Goal: Task Accomplishment & Management: Manage account settings

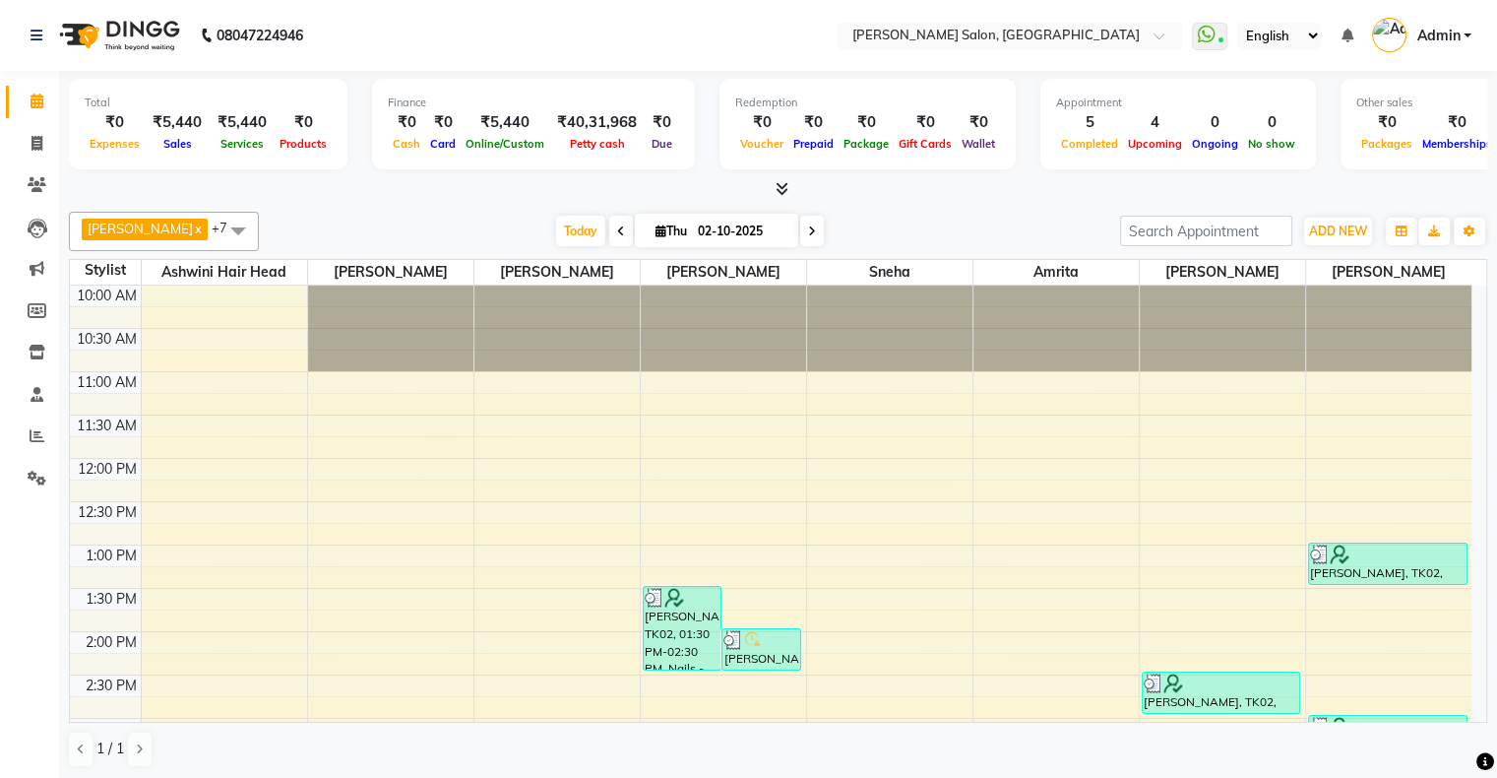
scroll to position [394, 0]
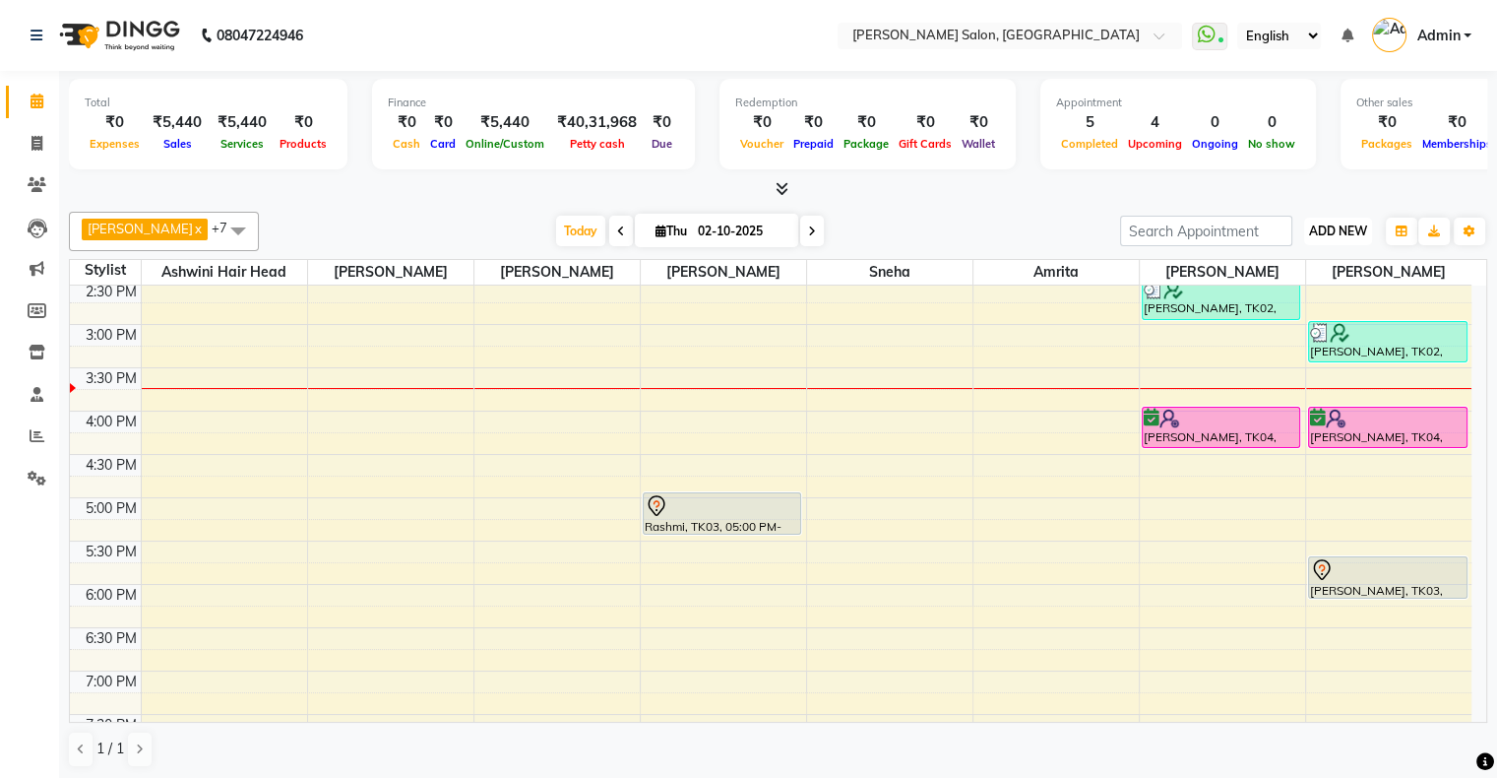
click at [1337, 236] on span "ADD NEW" at bounding box center [1338, 230] width 58 height 15
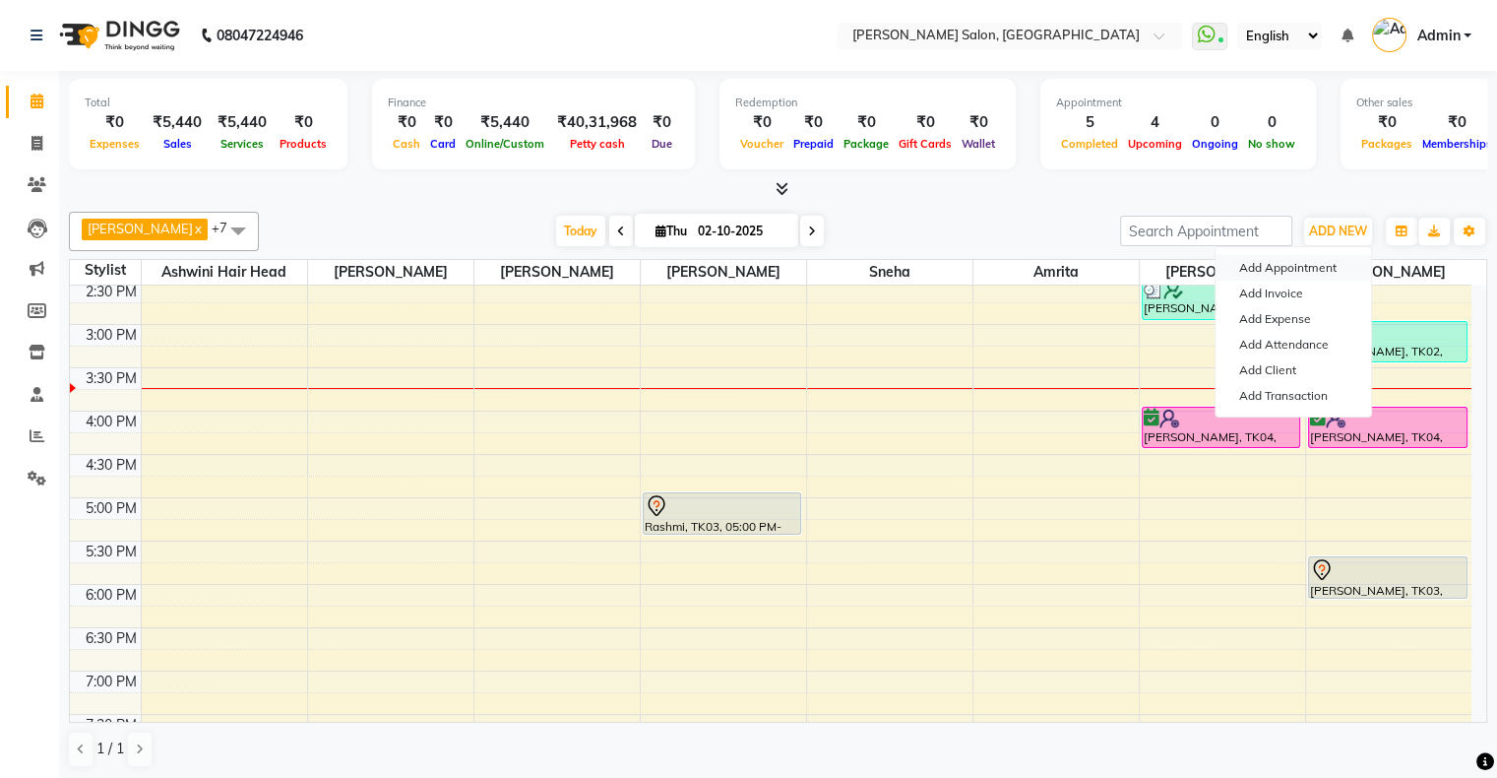
click at [1301, 262] on button "Add Appointment" at bounding box center [1294, 268] width 156 height 26
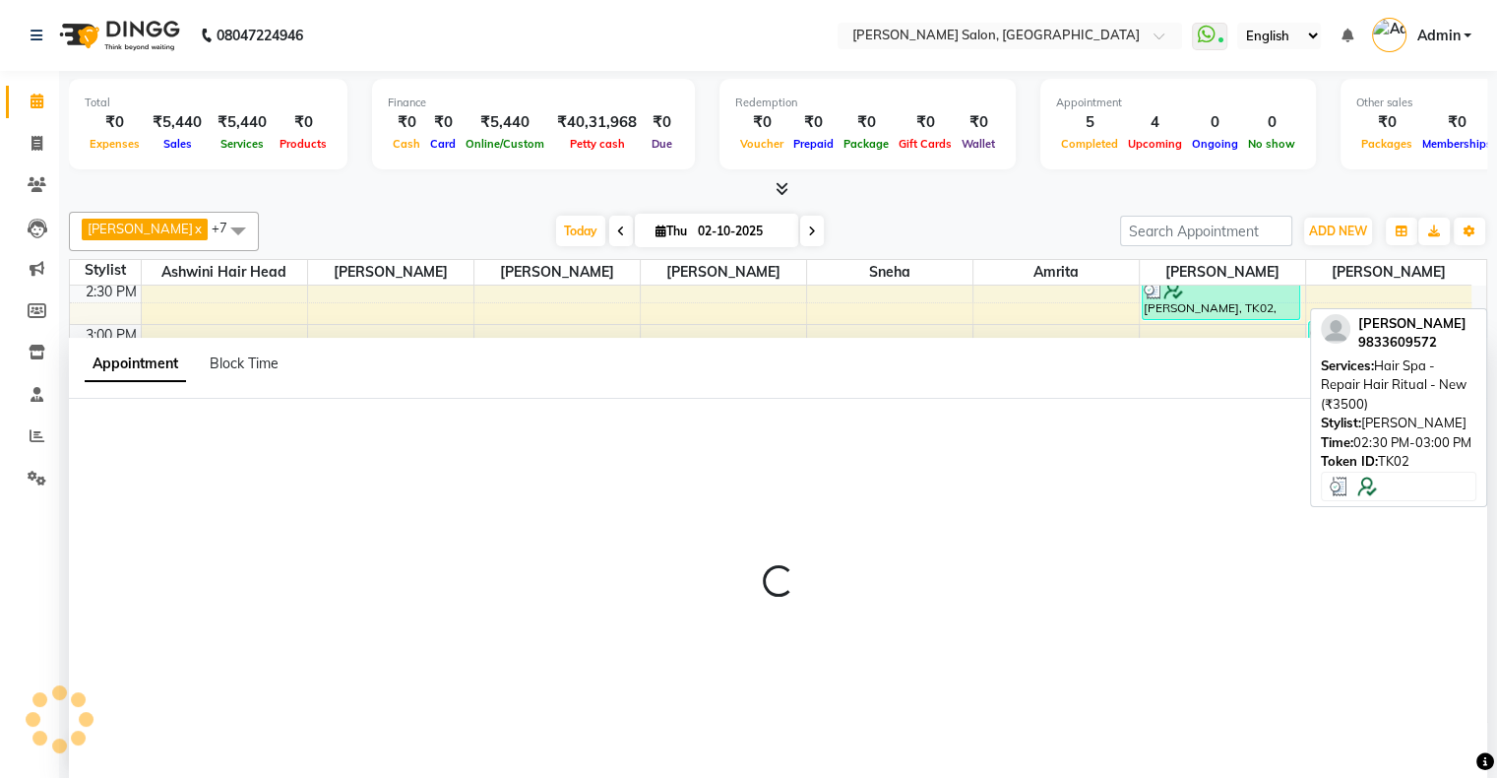
scroll to position [0, 0]
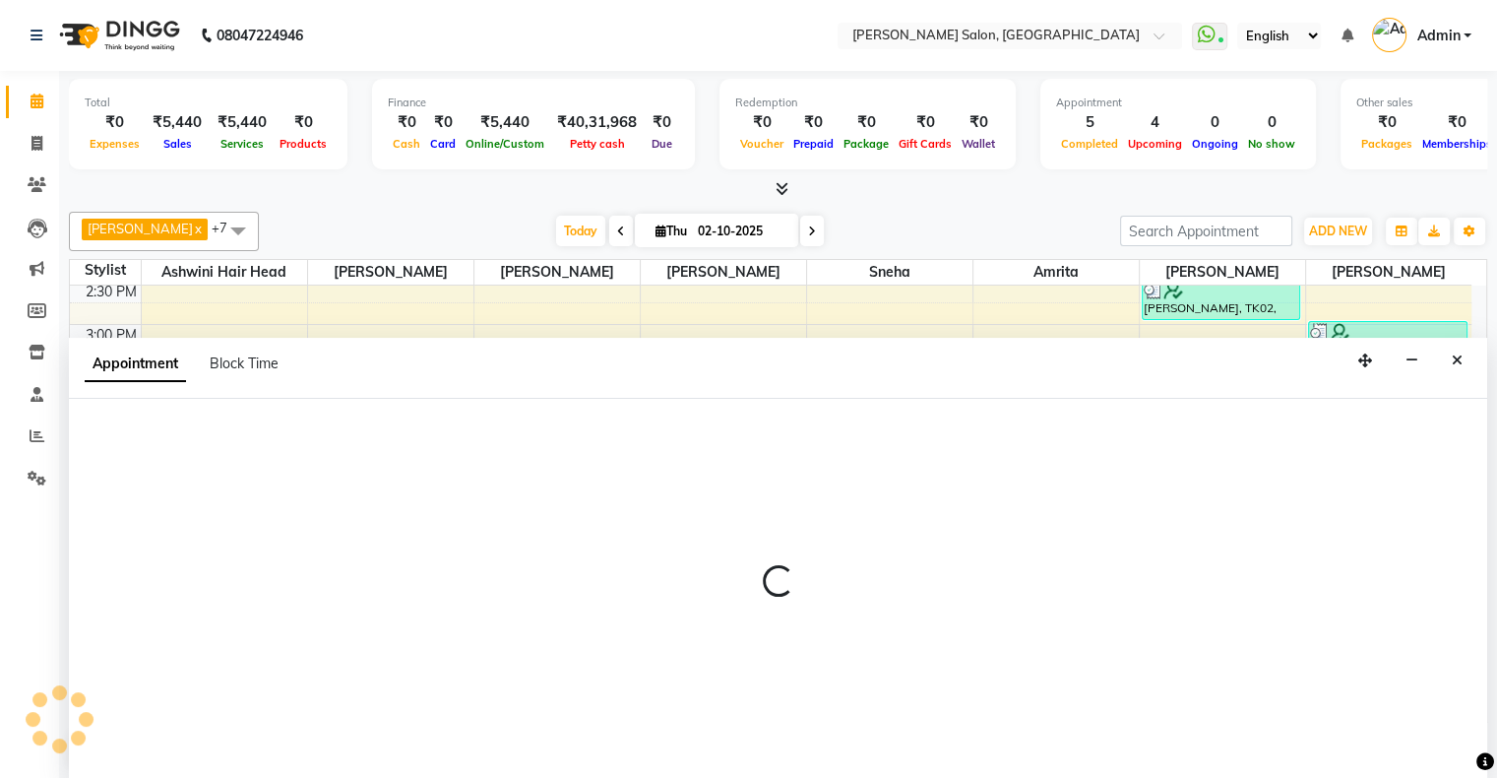
select select "660"
select select "tentative"
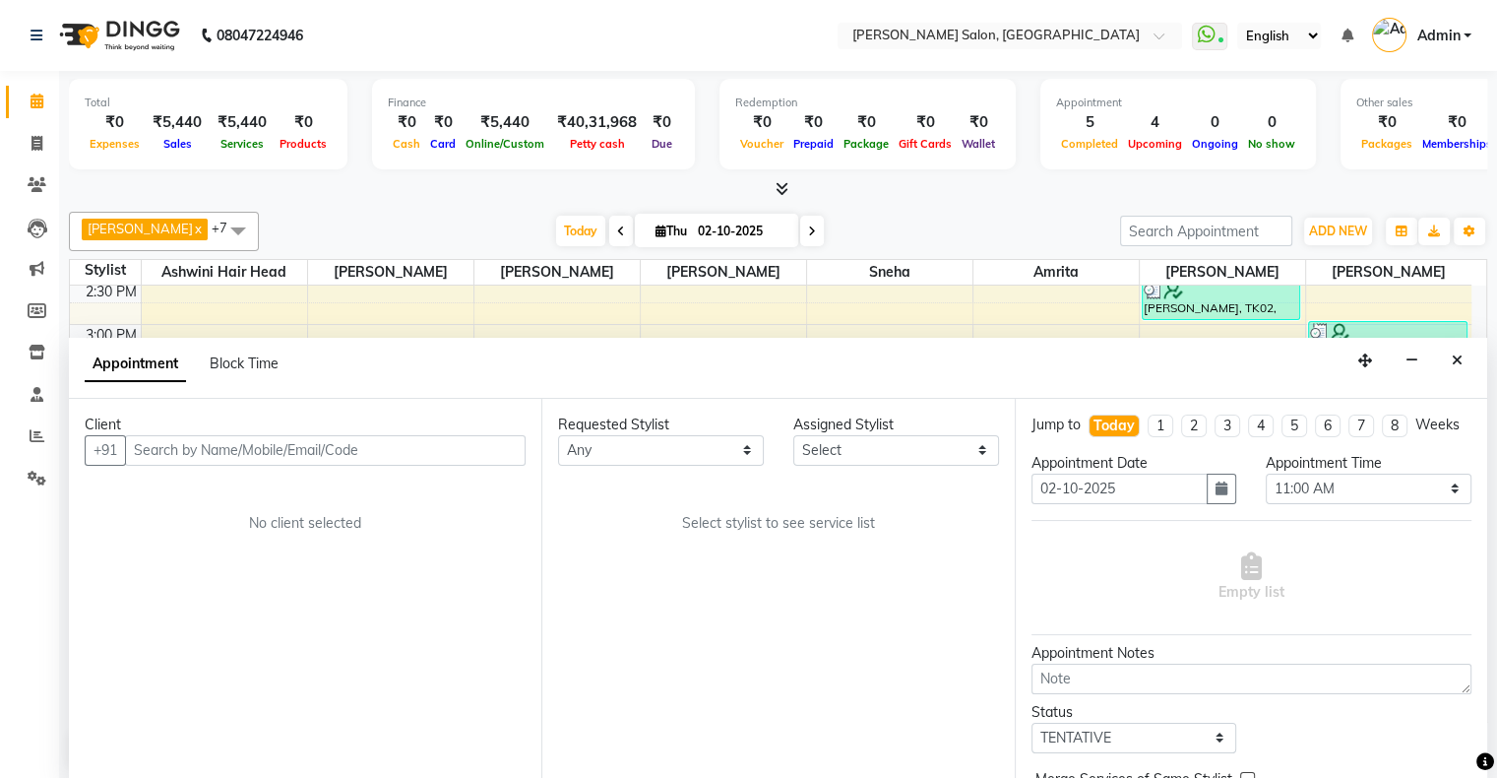
click at [428, 455] on input "text" at bounding box center [325, 450] width 401 height 31
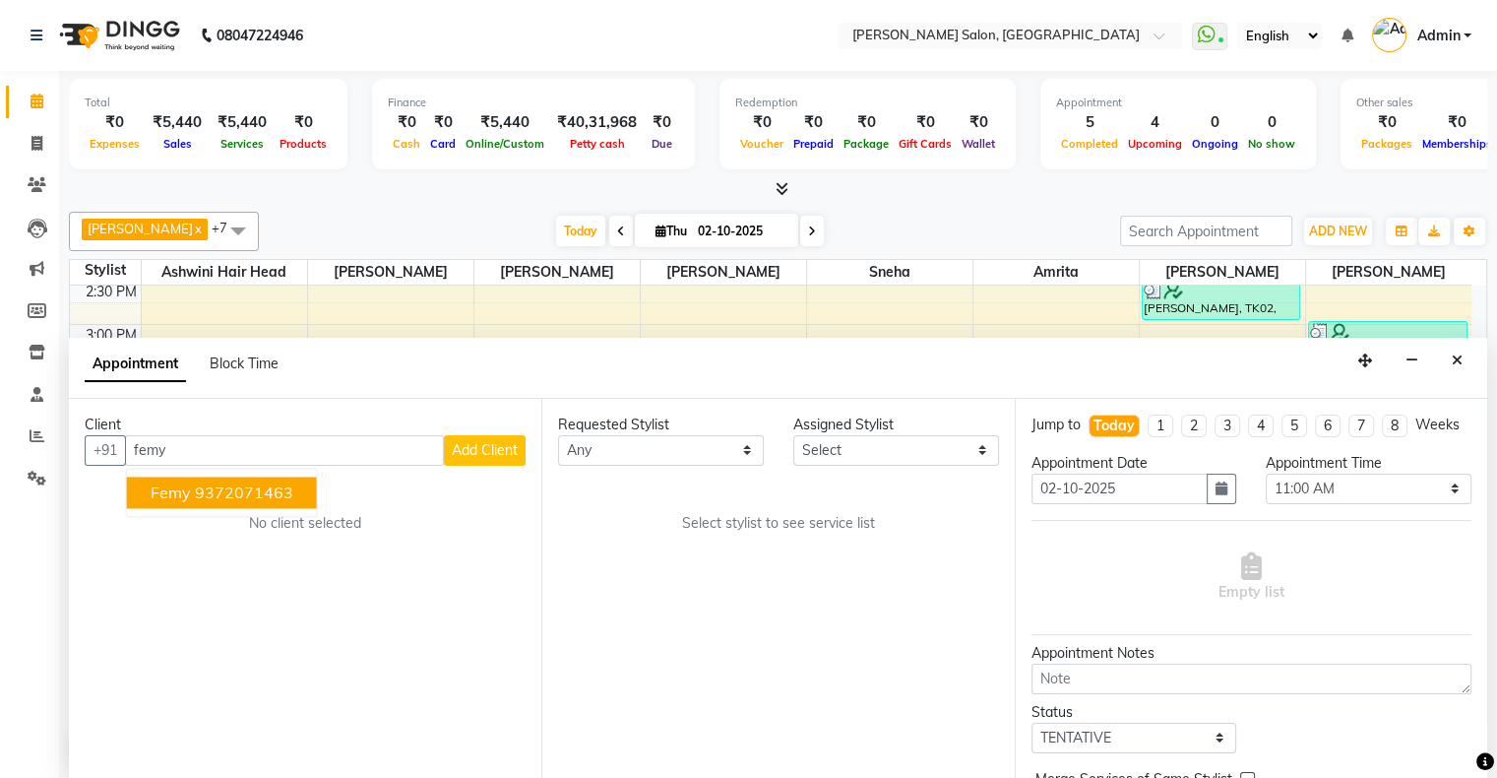
click at [297, 487] on button "Femy 9372071463" at bounding box center [222, 492] width 190 height 32
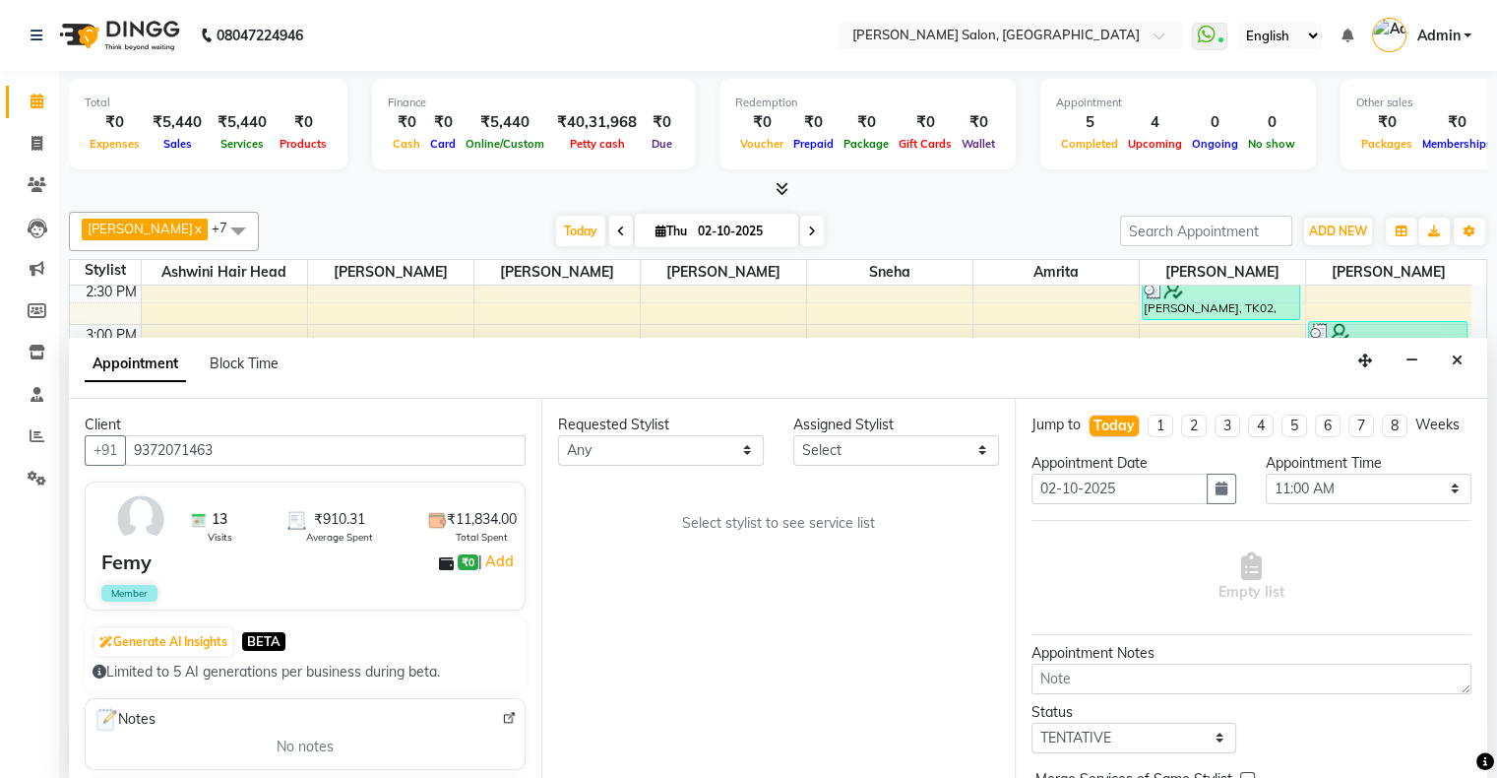
type input "9372071463"
click at [599, 435] on select "Any [PERSON_NAME] Hair Head [PERSON_NAME] FD [PERSON_NAME] [PERSON_NAME] [PERSO…" at bounding box center [661, 450] width 206 height 31
select select "91638"
click at [558, 435] on select "Any [PERSON_NAME] Hair Head [PERSON_NAME] FD [PERSON_NAME] [PERSON_NAME] [PERSO…" at bounding box center [661, 450] width 206 height 31
select select "91638"
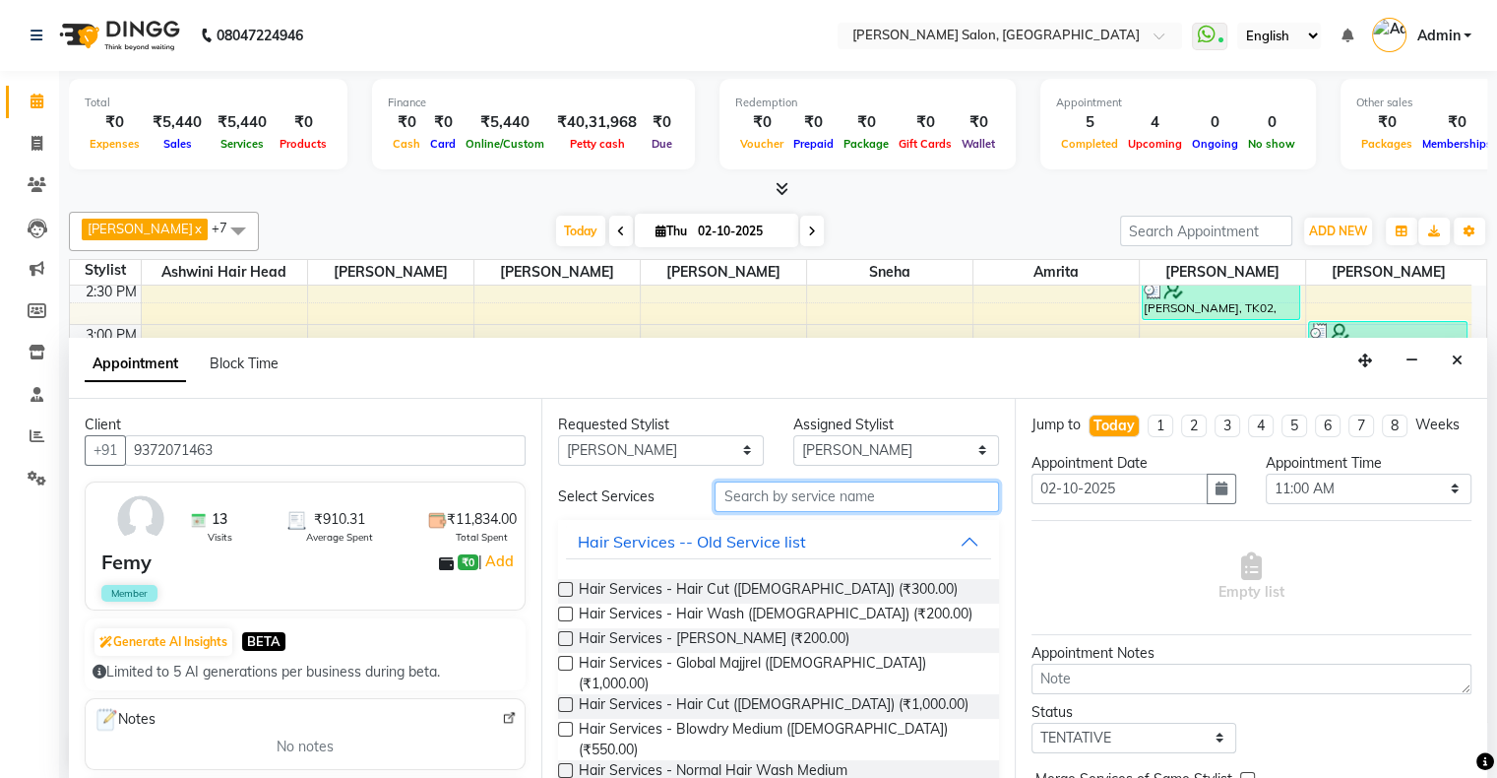
click at [808, 494] on input "text" at bounding box center [857, 496] width 284 height 31
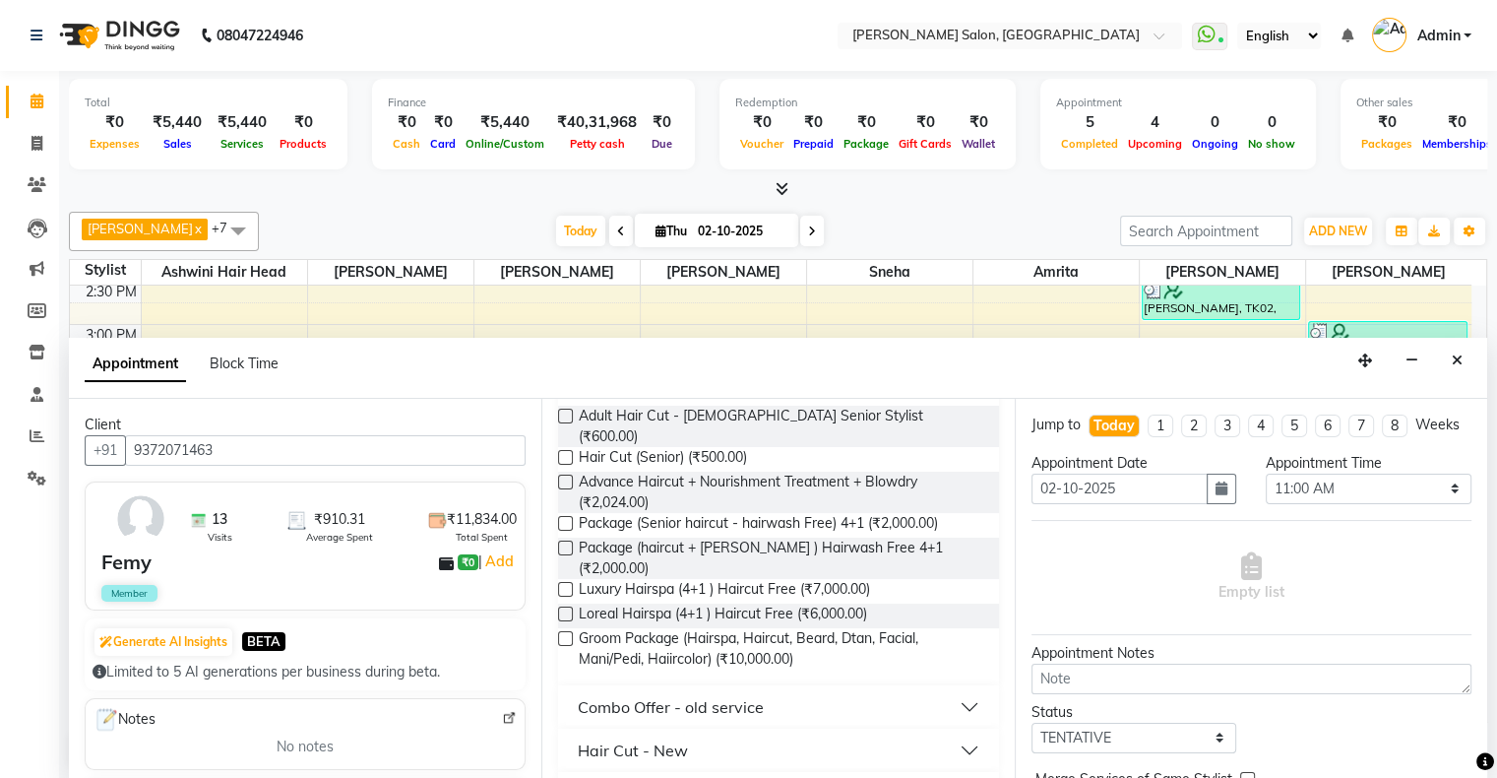
scroll to position [238, 0]
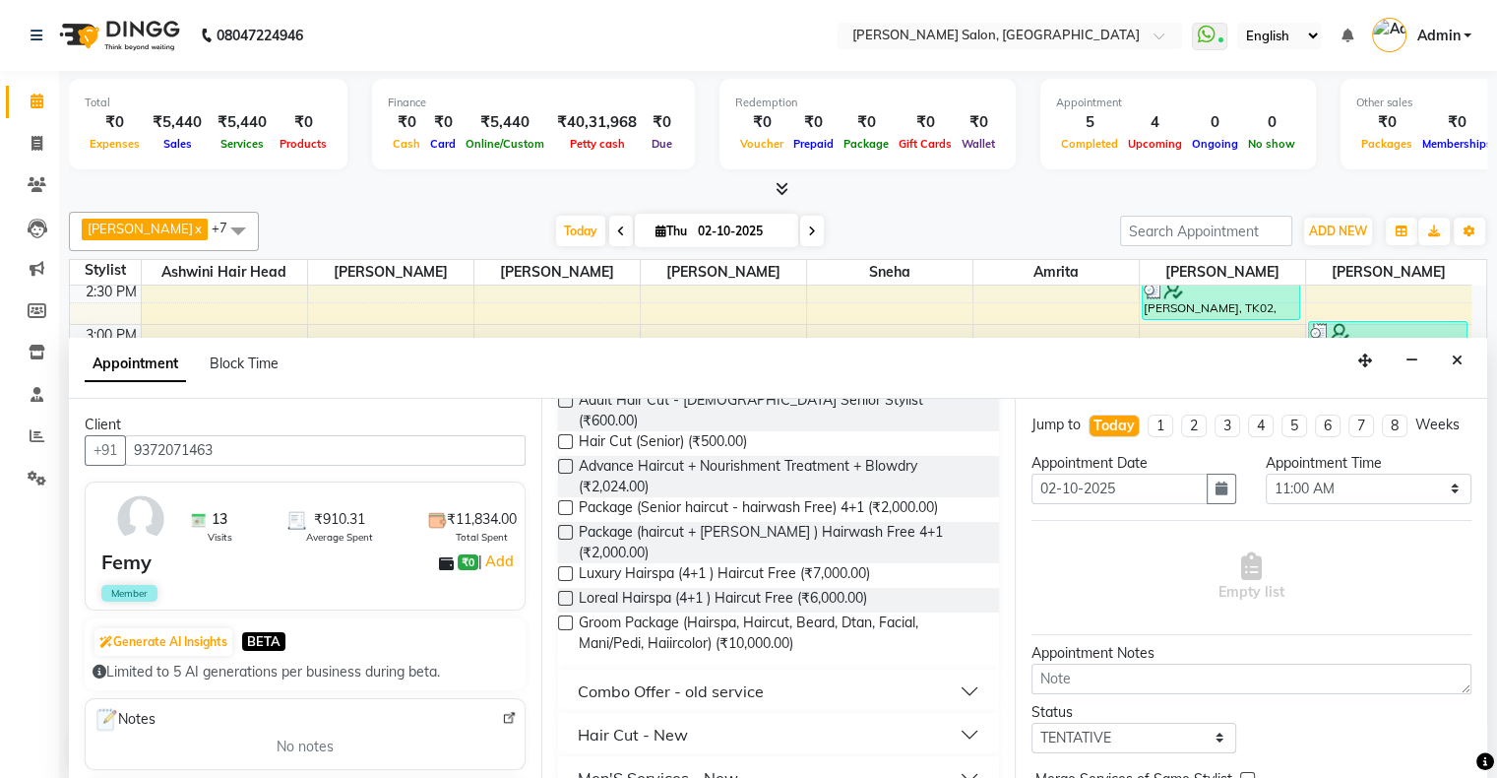
type input "hair cut"
click at [630, 723] on div "Hair Cut - New" at bounding box center [633, 735] width 110 height 24
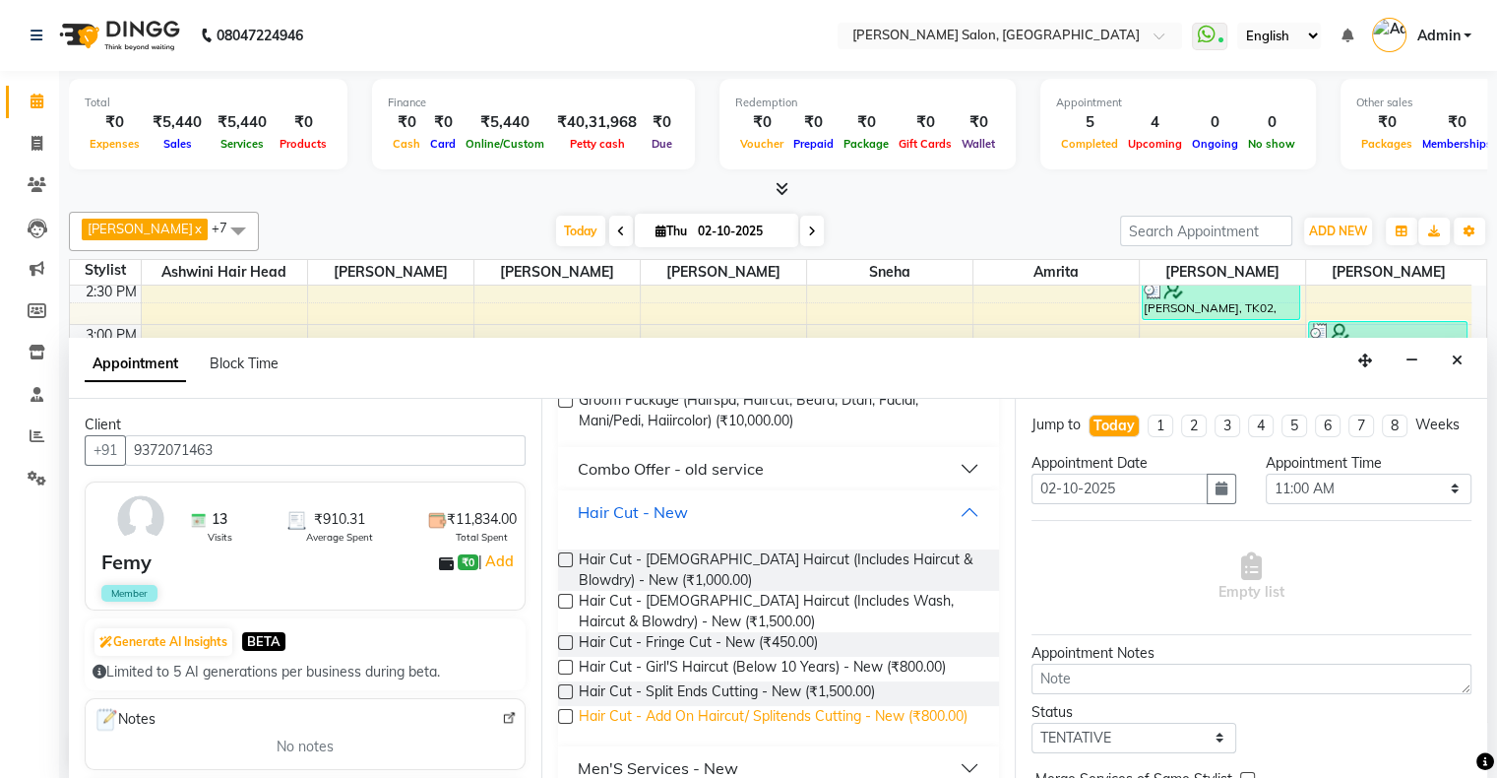
scroll to position [469, 0]
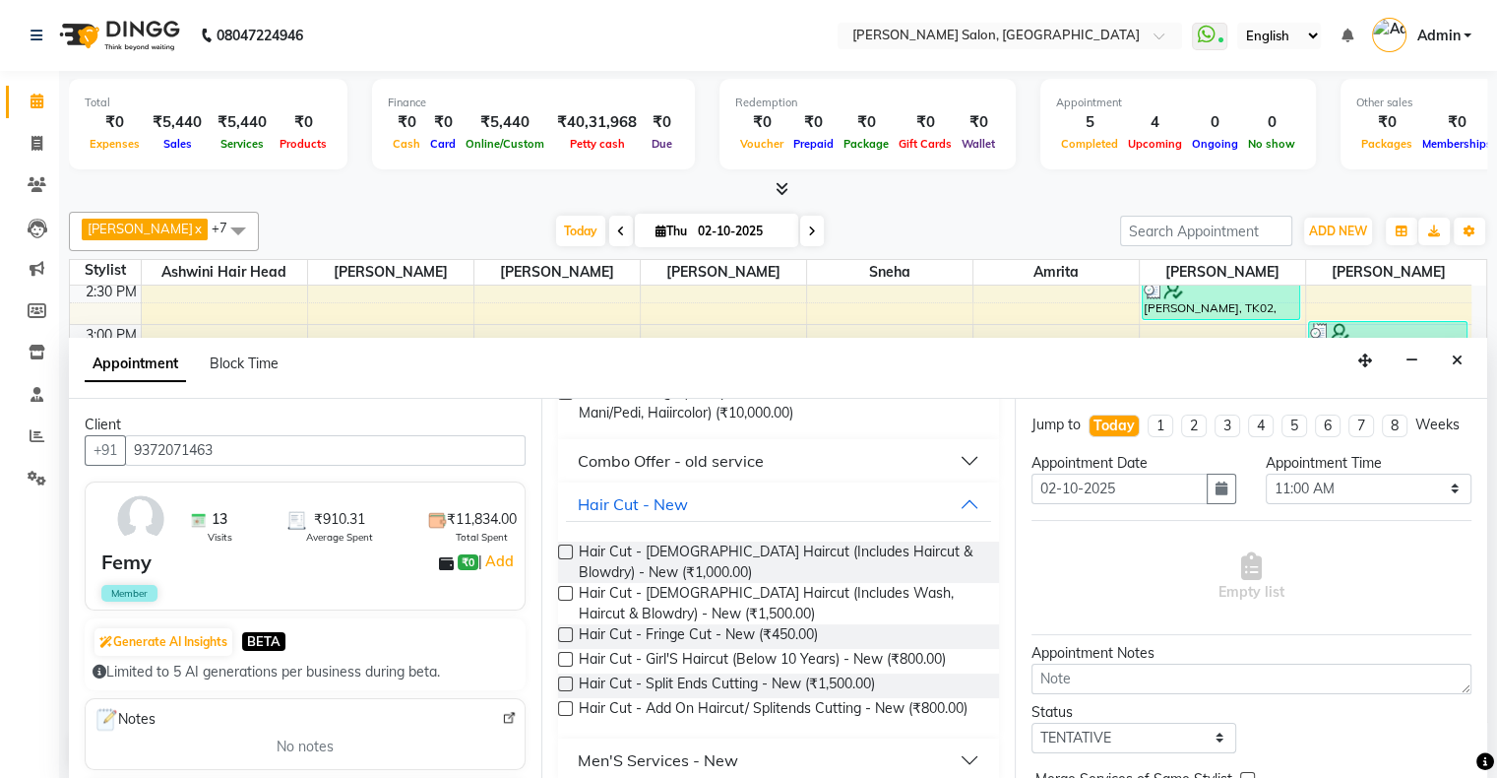
click at [713, 748] on div "Men'S Services - New" at bounding box center [658, 760] width 160 height 24
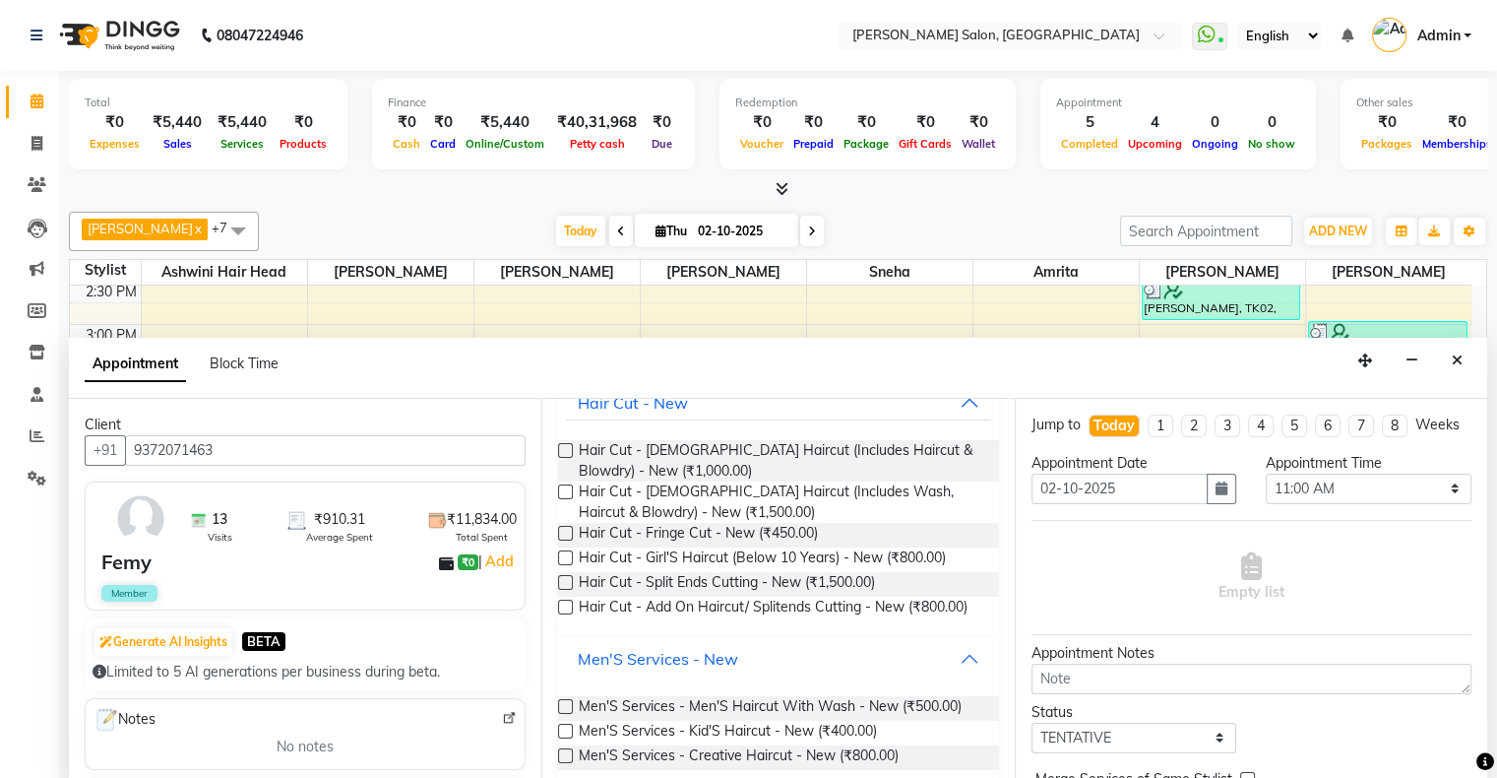
scroll to position [573, 0]
click at [723, 693] on span "Men'S Services - Men'S Haircut With Wash - New (₹500.00)" at bounding box center [770, 705] width 383 height 25
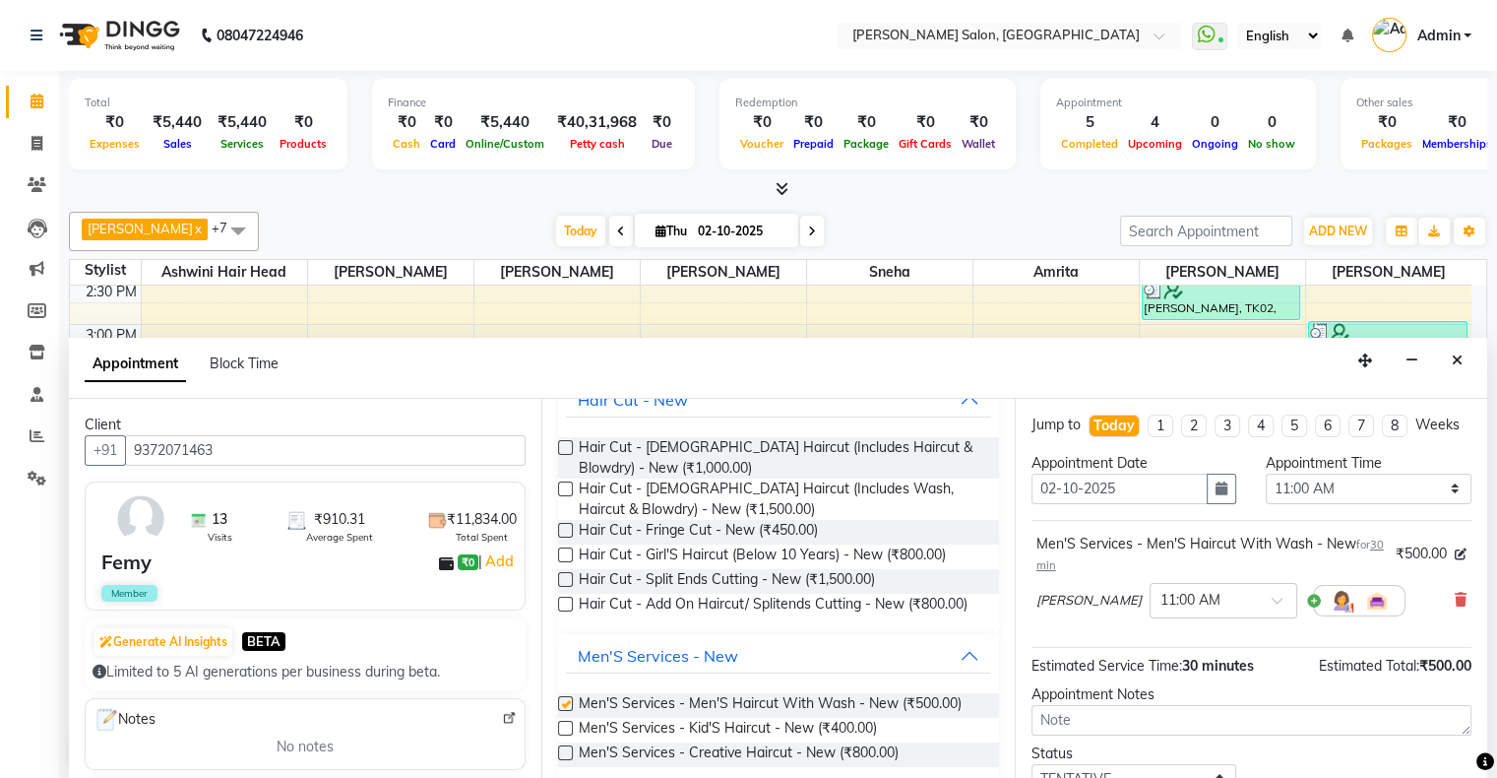
checkbox input "false"
click at [1311, 504] on select "Select 11:00 AM 11:15 AM 11:30 AM 11:45 AM 12:00 PM 12:15 PM 12:30 PM 12:45 PM …" at bounding box center [1369, 489] width 206 height 31
click at [1266, 489] on select "Select 11:00 AM 11:15 AM 11:30 AM 11:45 AM 12:00 PM 12:15 PM 12:30 PM 12:45 PM …" at bounding box center [1369, 489] width 206 height 31
click at [1288, 504] on select "Select 11:00 AM 11:15 AM 11:30 AM 11:45 AM 12:00 PM 12:15 PM 12:30 PM 12:45 PM …" at bounding box center [1369, 489] width 206 height 31
select select "1020"
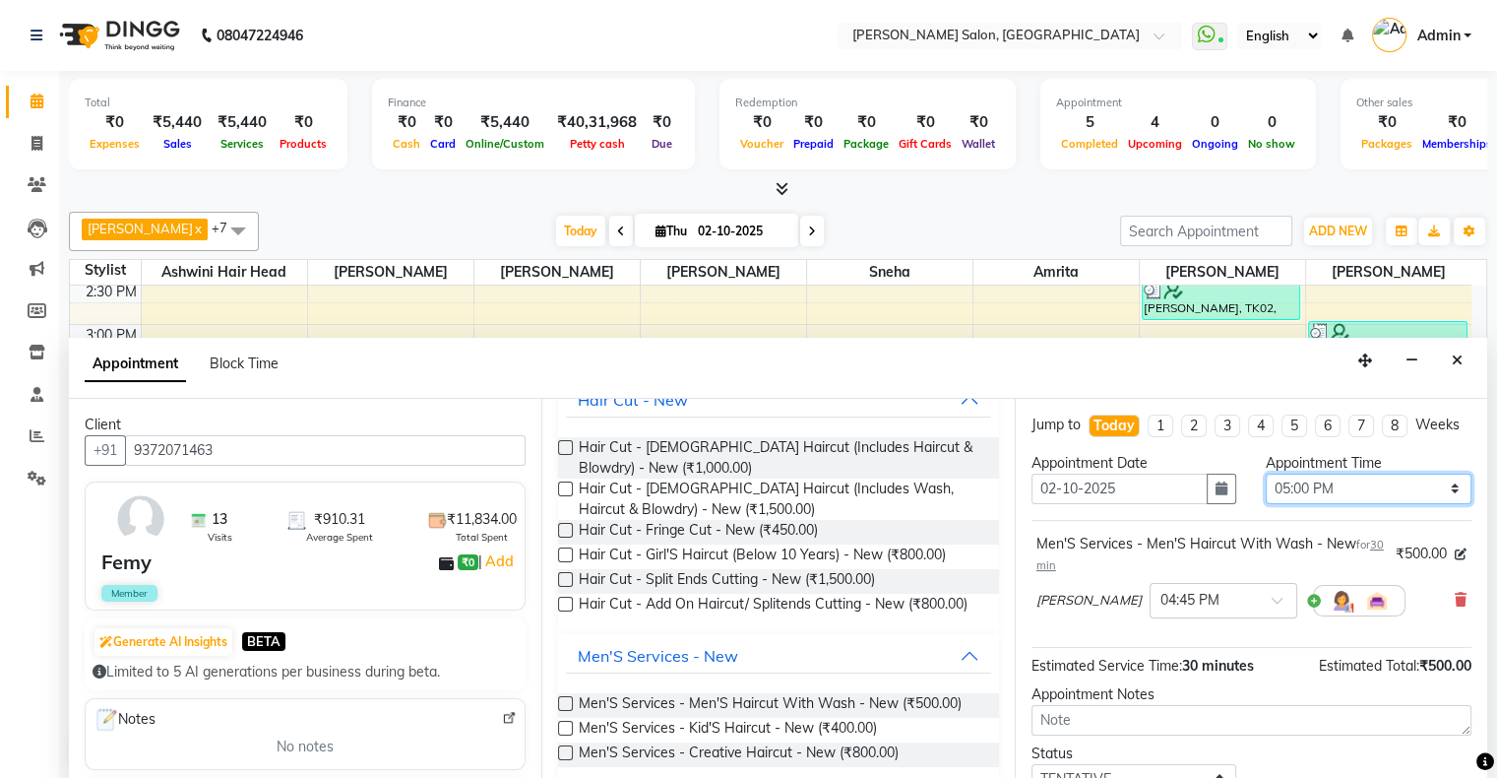
click at [1266, 489] on select "Select 11:00 AM 11:15 AM 11:30 AM 11:45 AM 12:00 PM 12:15 PM 12:30 PM 12:45 PM …" at bounding box center [1369, 489] width 206 height 31
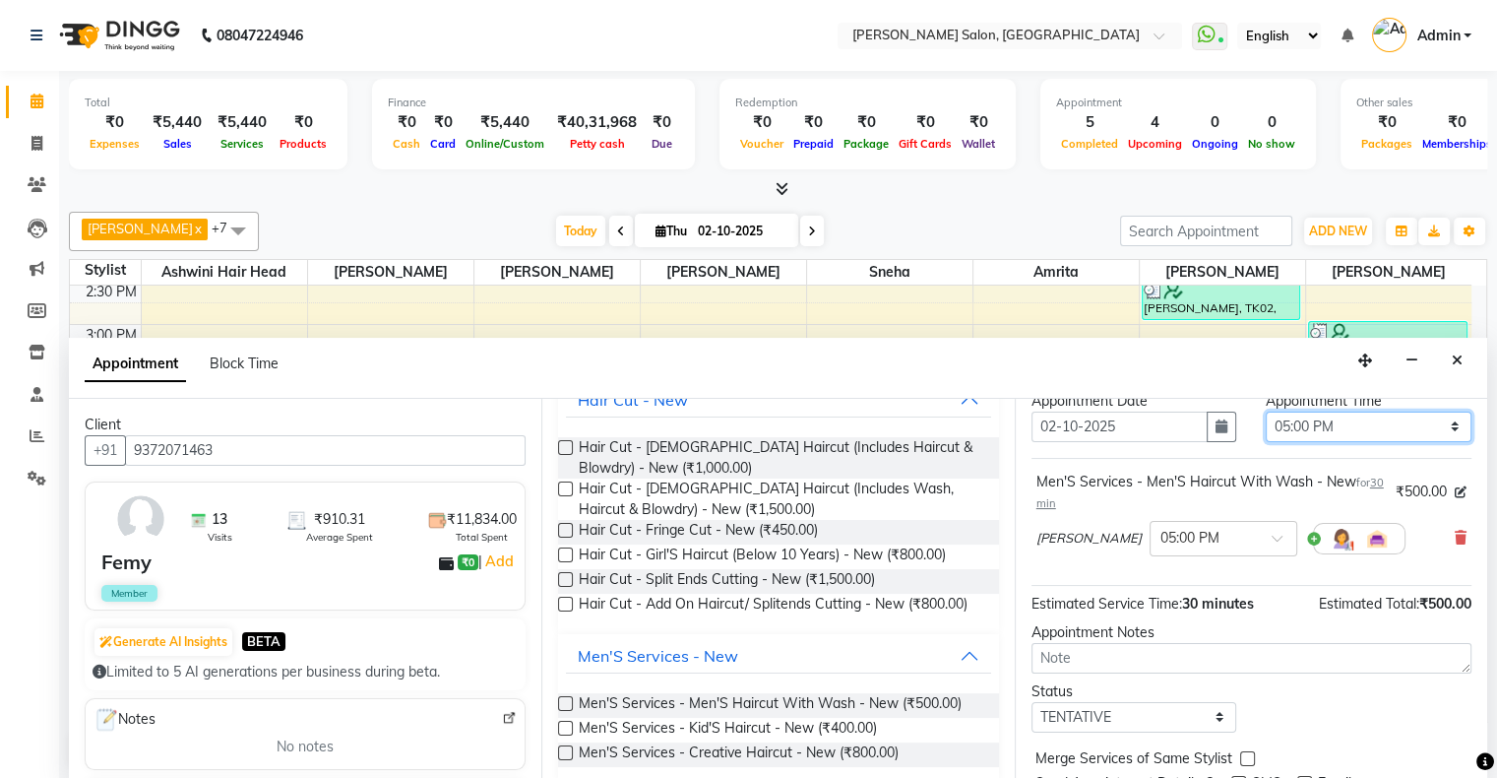
scroll to position [156, 0]
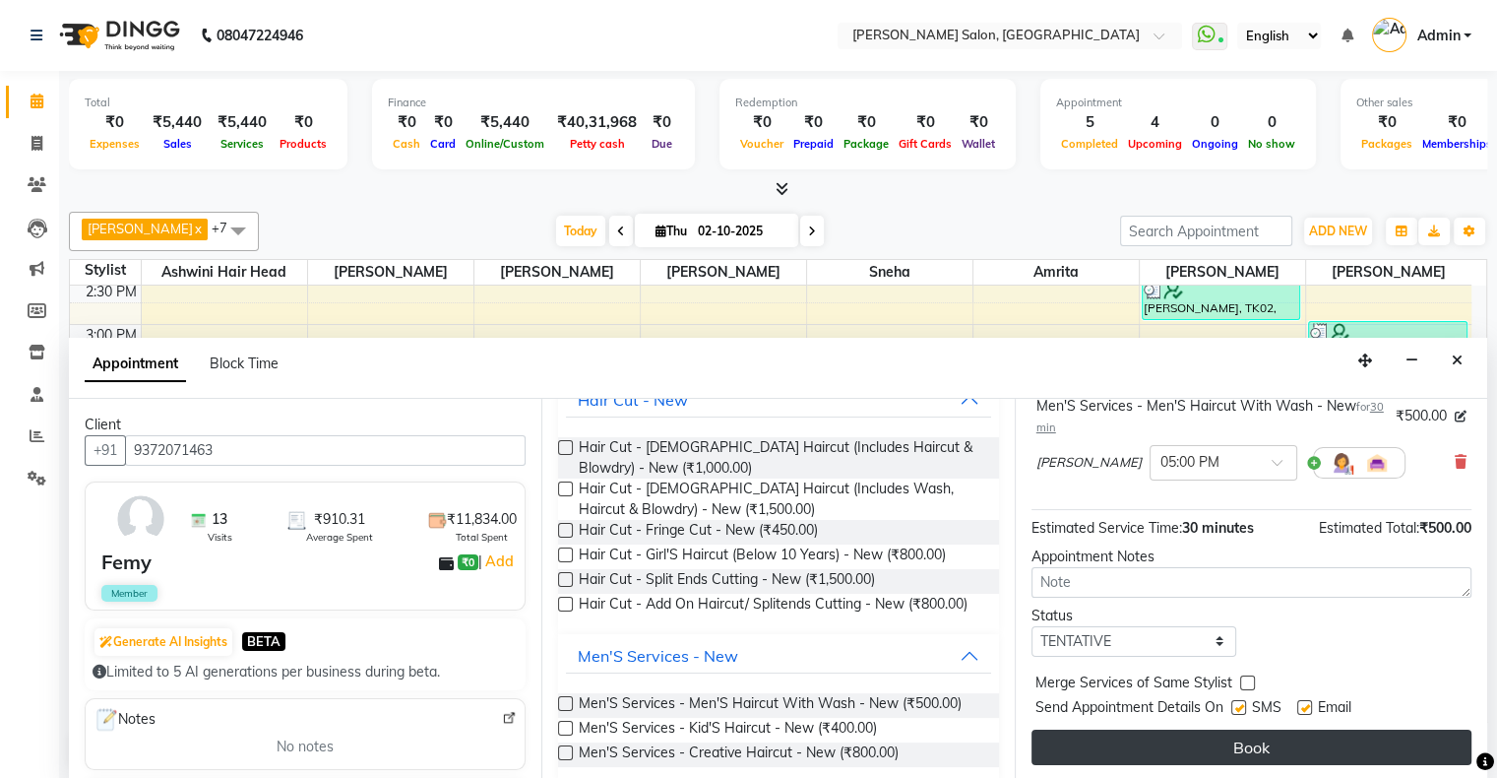
click at [1227, 732] on button "Book" at bounding box center [1252, 747] width 440 height 35
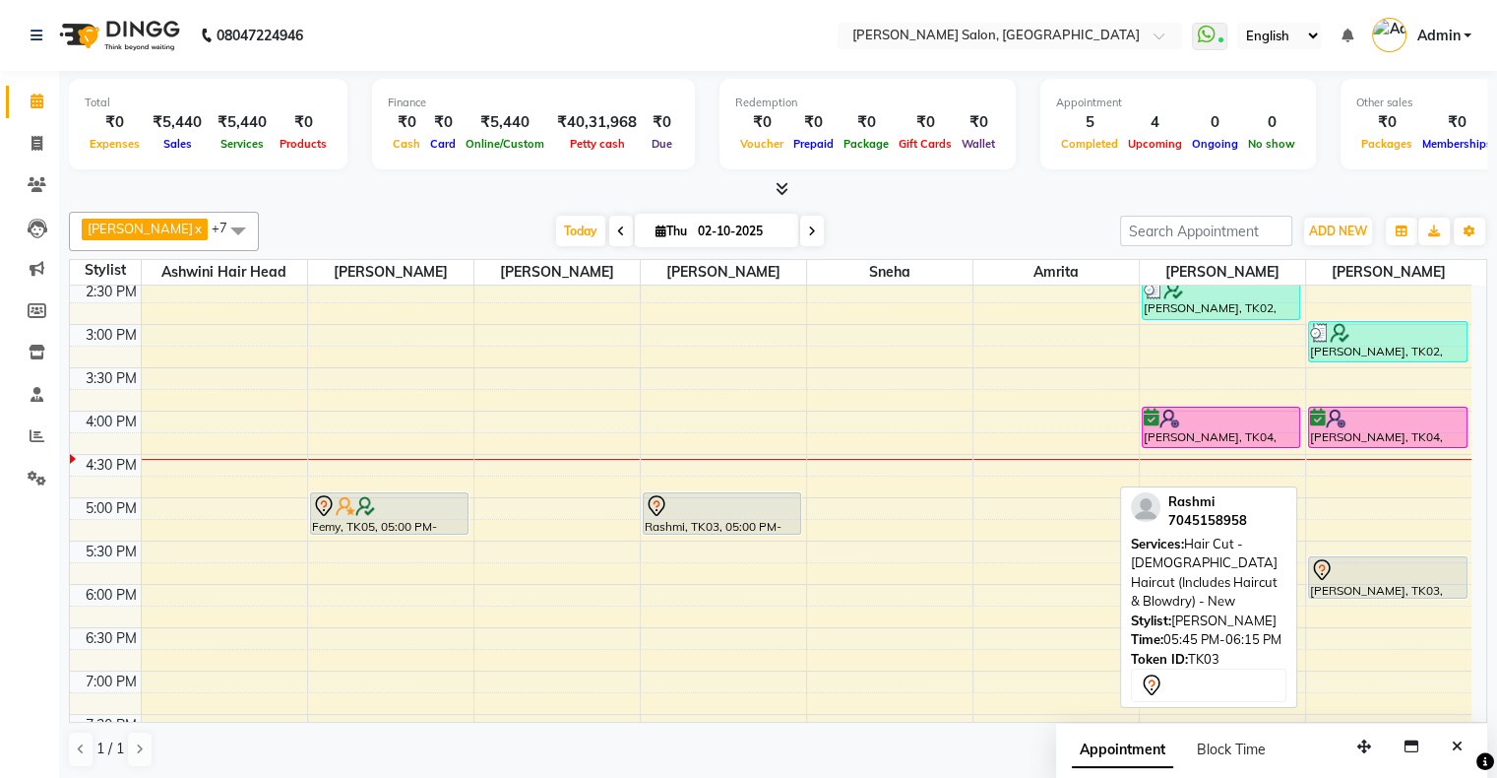
scroll to position [492, 0]
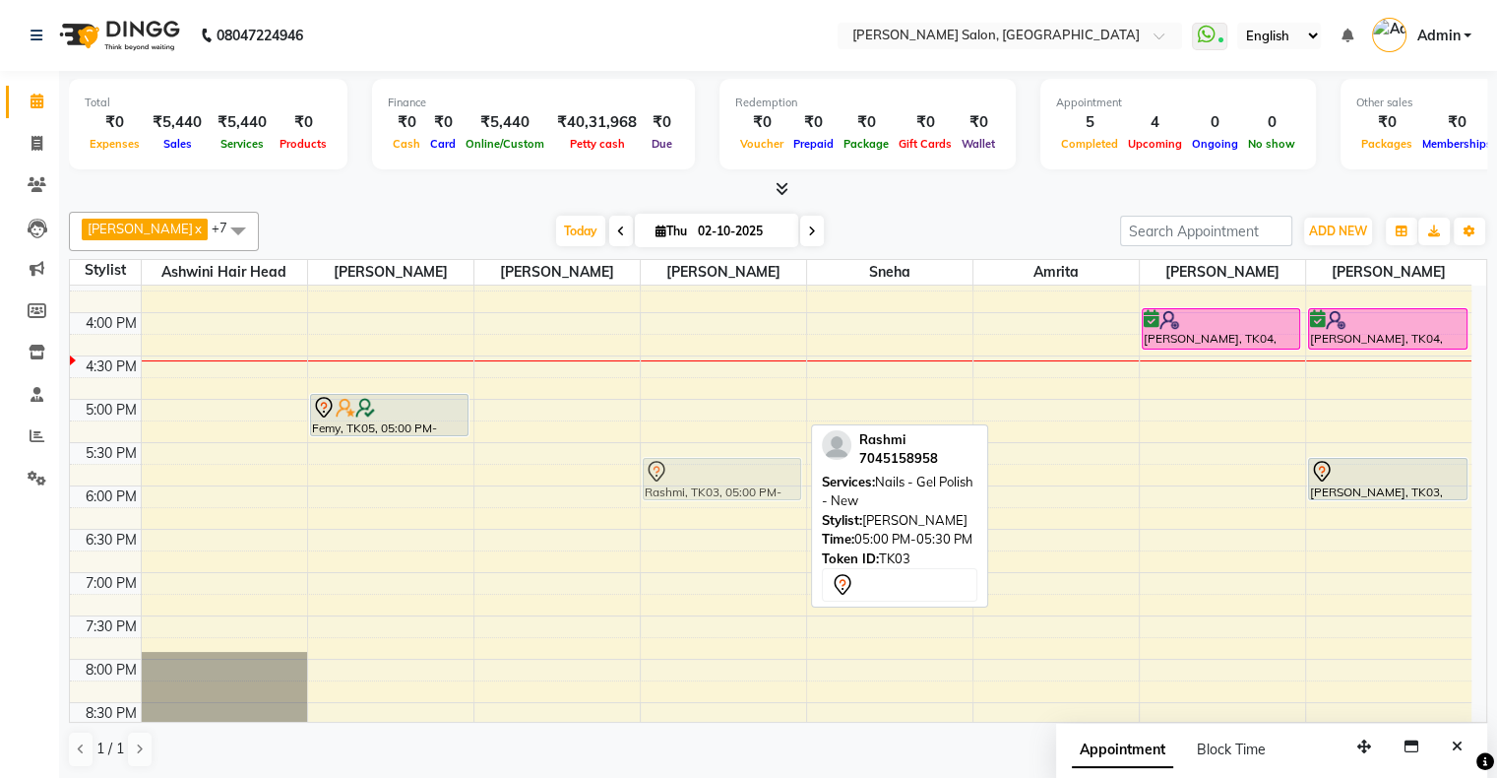
drag, startPoint x: 729, startPoint y: 414, endPoint x: 730, endPoint y: 485, distance: 70.9
click at [730, 485] on div "[PERSON_NAME], TK02, 01:30 PM-02:30 PM, Nails - Gel Polish - New (₹600),Nails -…" at bounding box center [723, 355] width 165 height 1125
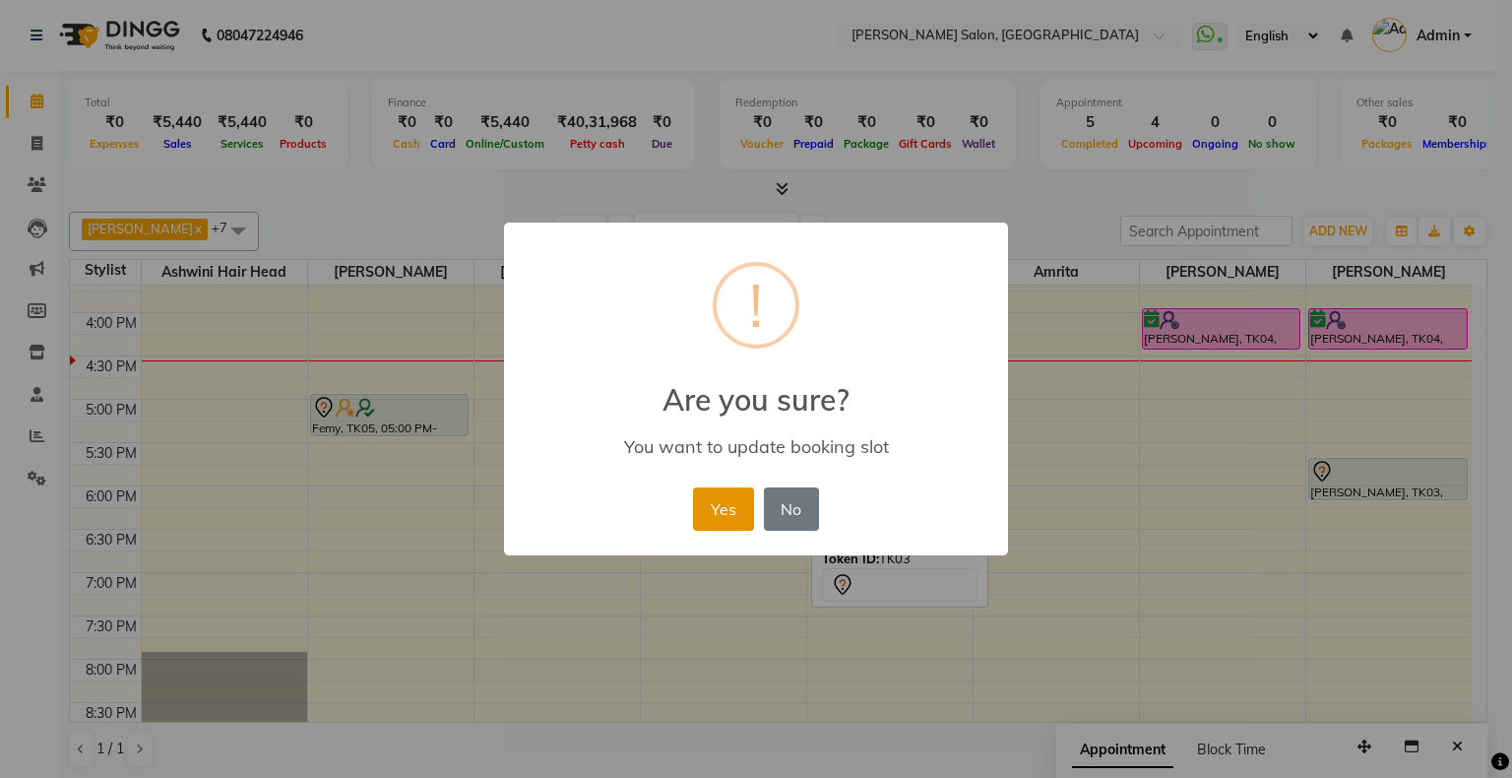
click at [730, 514] on button "Yes" at bounding box center [723, 508] width 60 height 43
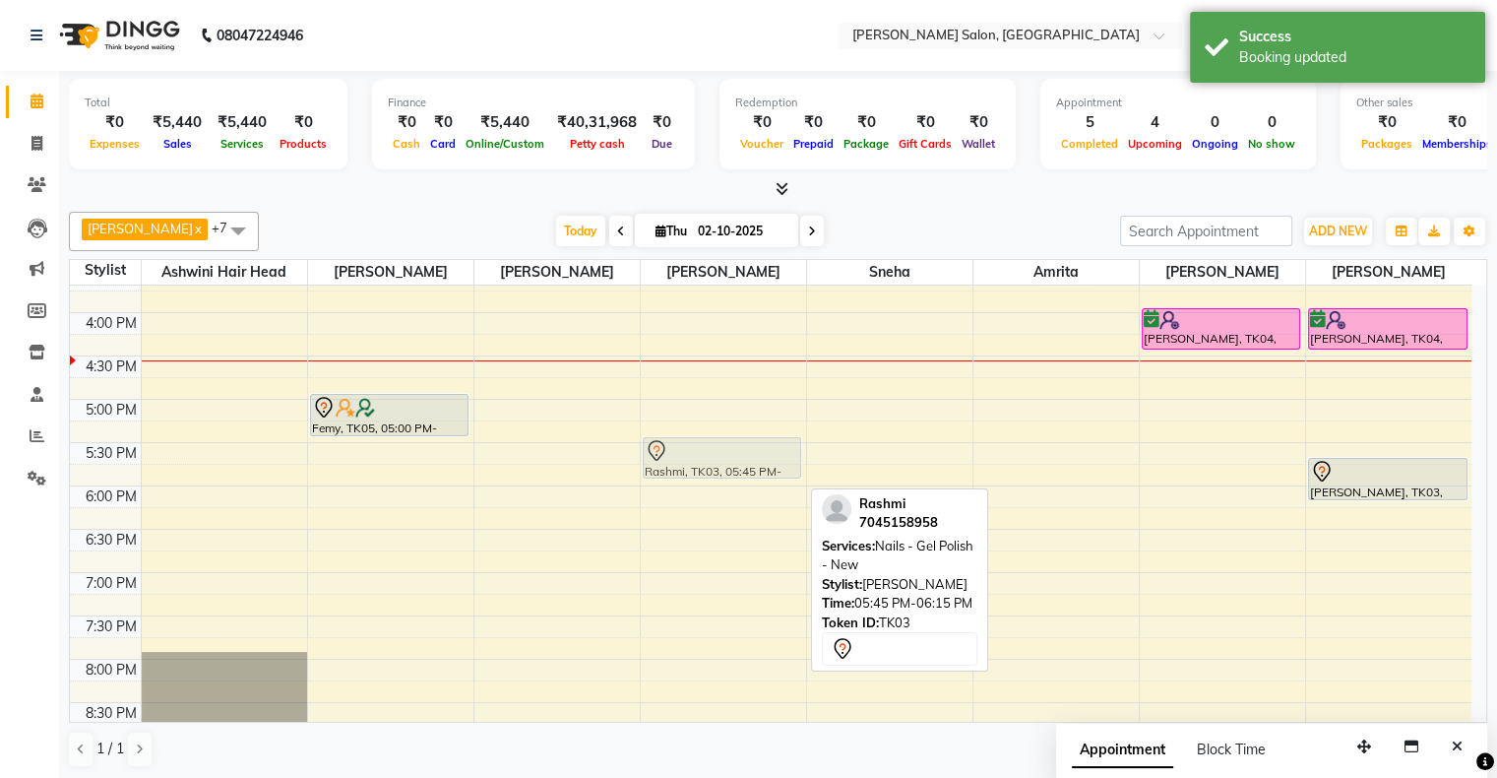
click at [747, 460] on div "[PERSON_NAME], TK02, 01:30 PM-02:30 PM, Nails - Gel Polish - New (₹600),Nails -…" at bounding box center [723, 355] width 165 height 1125
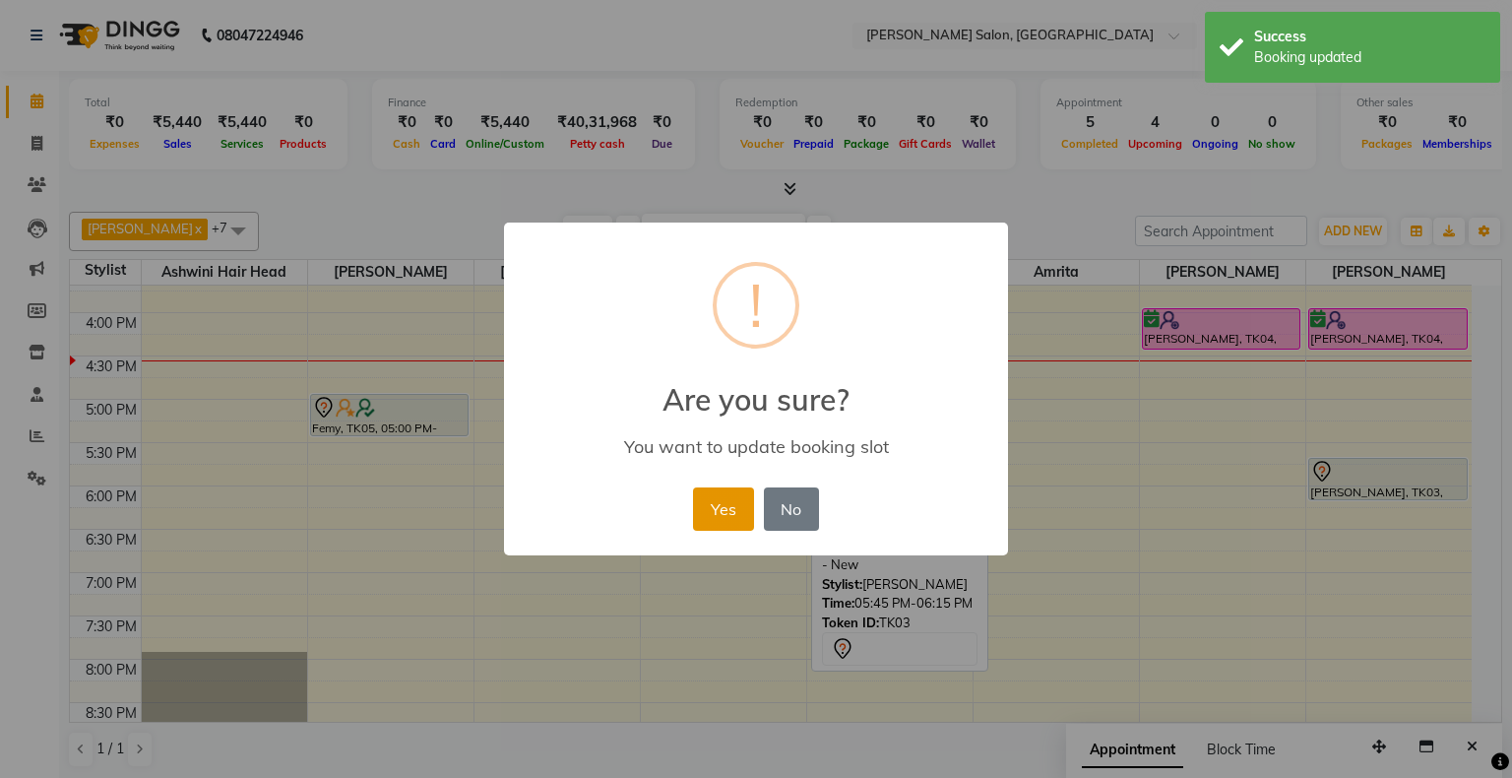
click at [731, 496] on button "Yes" at bounding box center [723, 508] width 60 height 43
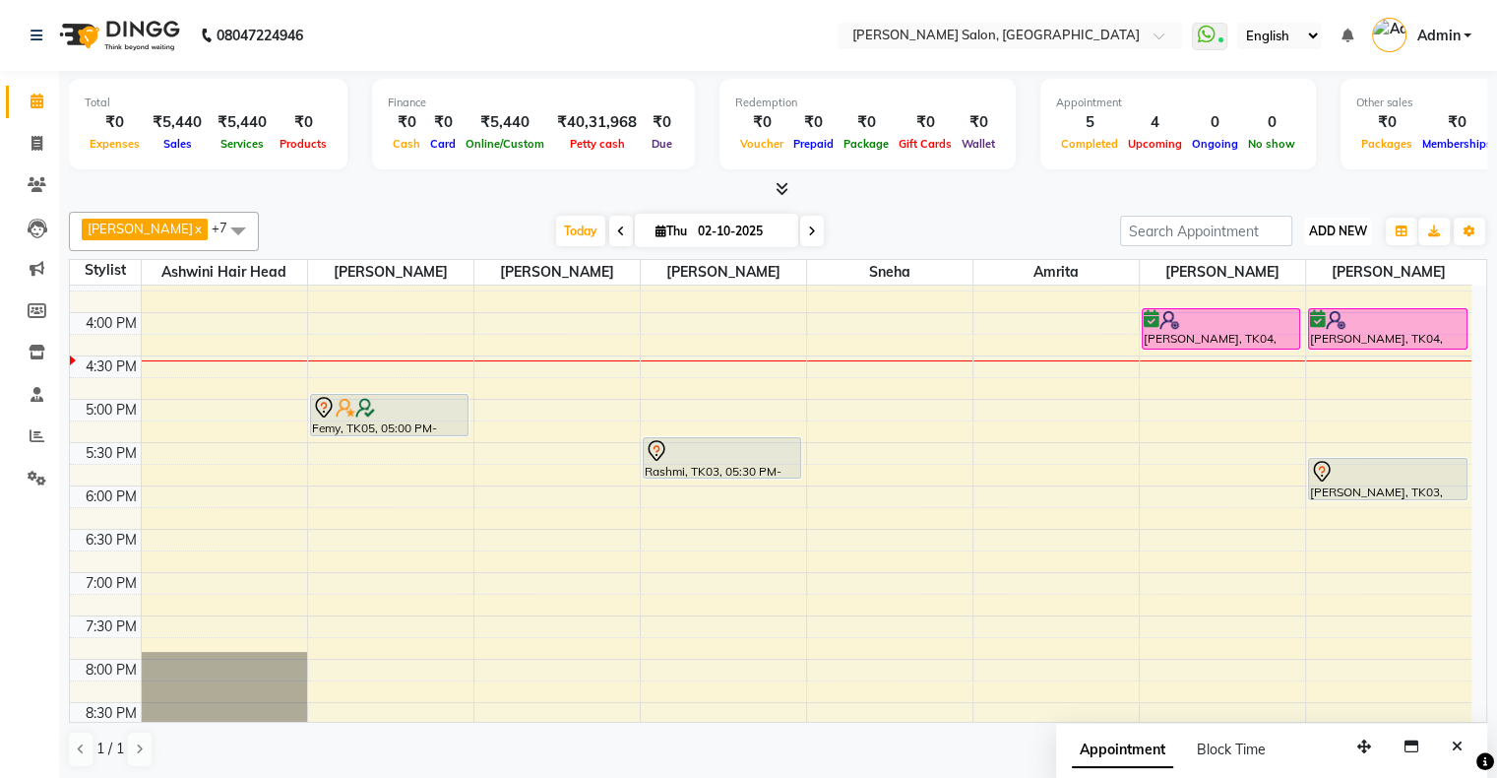
click at [1320, 219] on button "ADD NEW Toggle Dropdown" at bounding box center [1338, 232] width 68 height 28
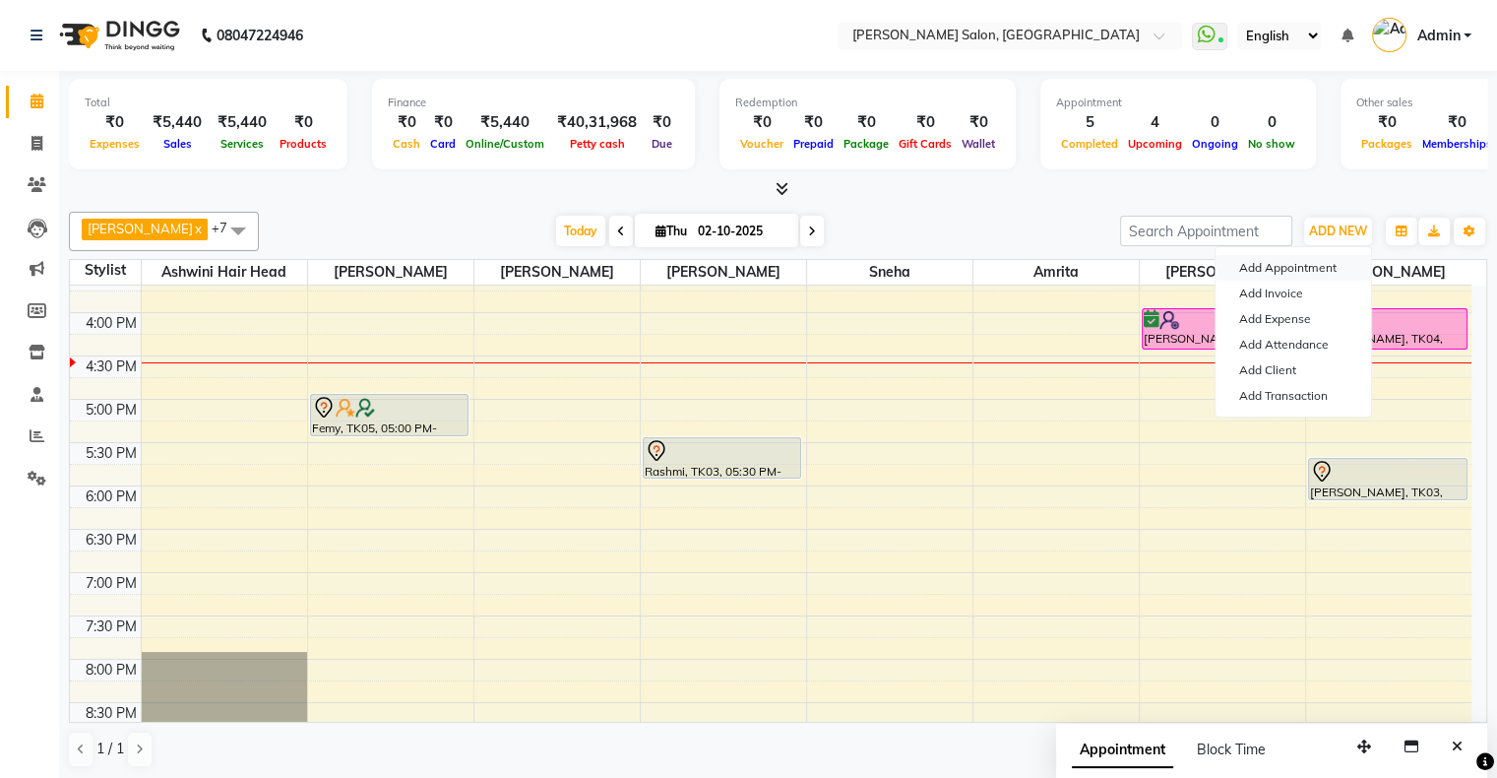
click at [1304, 263] on button "Add Appointment" at bounding box center [1294, 268] width 156 height 26
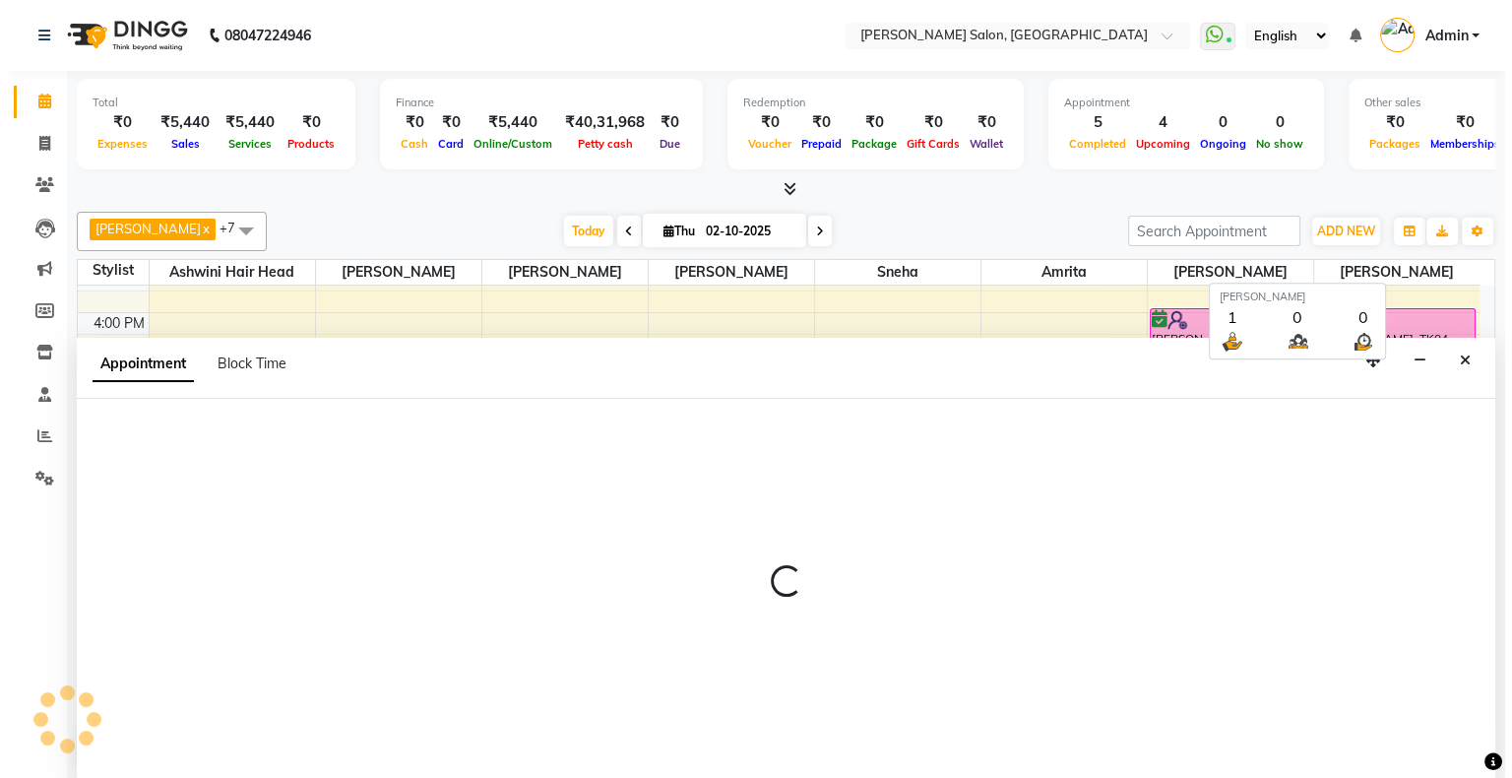
scroll to position [0, 0]
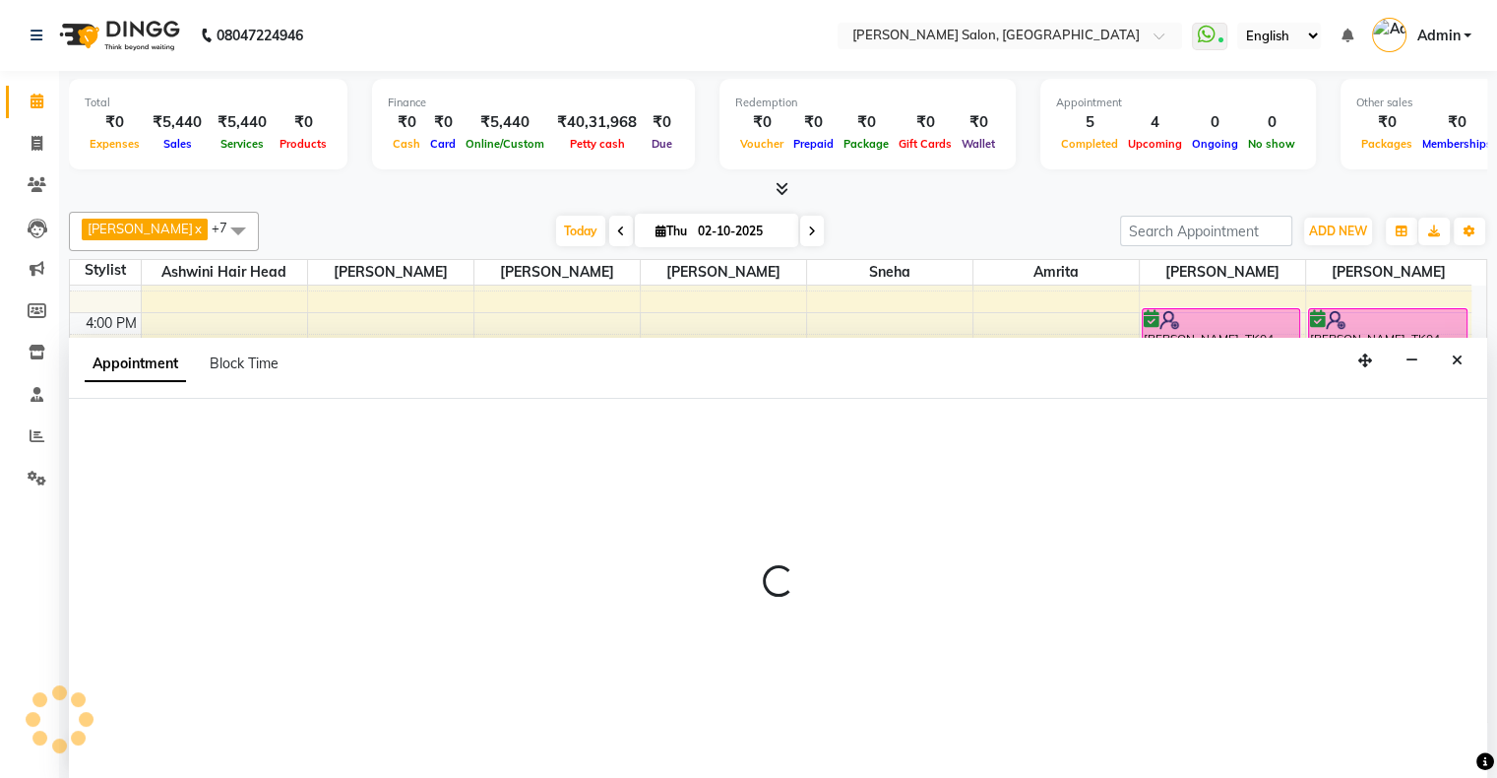
select select "tentative"
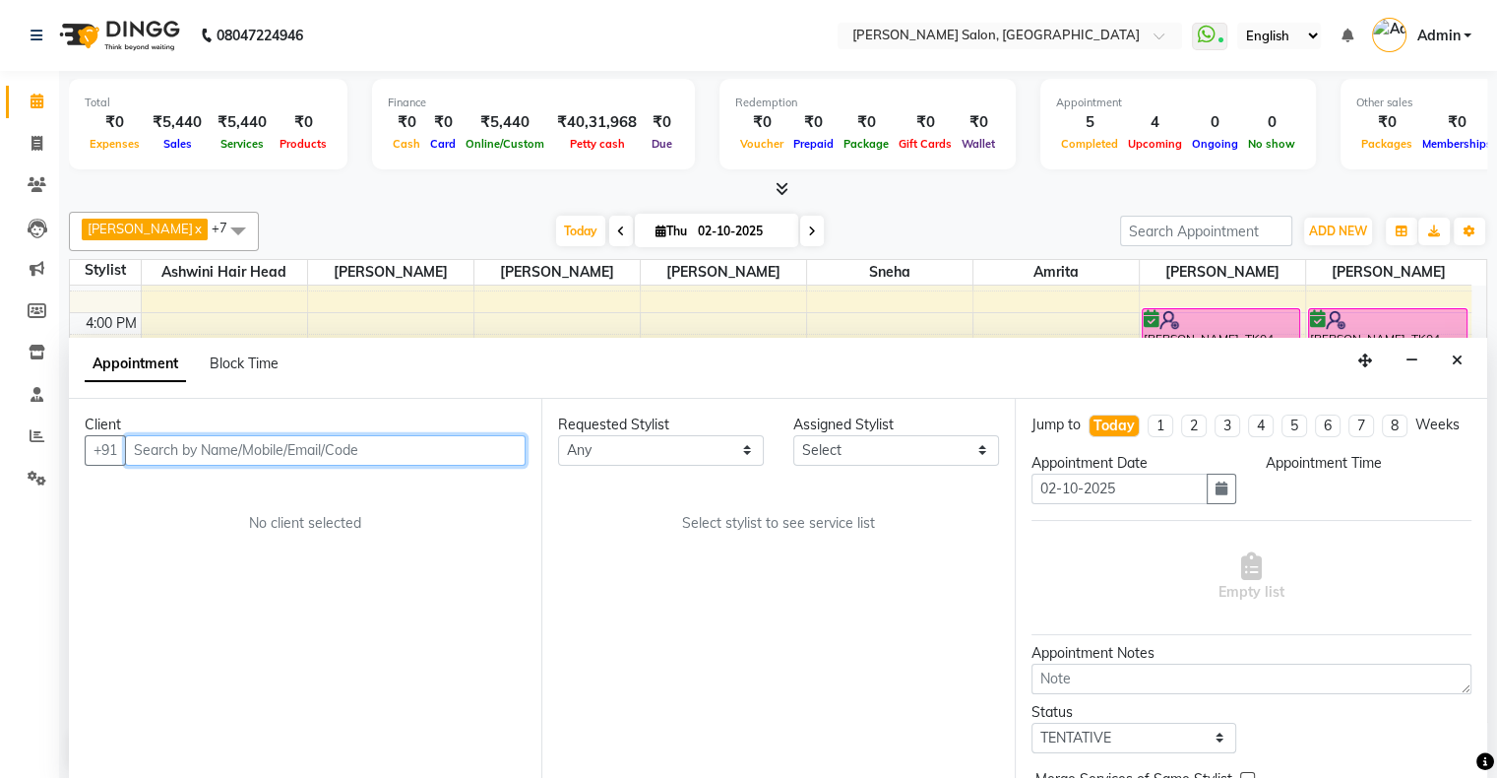
select select "660"
click at [252, 457] on input "text" at bounding box center [325, 450] width 401 height 31
type input "8840472919"
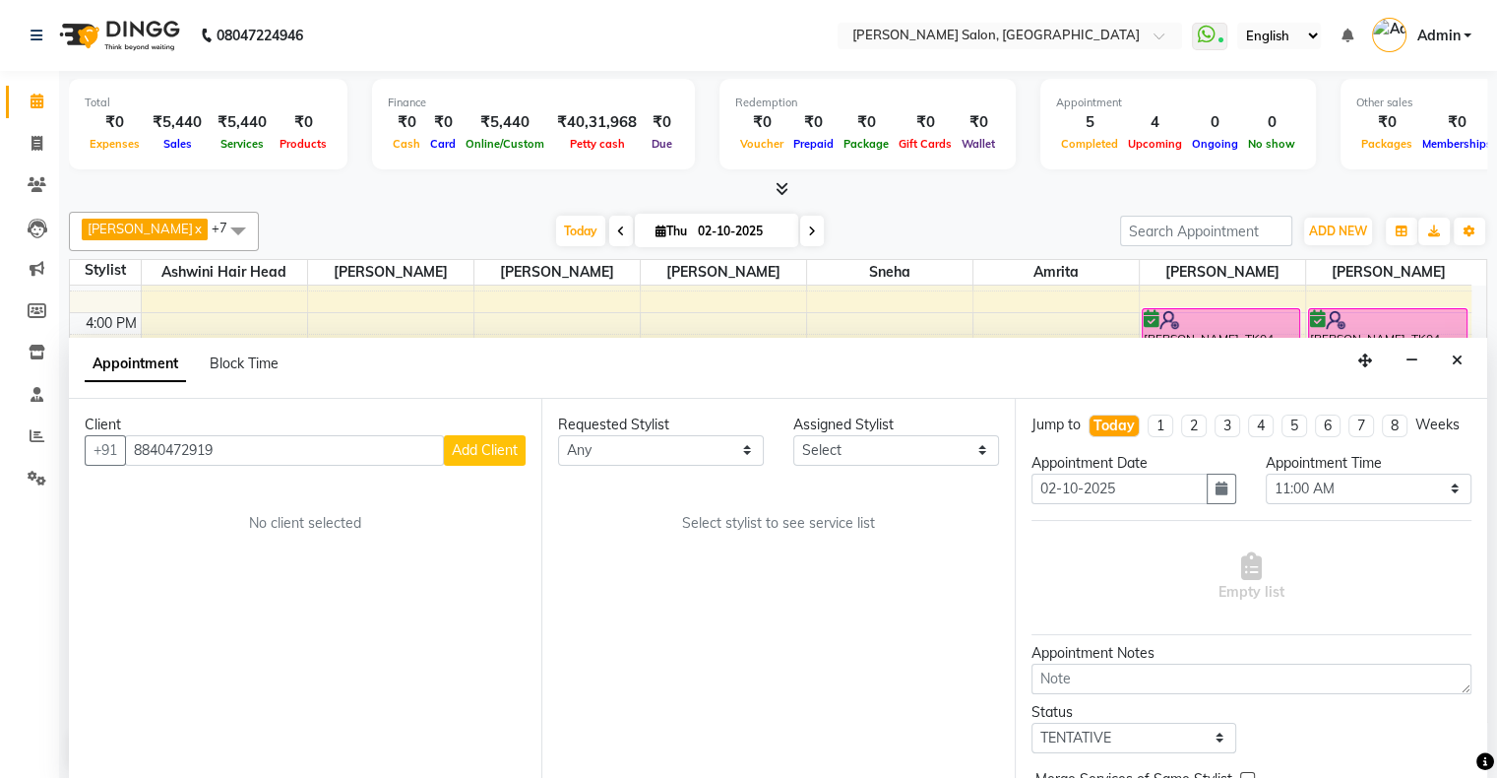
click at [490, 460] on button "Add Client" at bounding box center [485, 450] width 82 height 31
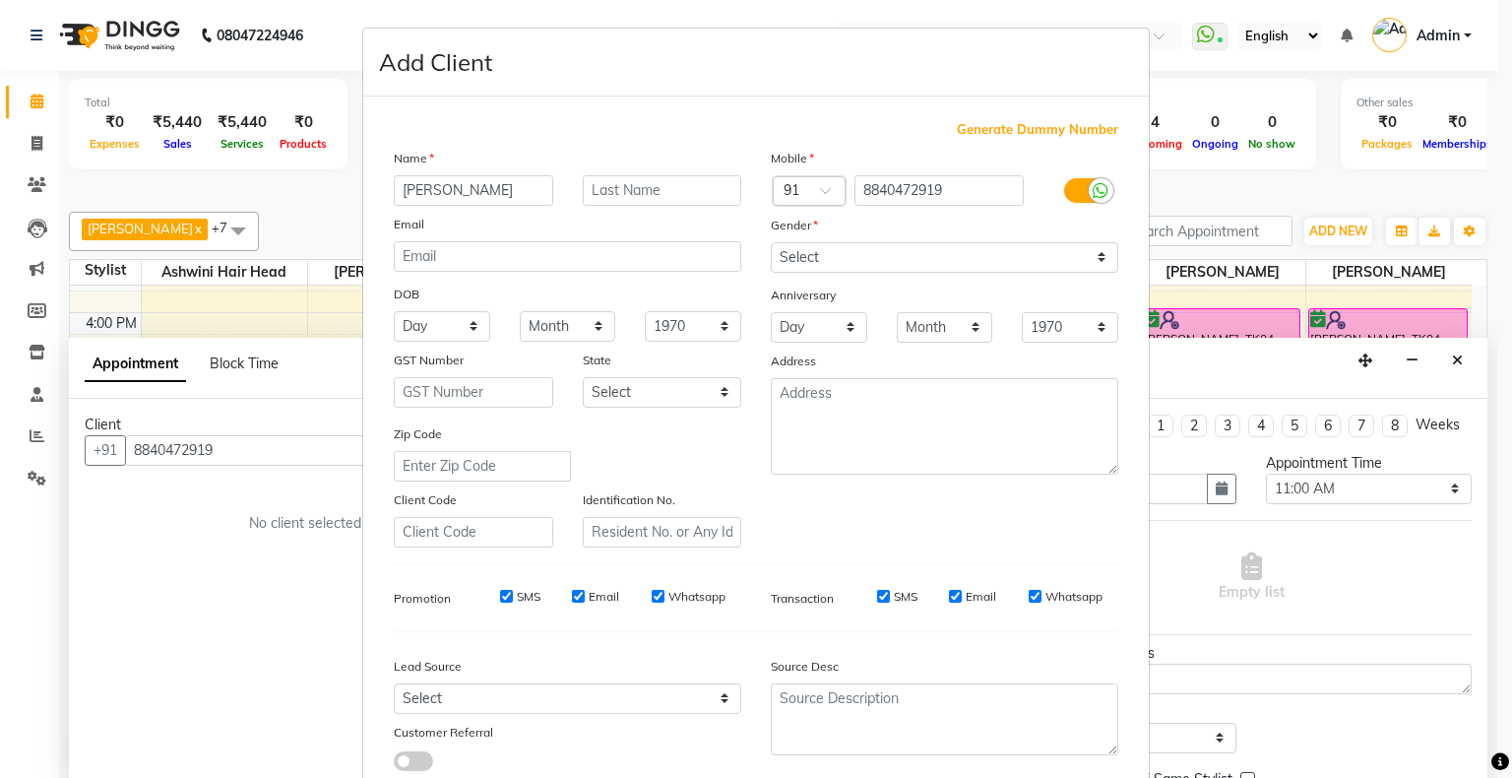
type input "[PERSON_NAME]"
click at [962, 275] on div "Mobile Country Code × 91 8840472919 Gender Select [DEMOGRAPHIC_DATA] [DEMOGRAPH…" at bounding box center [944, 348] width 377 height 400
click at [937, 258] on select "Select [DEMOGRAPHIC_DATA] [DEMOGRAPHIC_DATA] Other Prefer Not To Say" at bounding box center [945, 257] width 348 height 31
select select "[DEMOGRAPHIC_DATA]"
click at [771, 243] on select "Select [DEMOGRAPHIC_DATA] [DEMOGRAPHIC_DATA] Other Prefer Not To Say" at bounding box center [945, 257] width 348 height 31
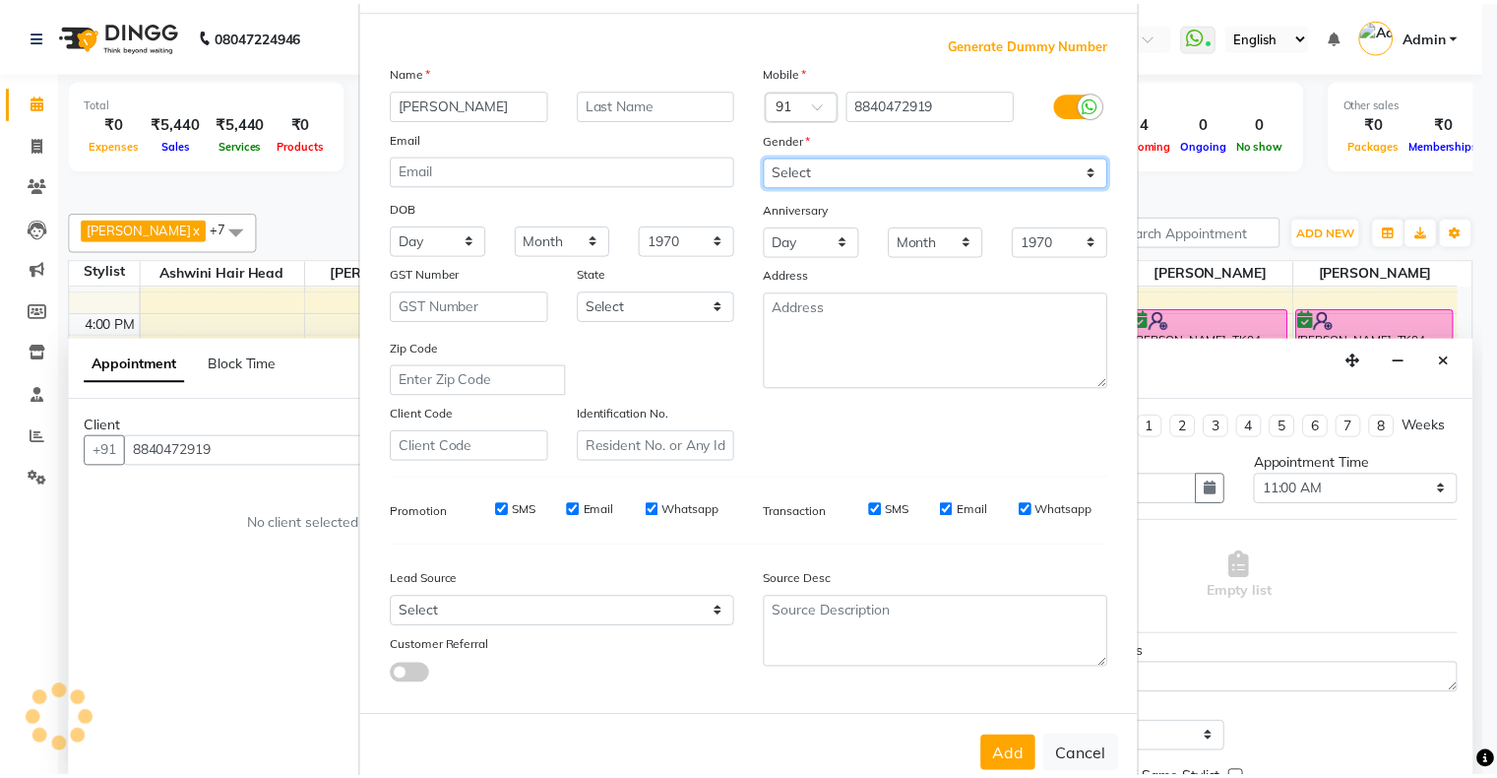
scroll to position [140, 0]
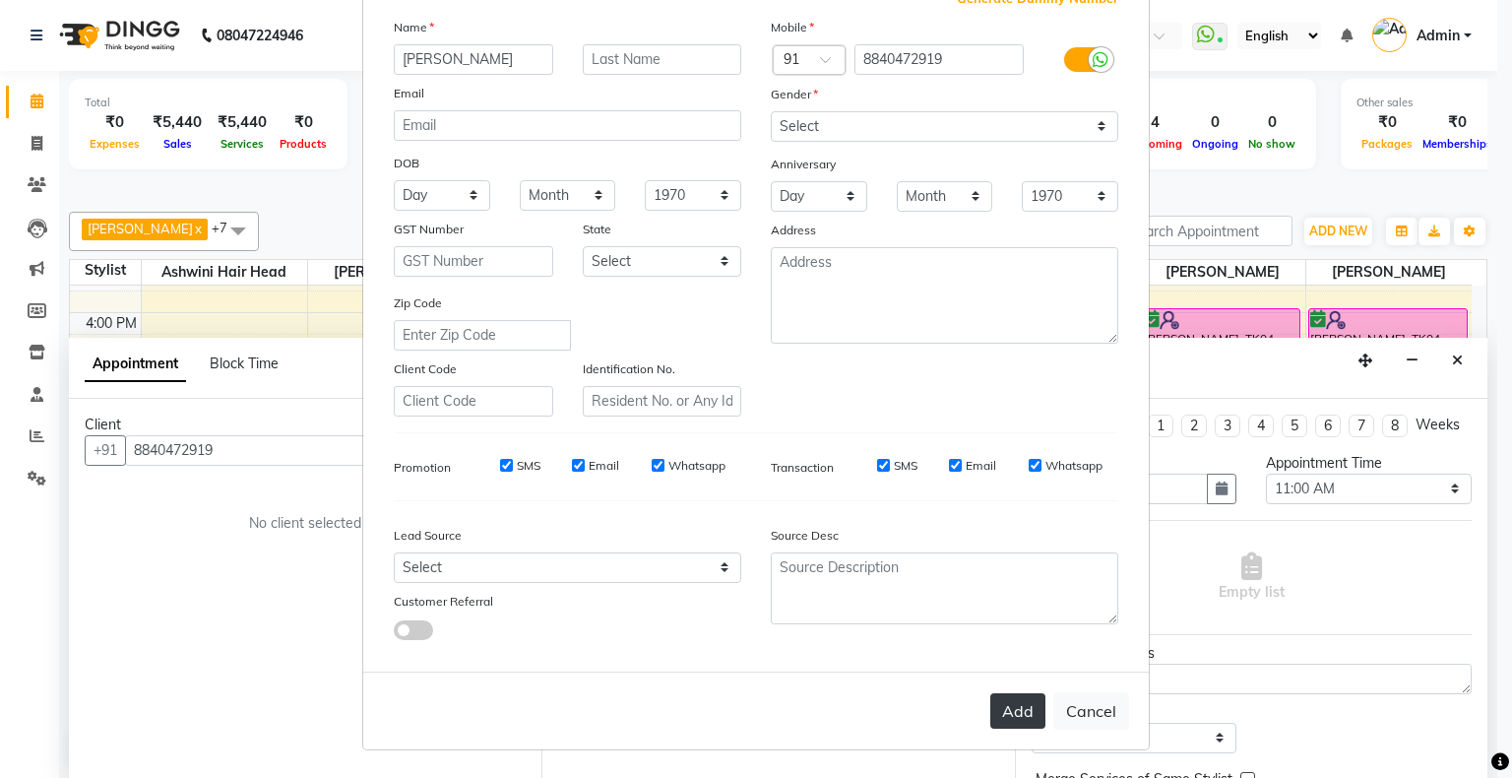
click at [1014, 702] on button "Add" at bounding box center [1017, 710] width 55 height 35
select select
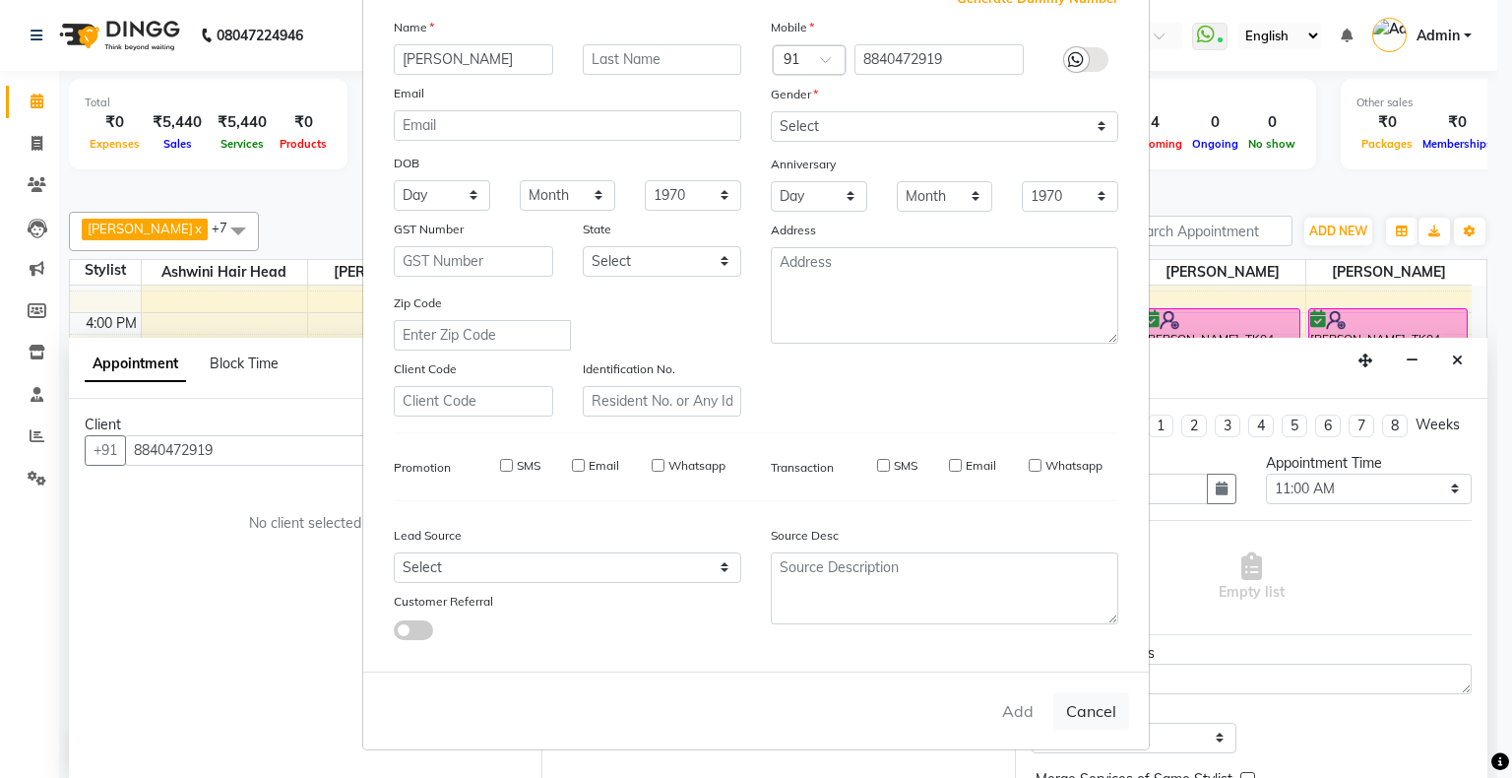
select select
checkbox input "false"
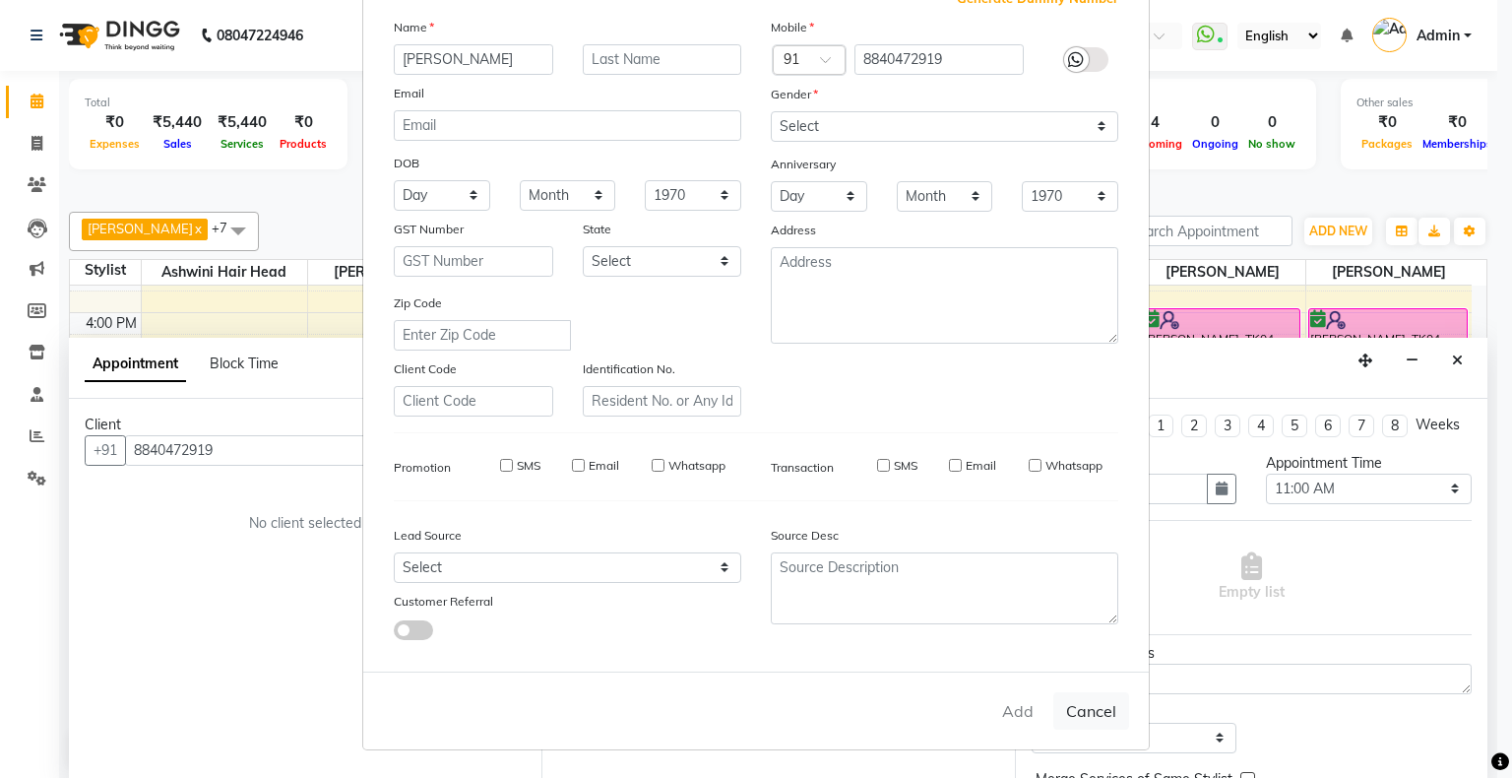
checkbox input "false"
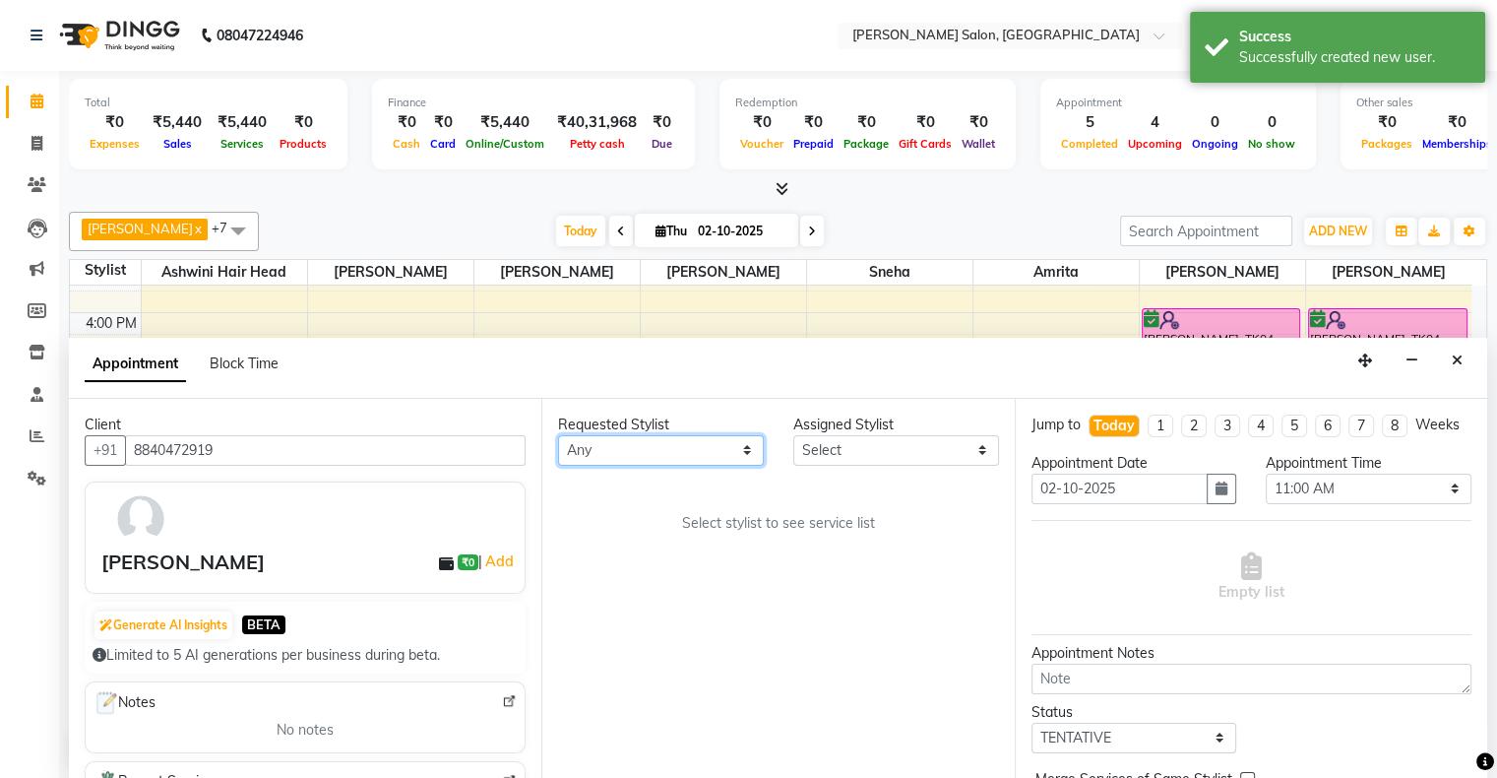
click at [630, 451] on select "Any [PERSON_NAME] Hair Head [PERSON_NAME] FD [PERSON_NAME] [PERSON_NAME] [PERSO…" at bounding box center [661, 450] width 206 height 31
select select "87848"
click at [558, 435] on select "Any [PERSON_NAME] Hair Head [PERSON_NAME] FD [PERSON_NAME] [PERSON_NAME] [PERSO…" at bounding box center [661, 450] width 206 height 31
select select "87848"
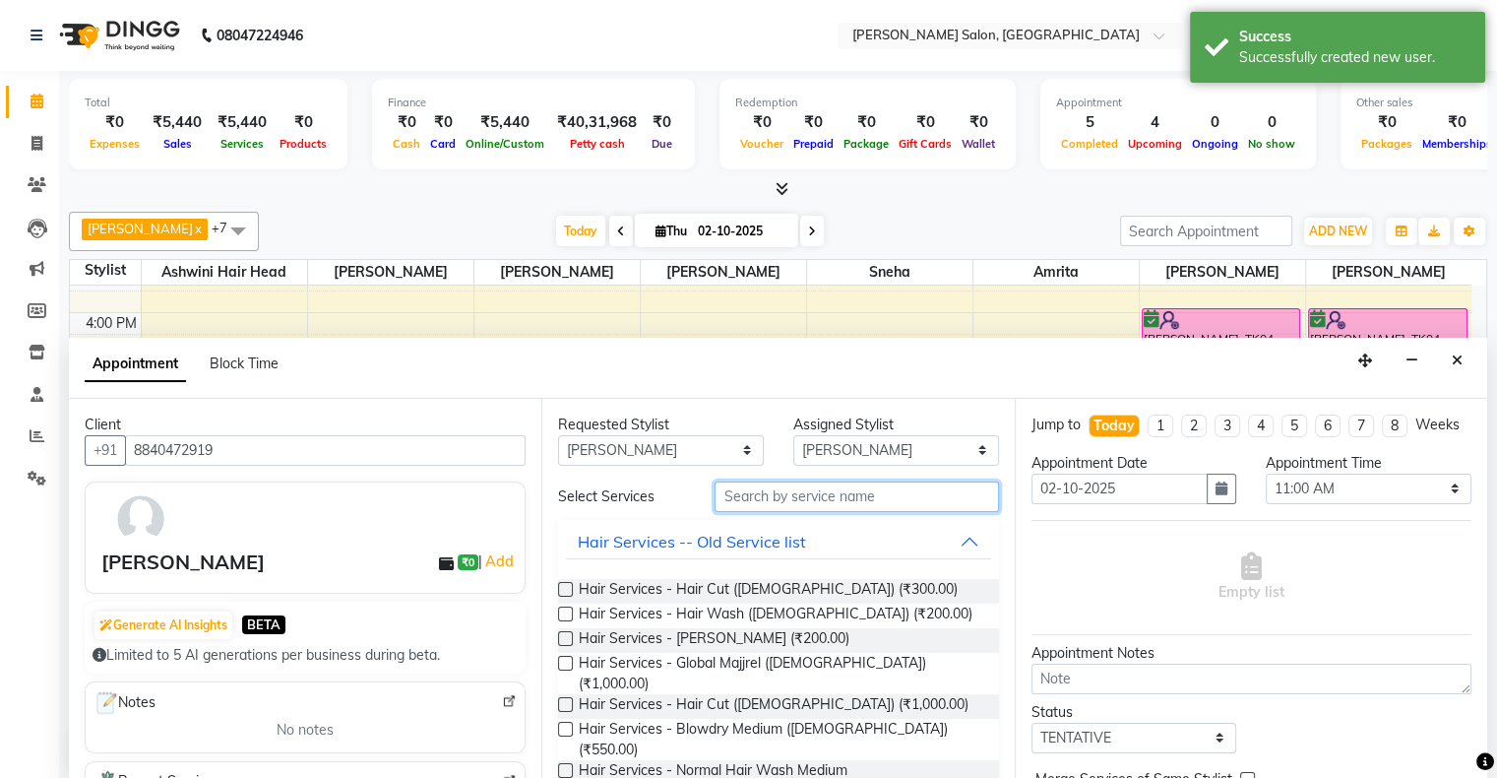
click at [803, 502] on input "text" at bounding box center [857, 496] width 284 height 31
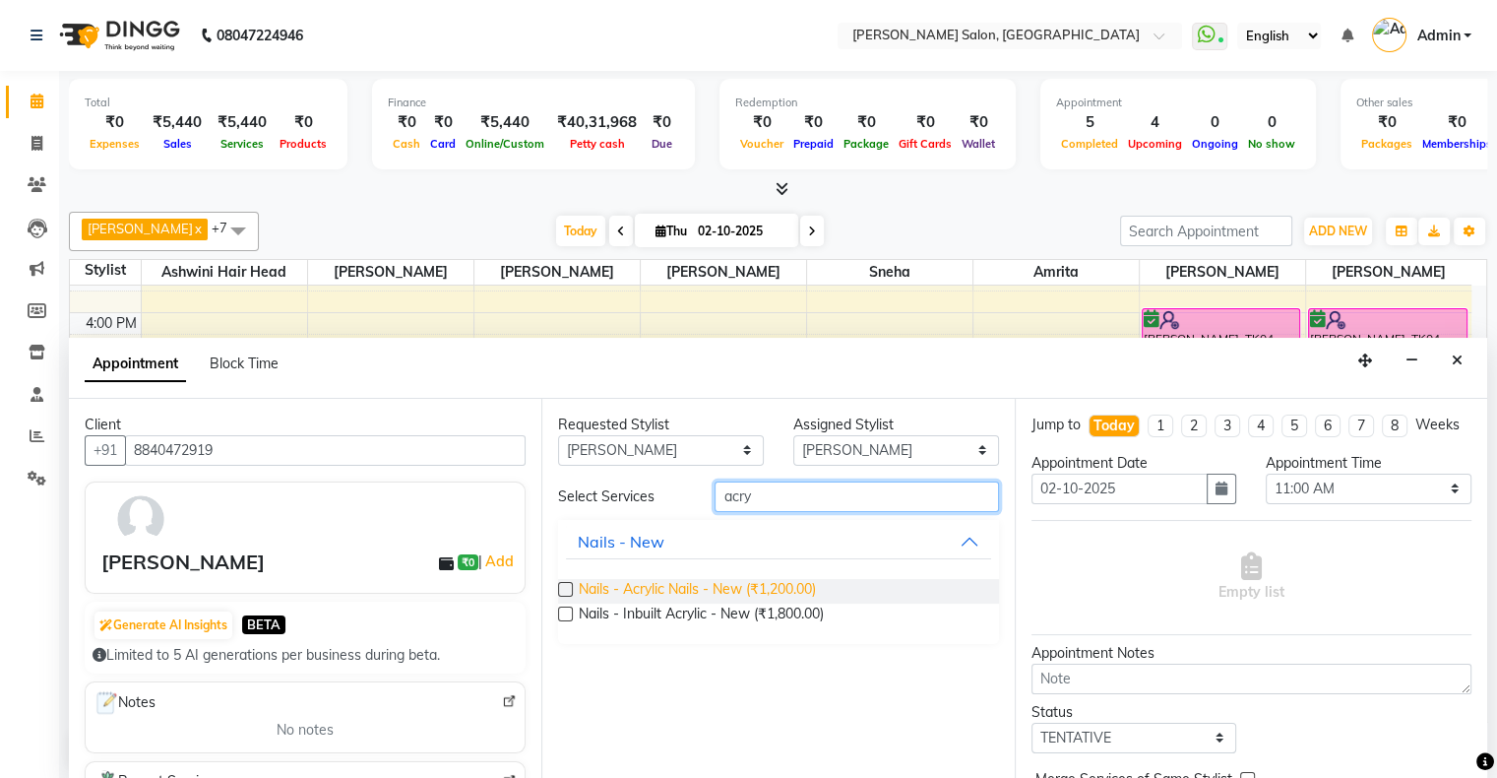
type input "acry"
click at [790, 599] on span "Nails - Acrylic Nails - New (₹1,200.00)" at bounding box center [697, 591] width 237 height 25
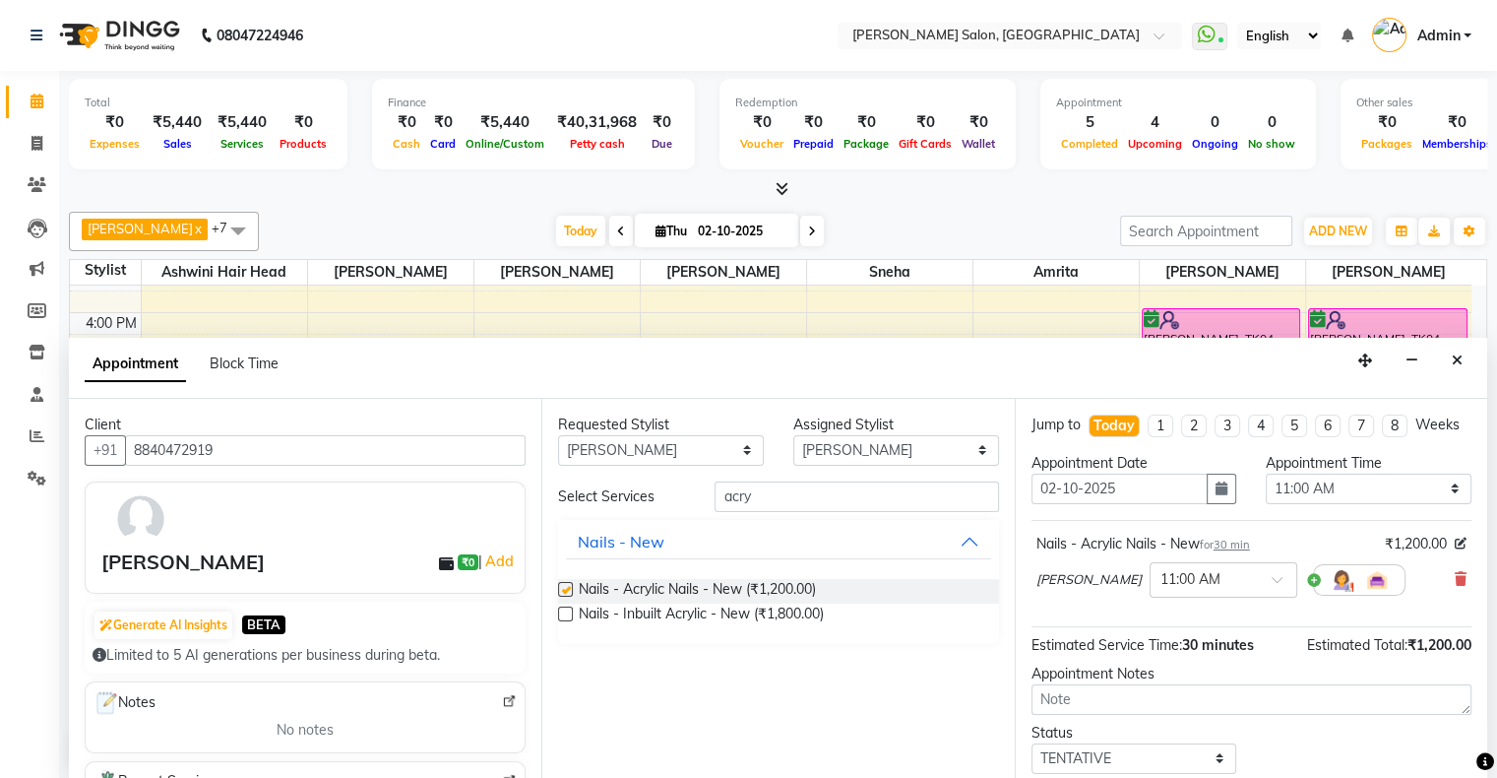
checkbox input "false"
click at [1291, 502] on select "Select 11:00 AM 11:15 AM 11:30 AM 11:45 AM 12:00 PM 12:15 PM 12:30 PM 12:45 PM …" at bounding box center [1369, 489] width 206 height 31
select select "1125"
click at [1266, 489] on select "Select 11:00 AM 11:15 AM 11:30 AM 11:45 AM 12:00 PM 12:15 PM 12:30 PM 12:45 PM …" at bounding box center [1369, 489] width 206 height 31
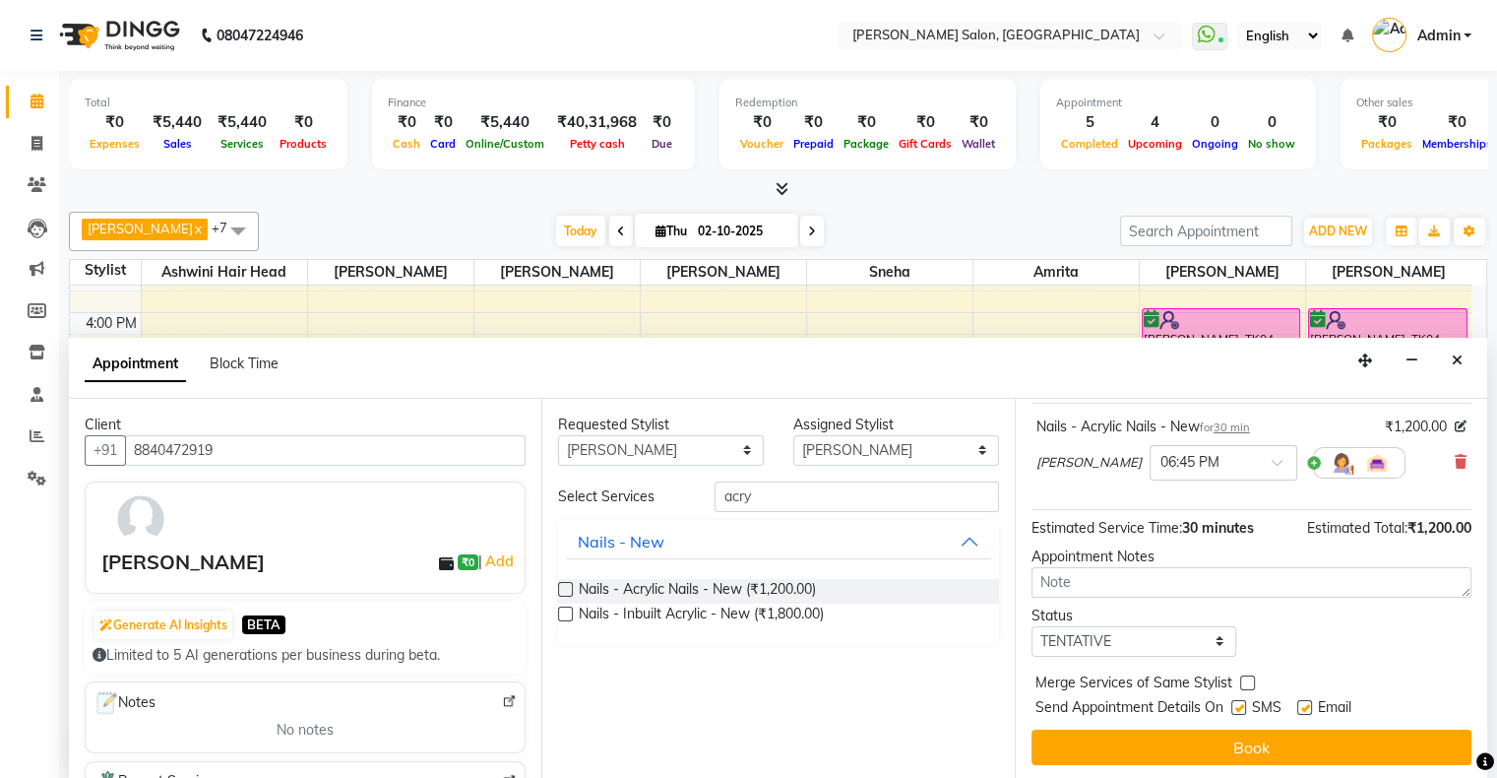
scroll to position [135, 0]
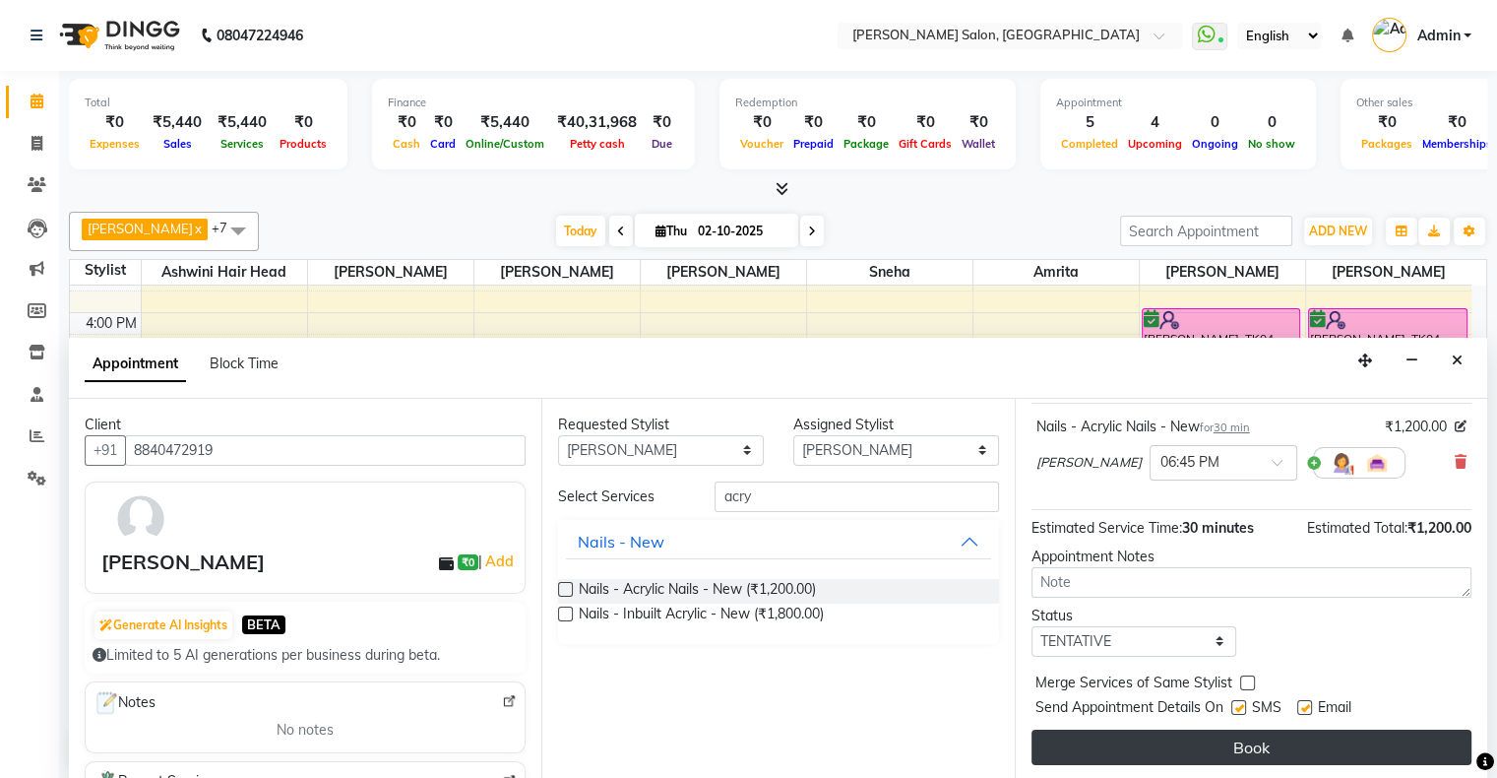
click at [1186, 749] on button "Book" at bounding box center [1252, 747] width 440 height 35
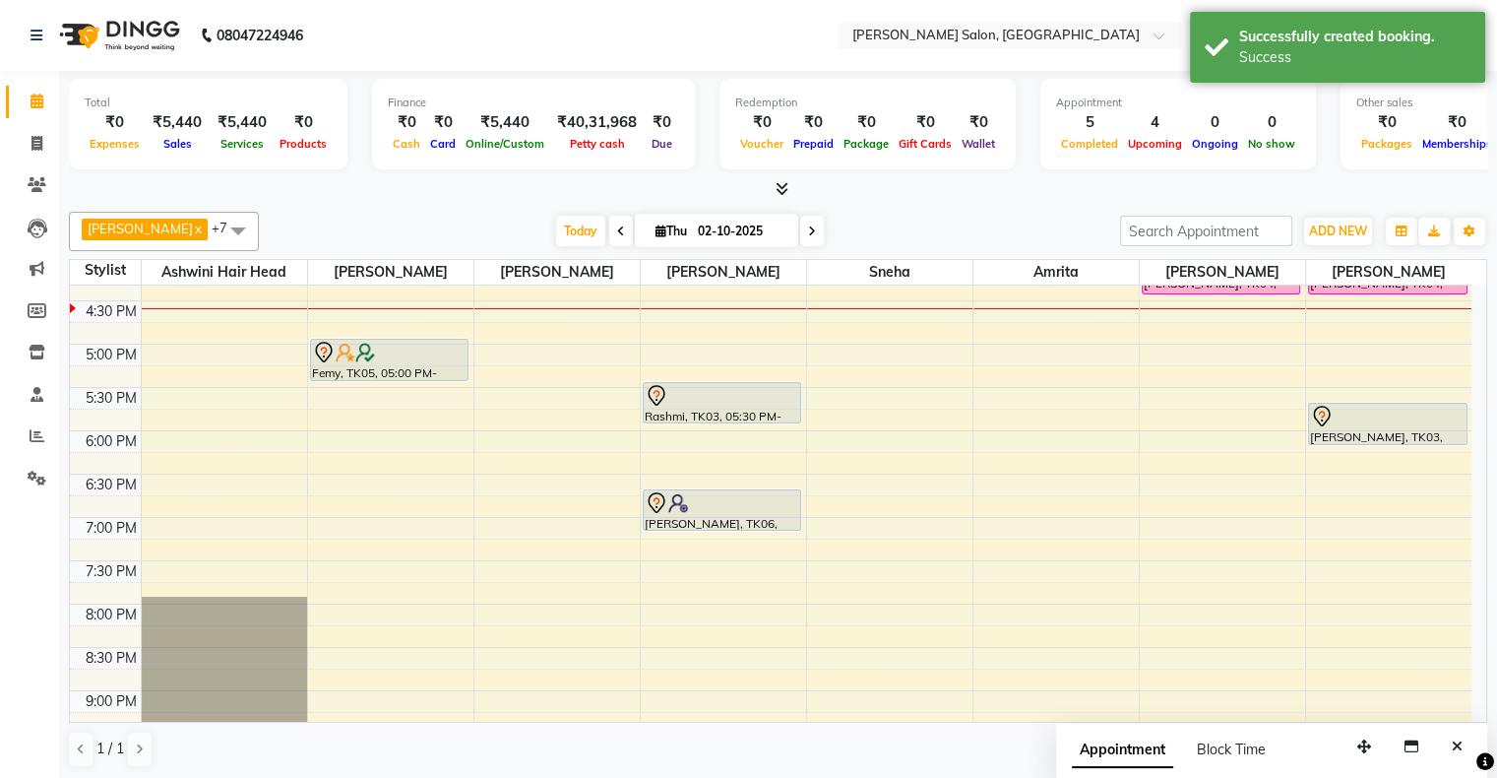
scroll to position [591, 0]
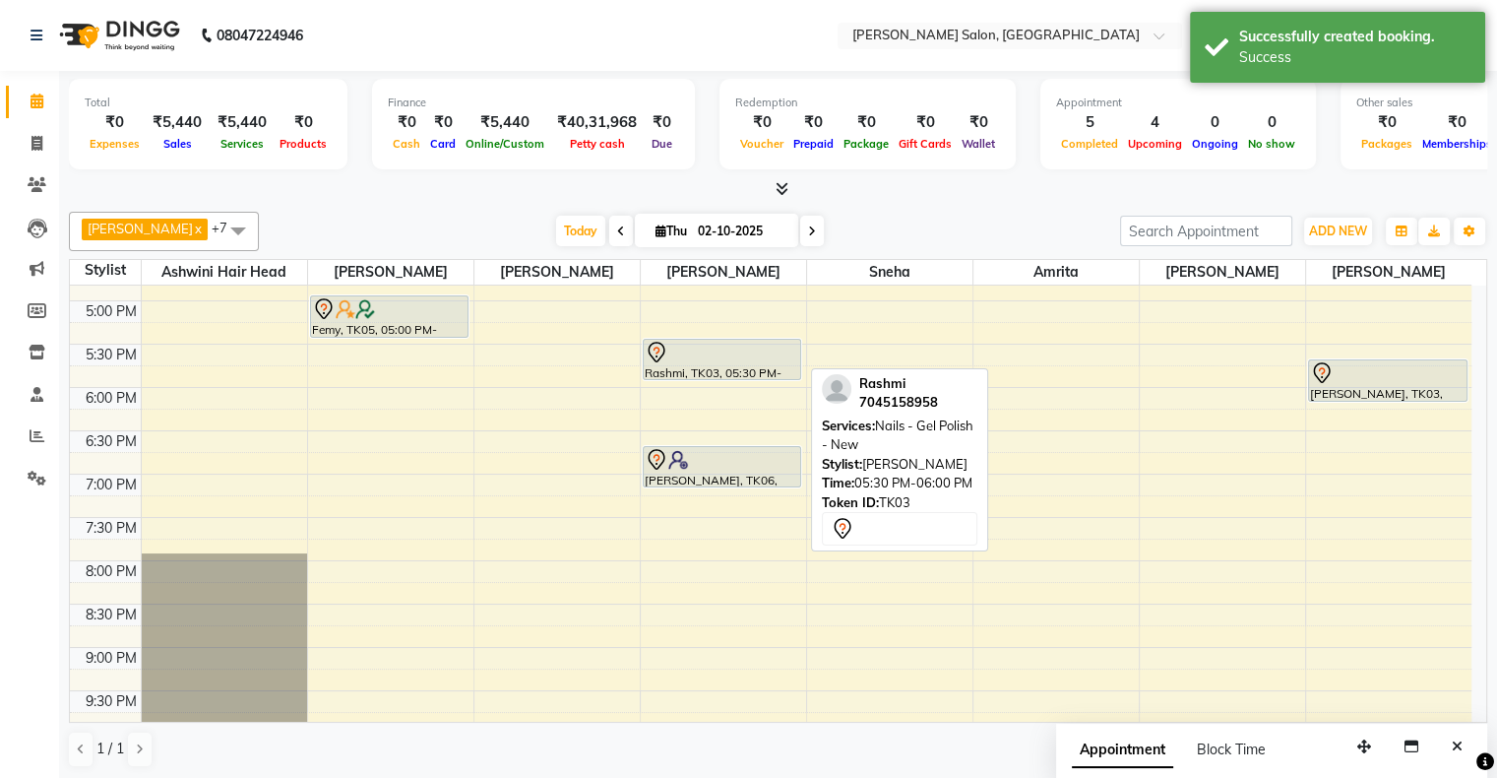
click at [708, 354] on div at bounding box center [723, 353] width 156 height 24
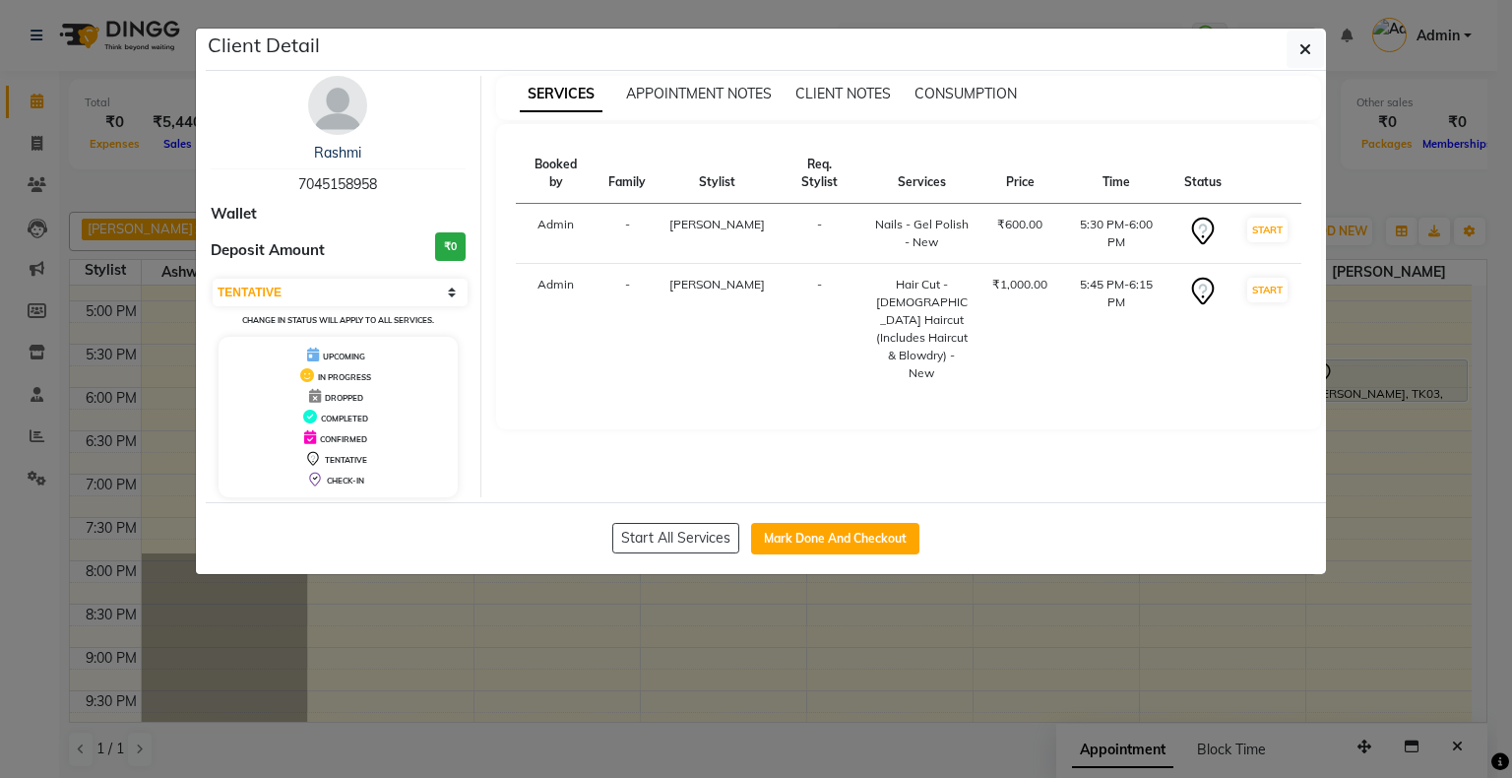
click at [386, 270] on div "Rashmi 7045158958 Wallet Deposit Amount ₹0 Select IN SERVICE CONFIRMED TENTATIV…" at bounding box center [339, 286] width 286 height 421
click at [390, 294] on select "Select IN SERVICE CONFIRMED TENTATIVE CHECK IN MARK DONE DROPPED UPCOMING" at bounding box center [340, 293] width 255 height 28
select select "6"
click at [213, 279] on select "Select IN SERVICE CONFIRMED TENTATIVE CHECK IN MARK DONE DROPPED UPCOMING" at bounding box center [340, 293] width 255 height 28
click at [630, 629] on ngb-modal-window "Client Detail Rashmi 7045158958 Wallet Deposit Amount ₹0 Select IN SERVICE CONF…" at bounding box center [756, 389] width 1512 height 778
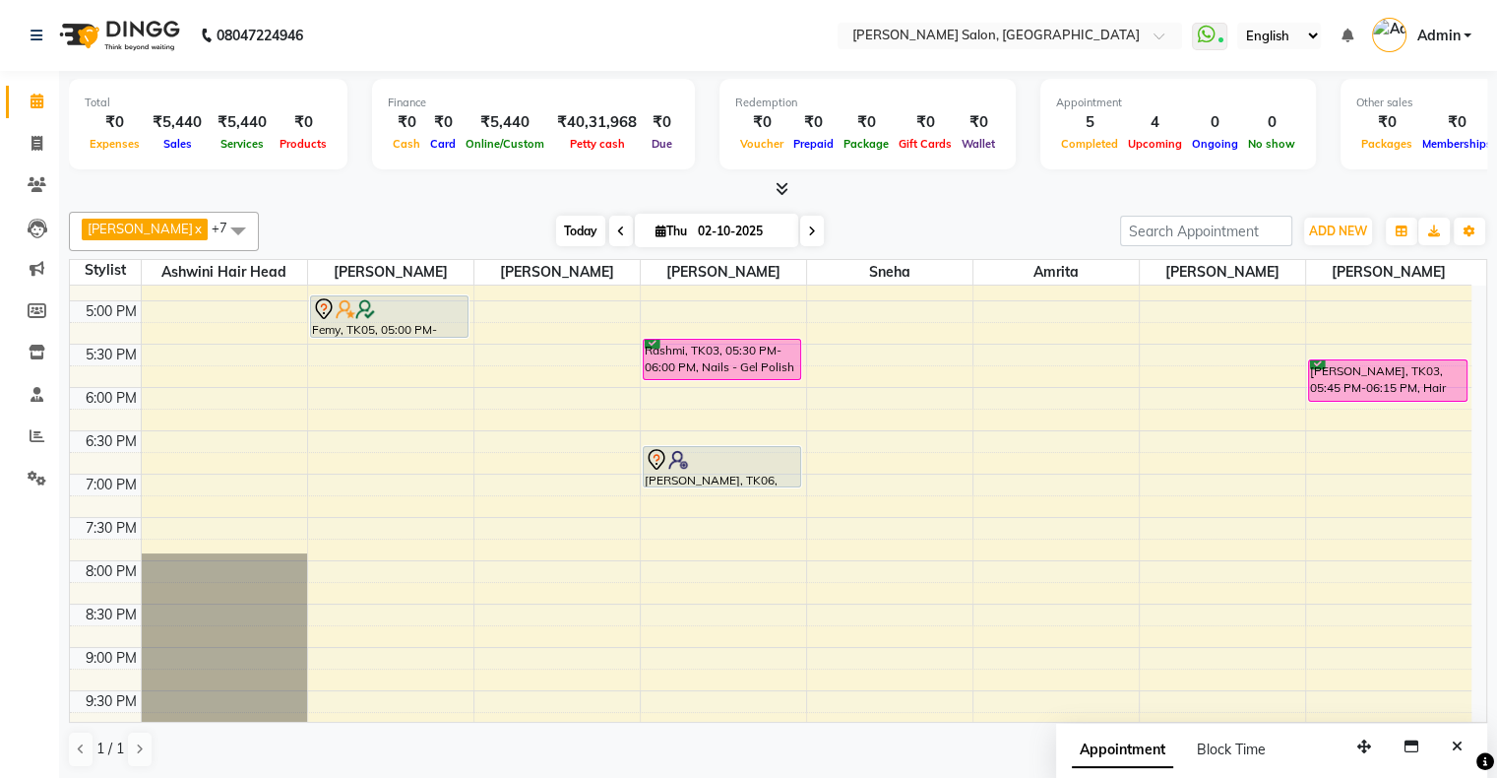
click at [559, 239] on span "Today" at bounding box center [580, 231] width 49 height 31
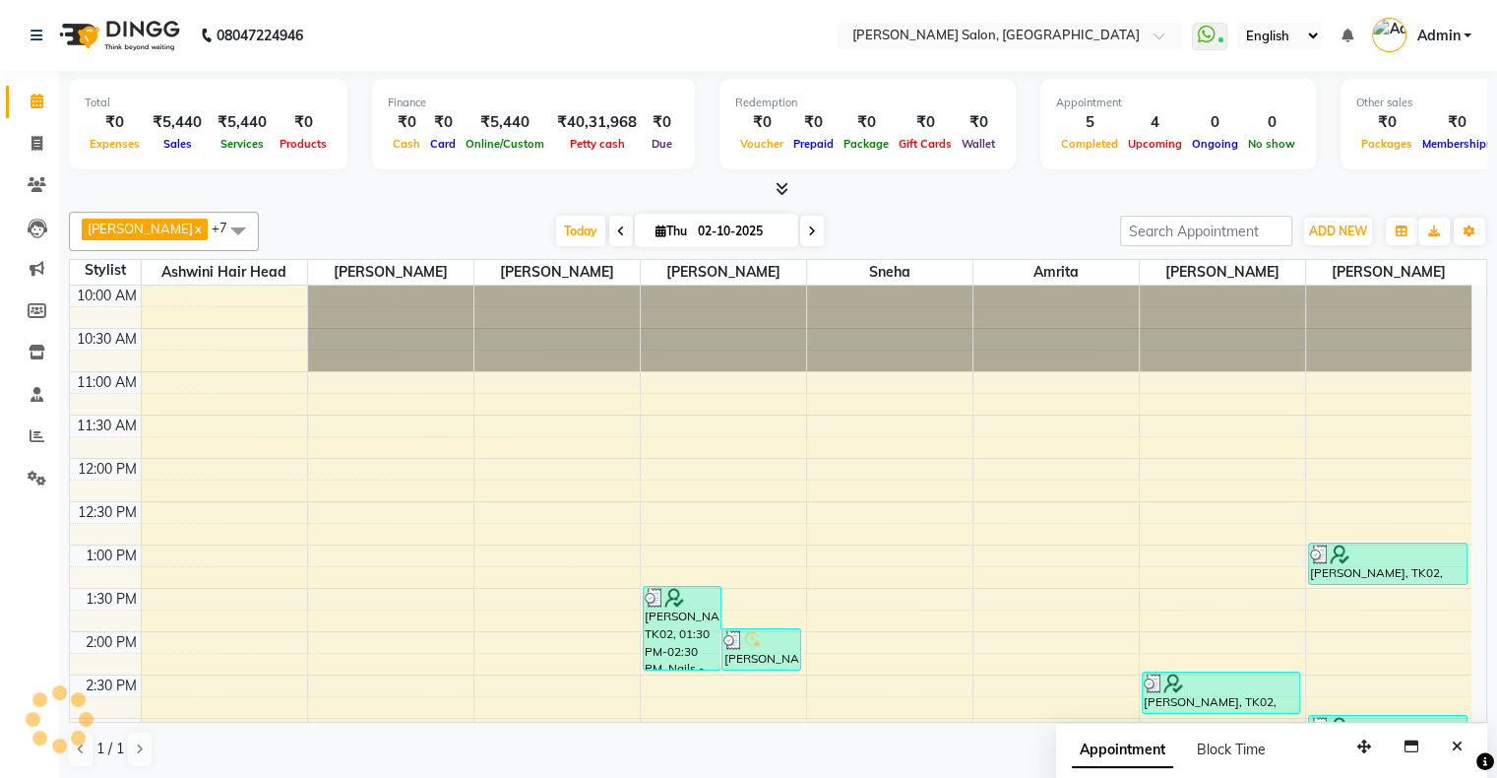
scroll to position [516, 0]
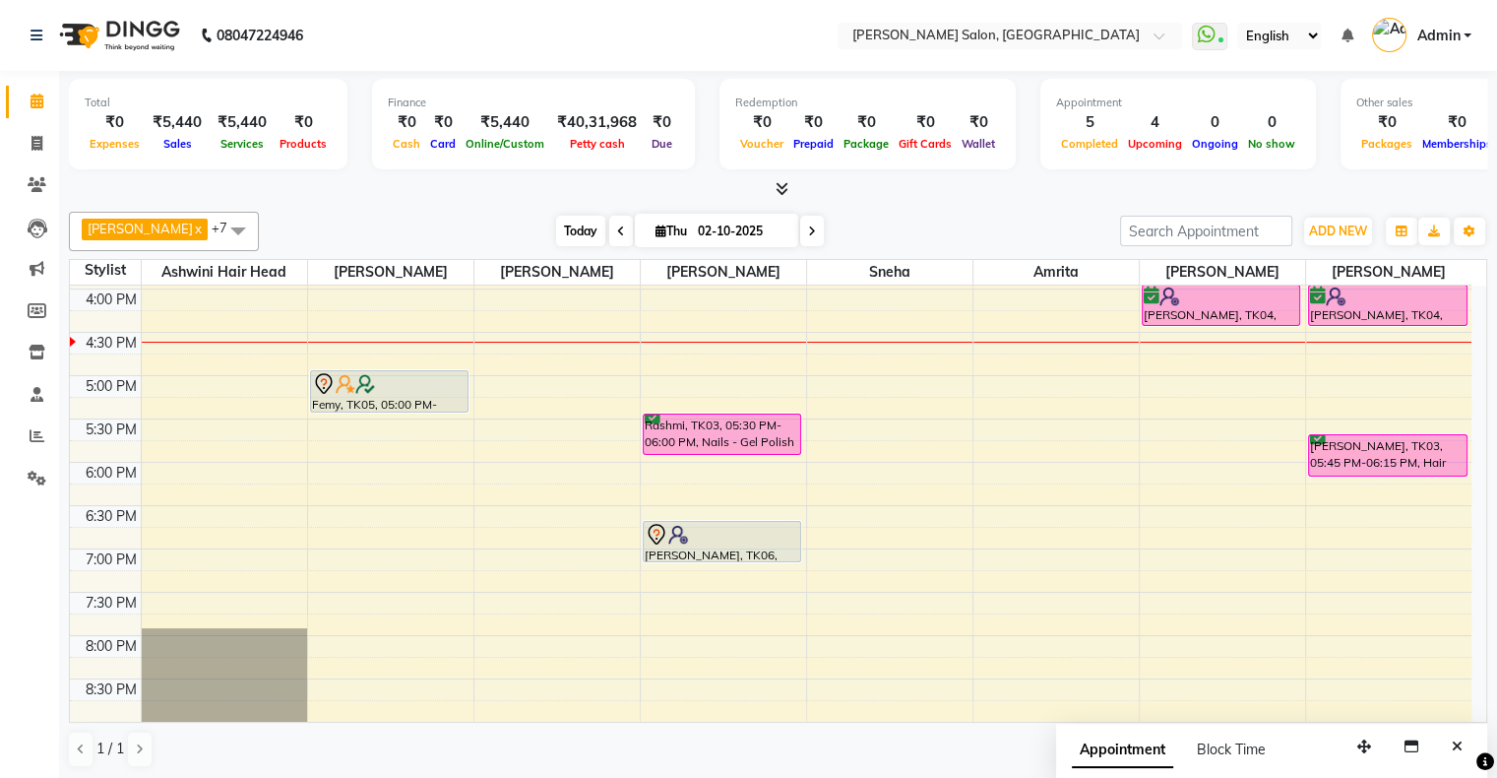
click at [572, 228] on span "Today" at bounding box center [580, 231] width 49 height 31
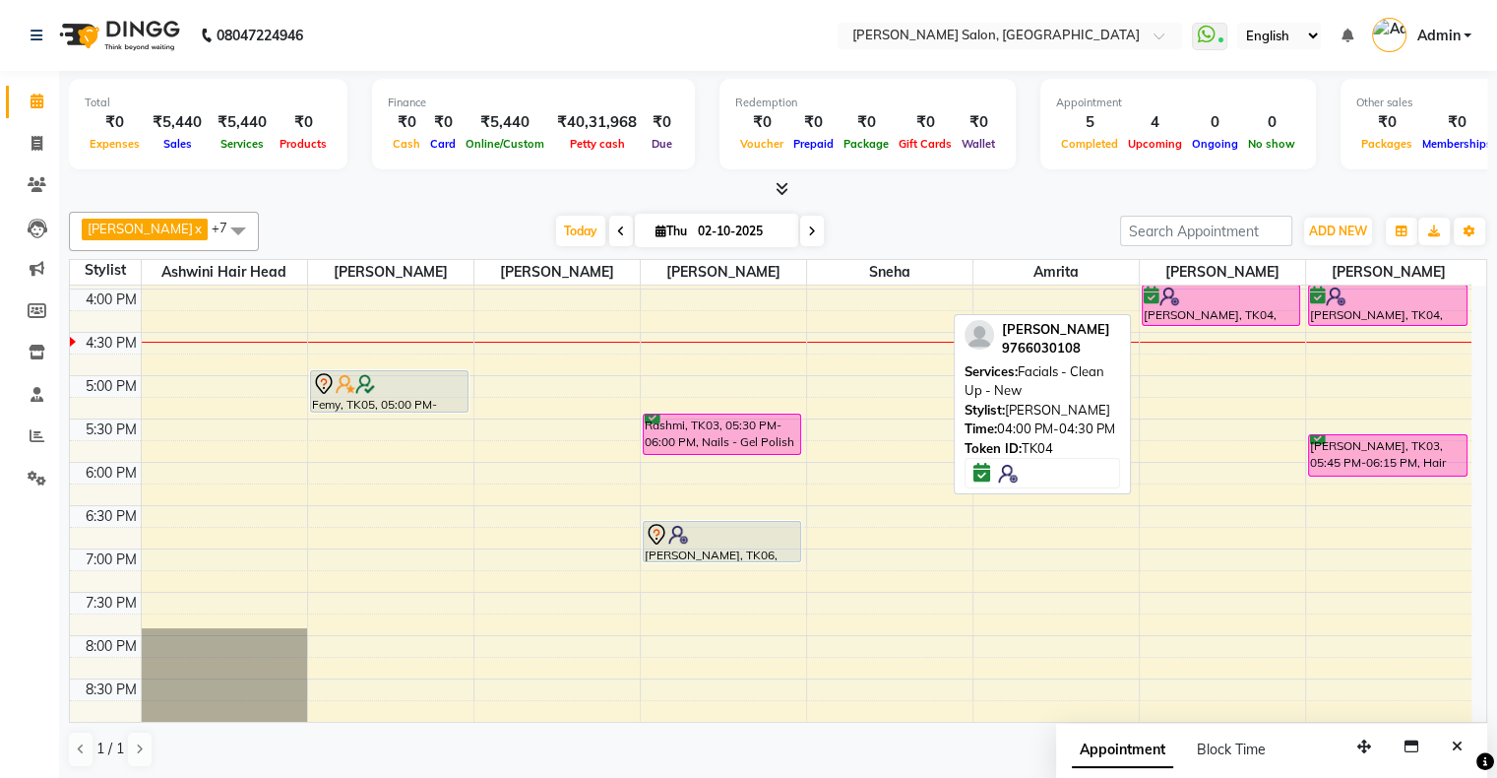
click at [1153, 308] on div "[PERSON_NAME], TK04, 04:00 PM-04:30 PM, Facials - Clean Up - New" at bounding box center [1222, 305] width 158 height 39
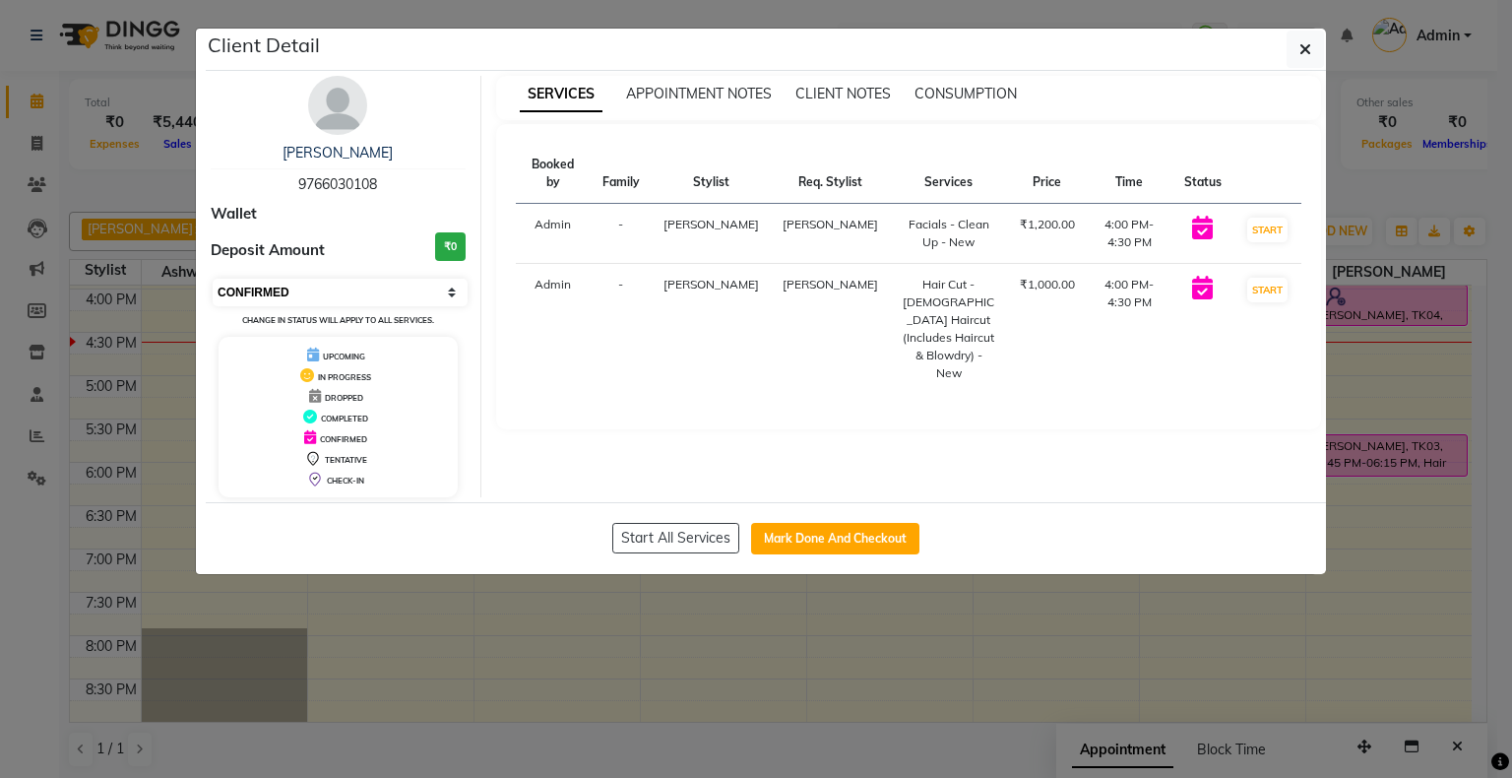
click at [367, 302] on select "Select IN SERVICE CONFIRMED TENTATIVE CHECK IN MARK DONE DROPPED UPCOMING" at bounding box center [340, 293] width 255 height 28
select select "1"
click at [213, 279] on select "Select IN SERVICE CONFIRMED TENTATIVE CHECK IN MARK DONE DROPPED UPCOMING" at bounding box center [340, 293] width 255 height 28
click at [999, 660] on ngb-modal-window "Client Detail [PERSON_NAME] 9766030108 Wallet Deposit Amount ₹0 Select IN SERVI…" at bounding box center [756, 389] width 1512 height 778
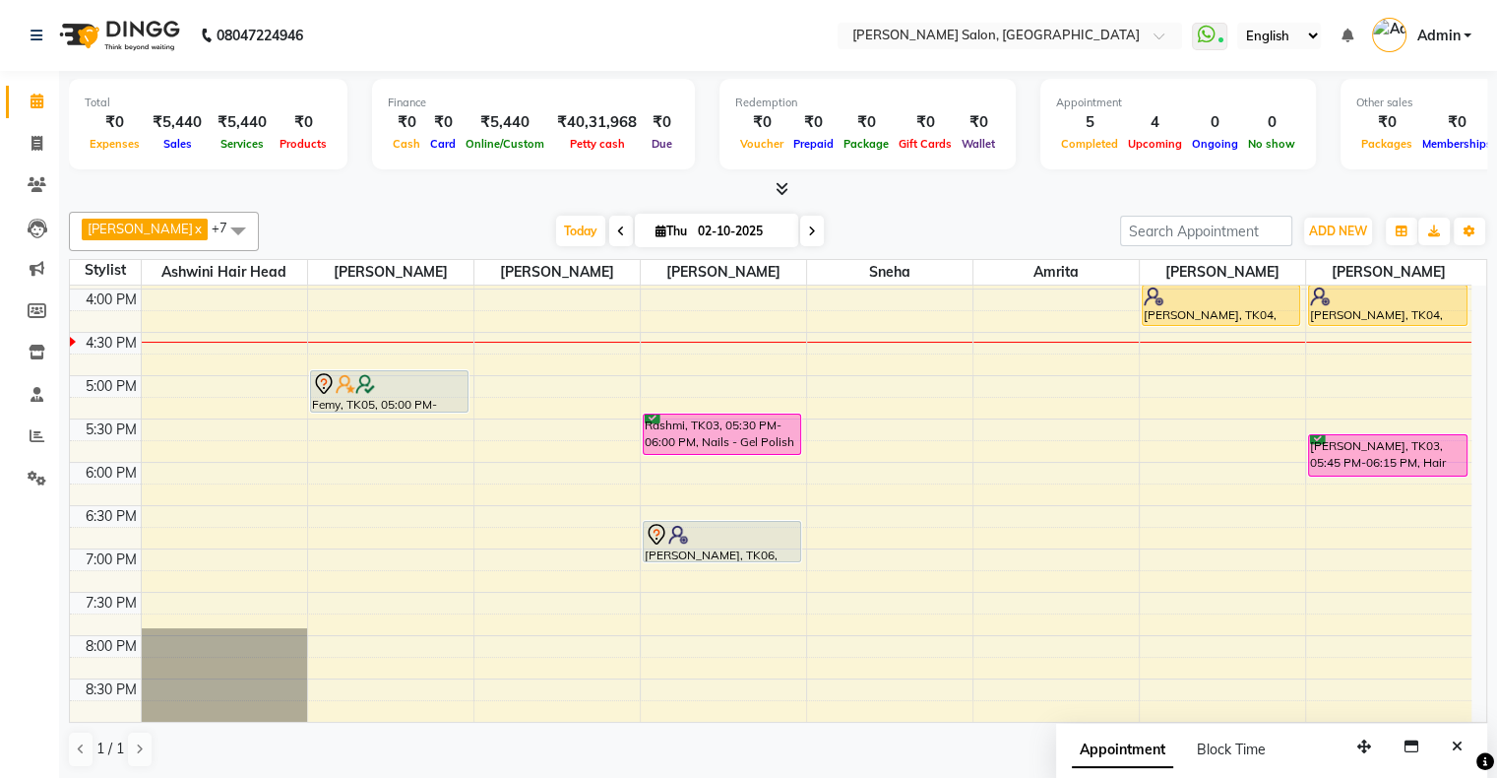
scroll to position [417, 0]
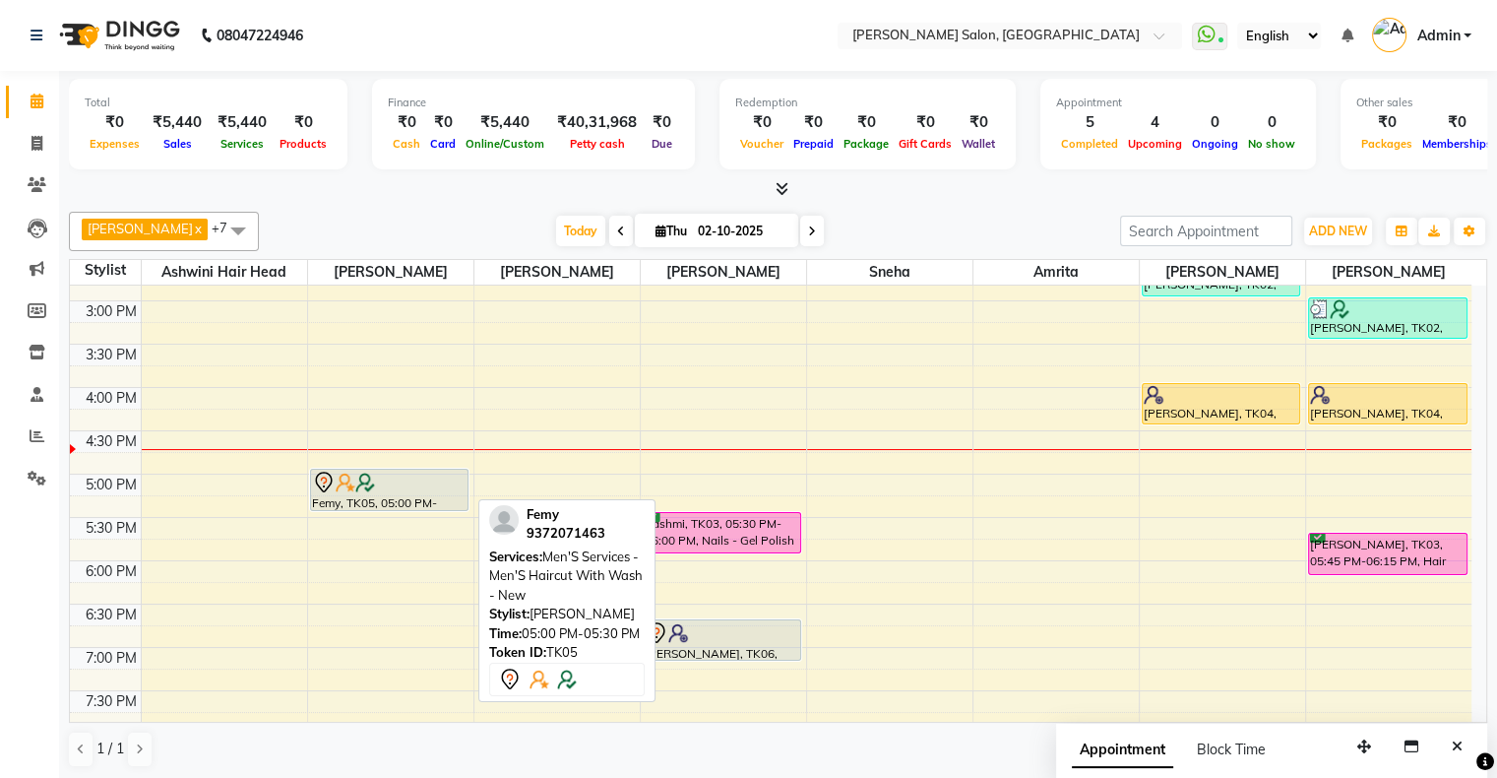
click at [411, 495] on div "Femy, TK05, 05:00 PM-05:30 PM, Men'S Services - Men'S Haircut With Wash - New" at bounding box center [390, 490] width 158 height 40
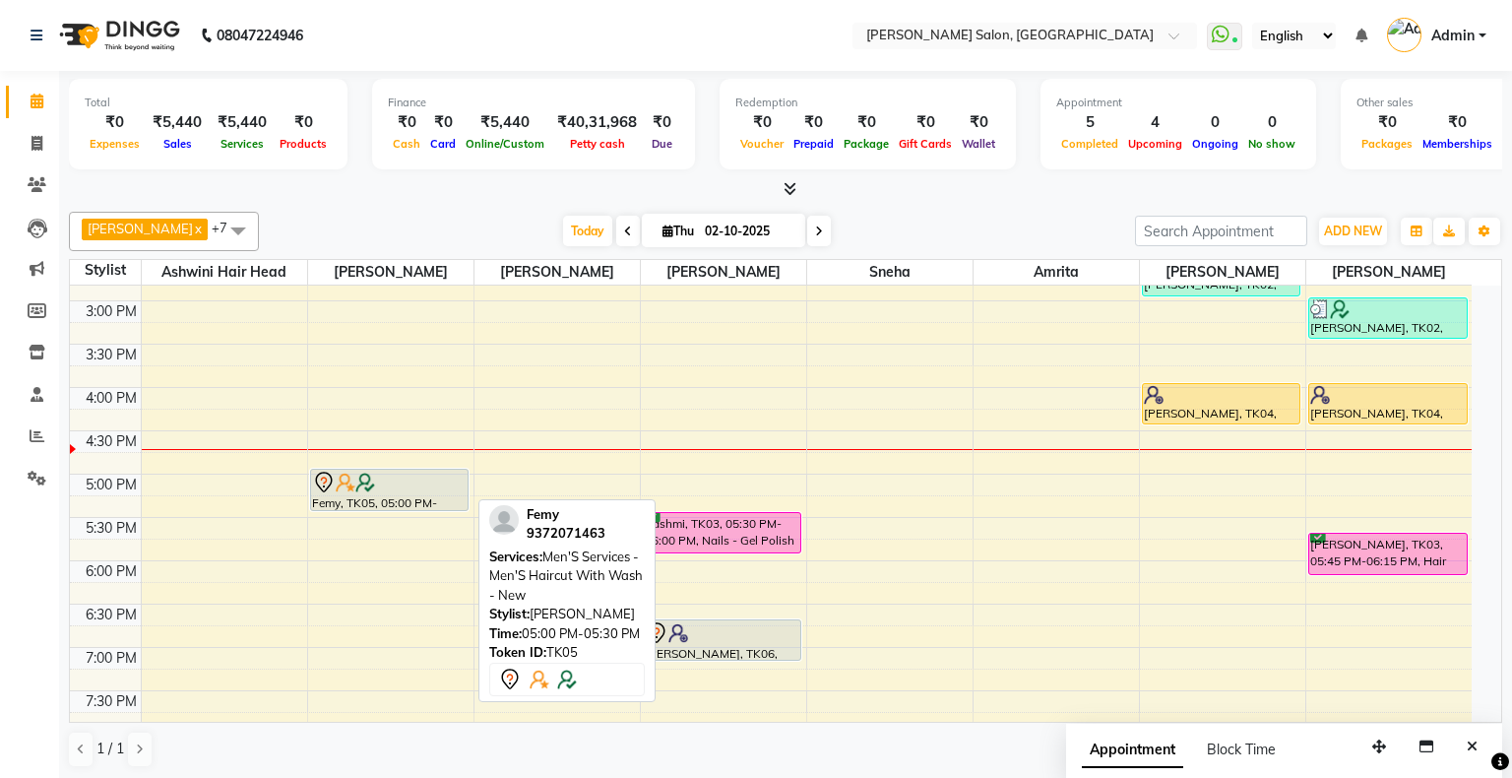
select select "7"
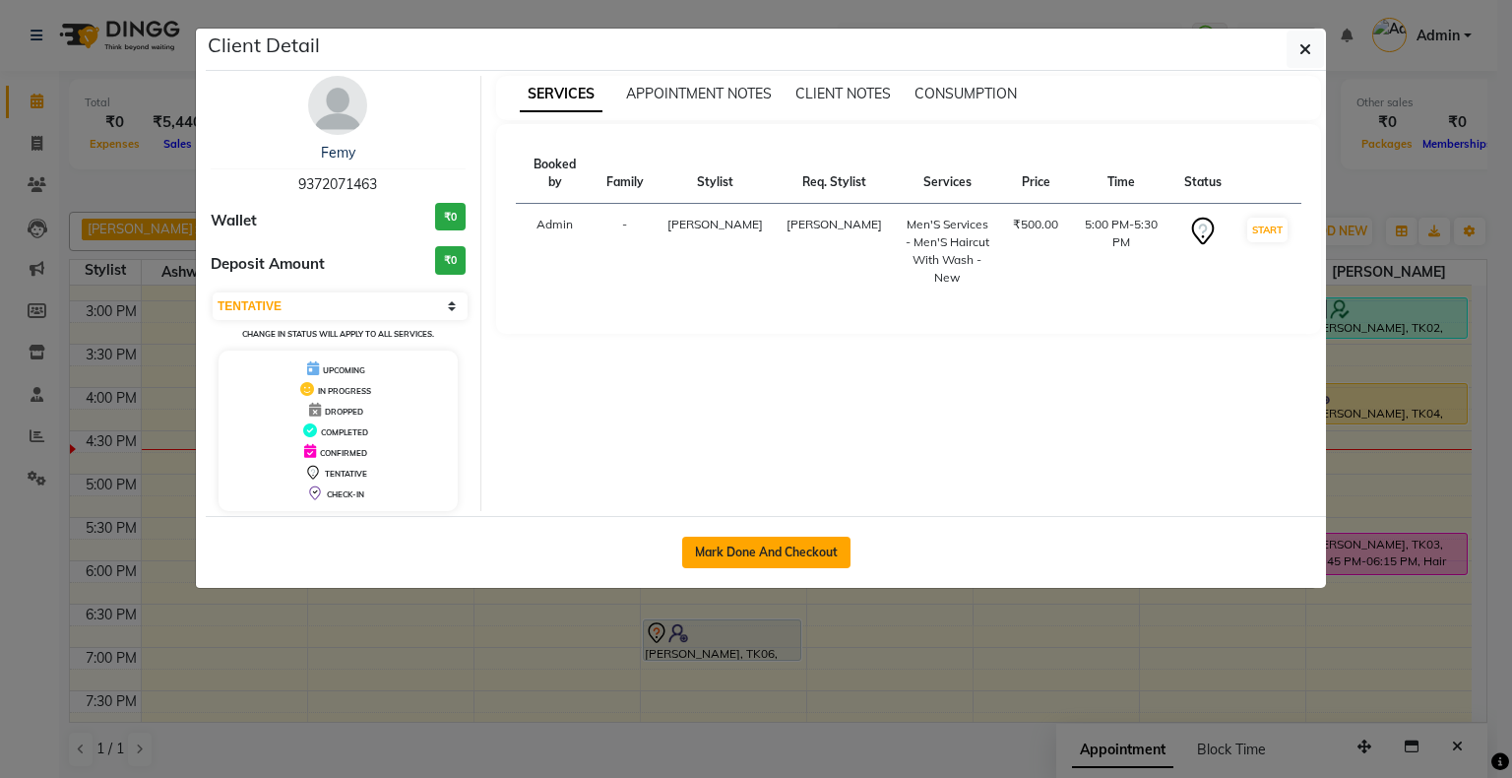
click at [772, 548] on button "Mark Done And Checkout" at bounding box center [766, 553] width 168 height 32
select select "service"
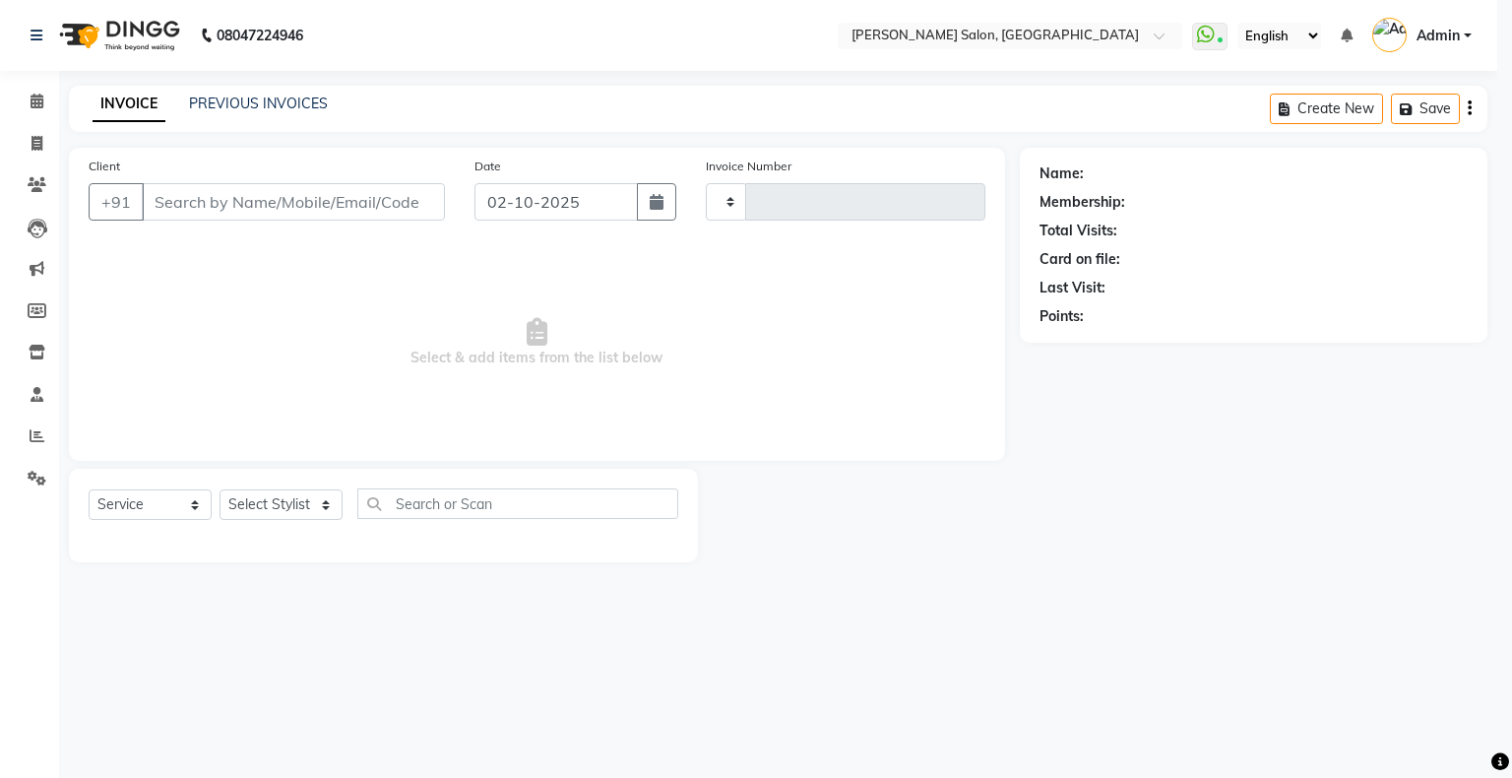
type input "1767"
select select "4073"
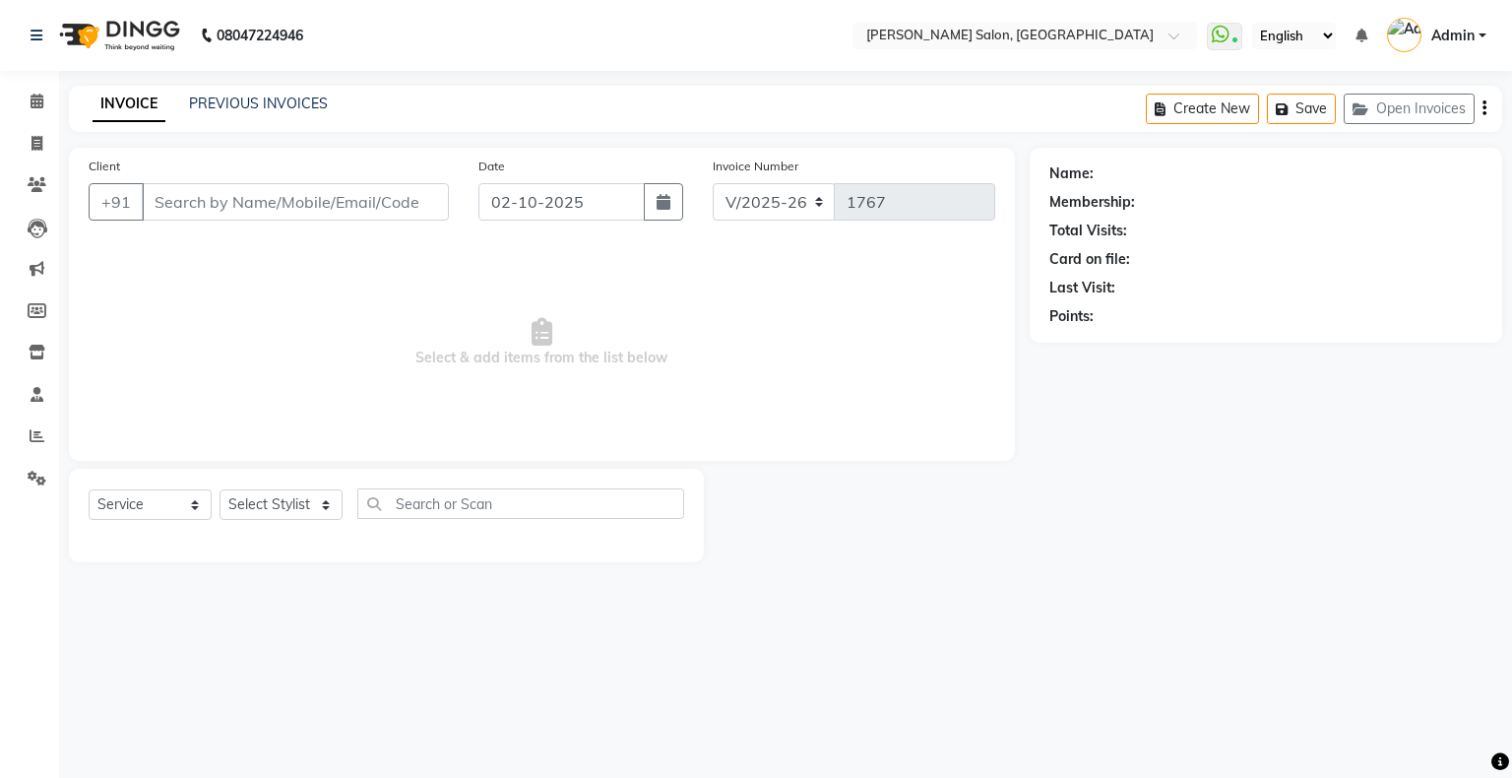
type input "9372071463"
select select "91638"
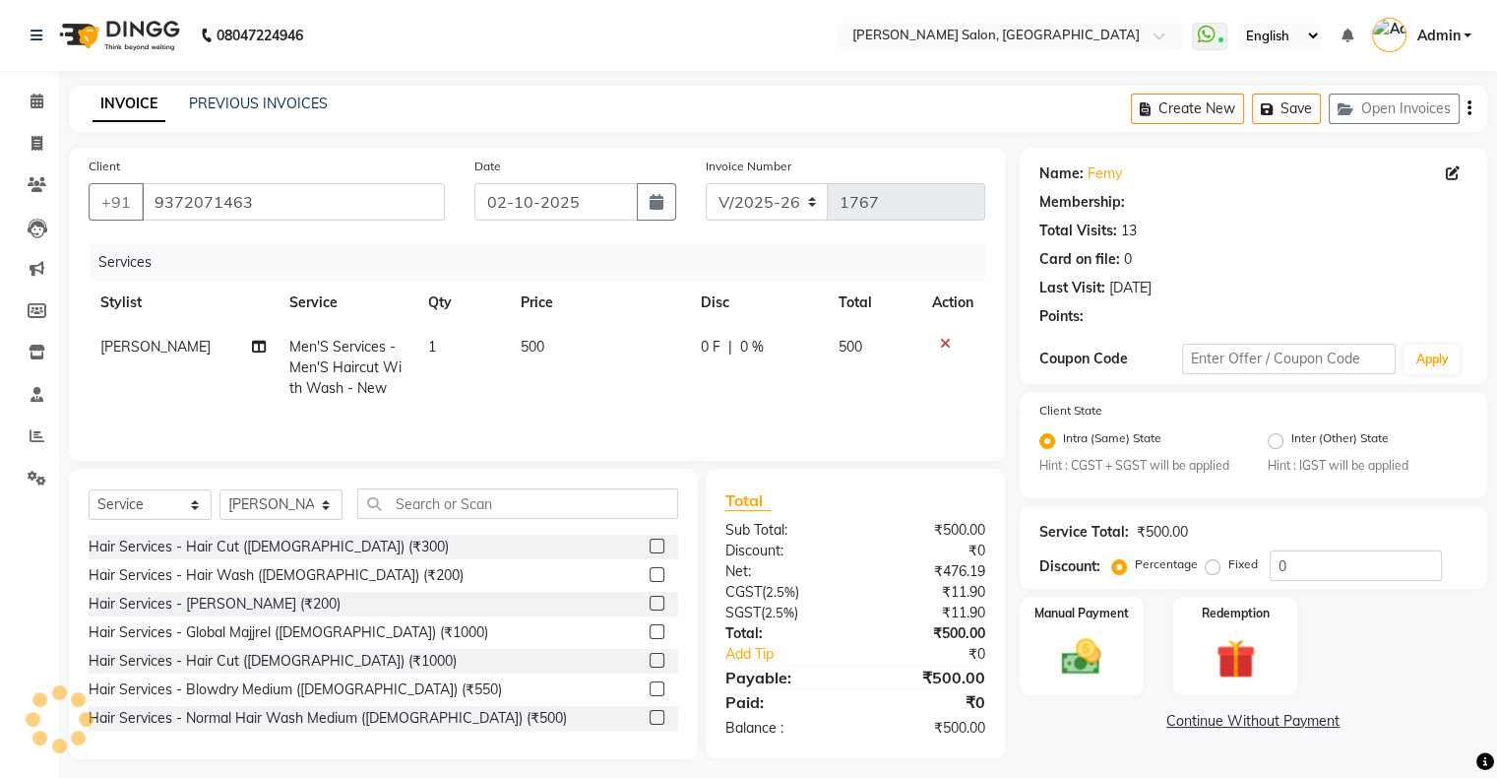
type input "20"
select select "1: Object"
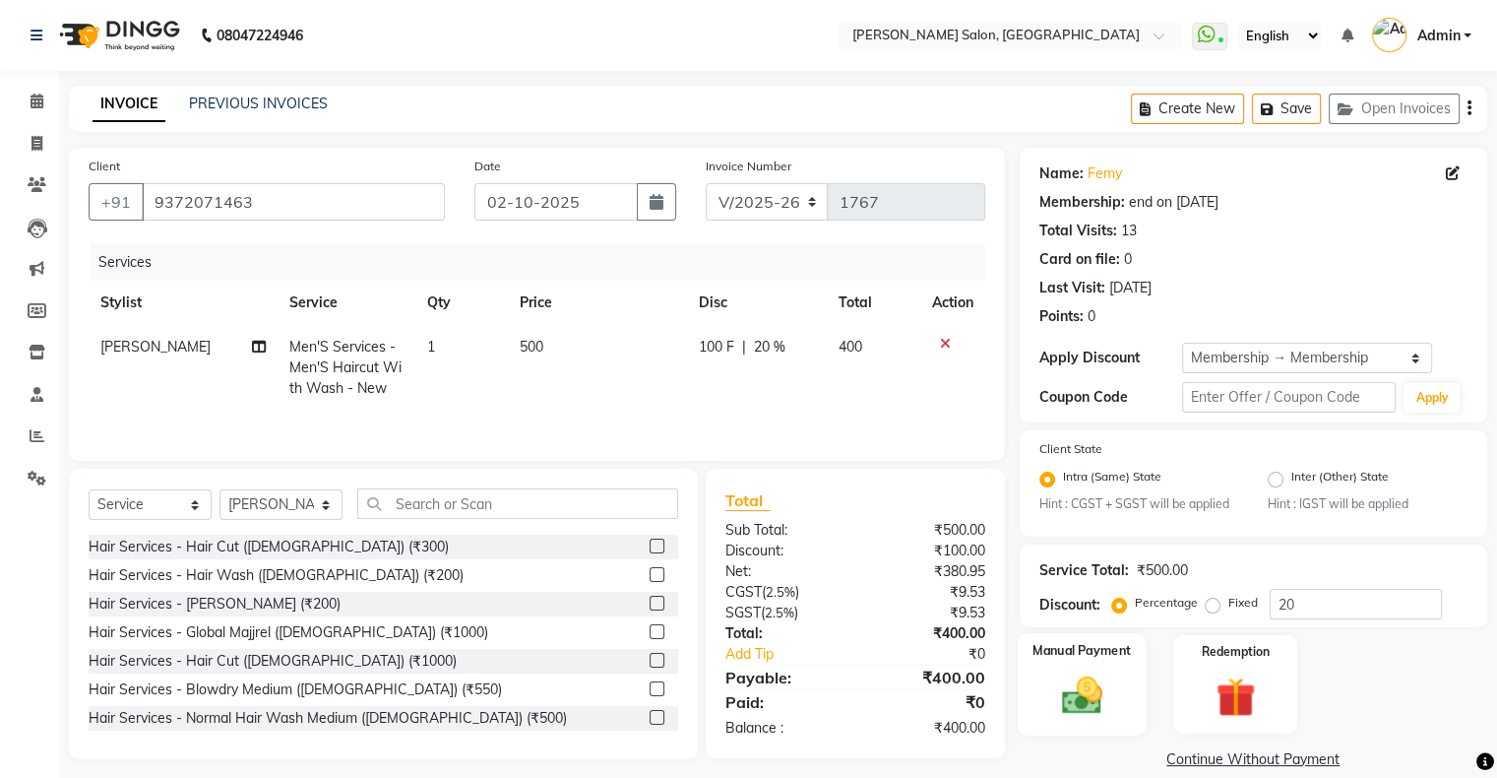
click at [1073, 695] on img at bounding box center [1081, 695] width 66 height 47
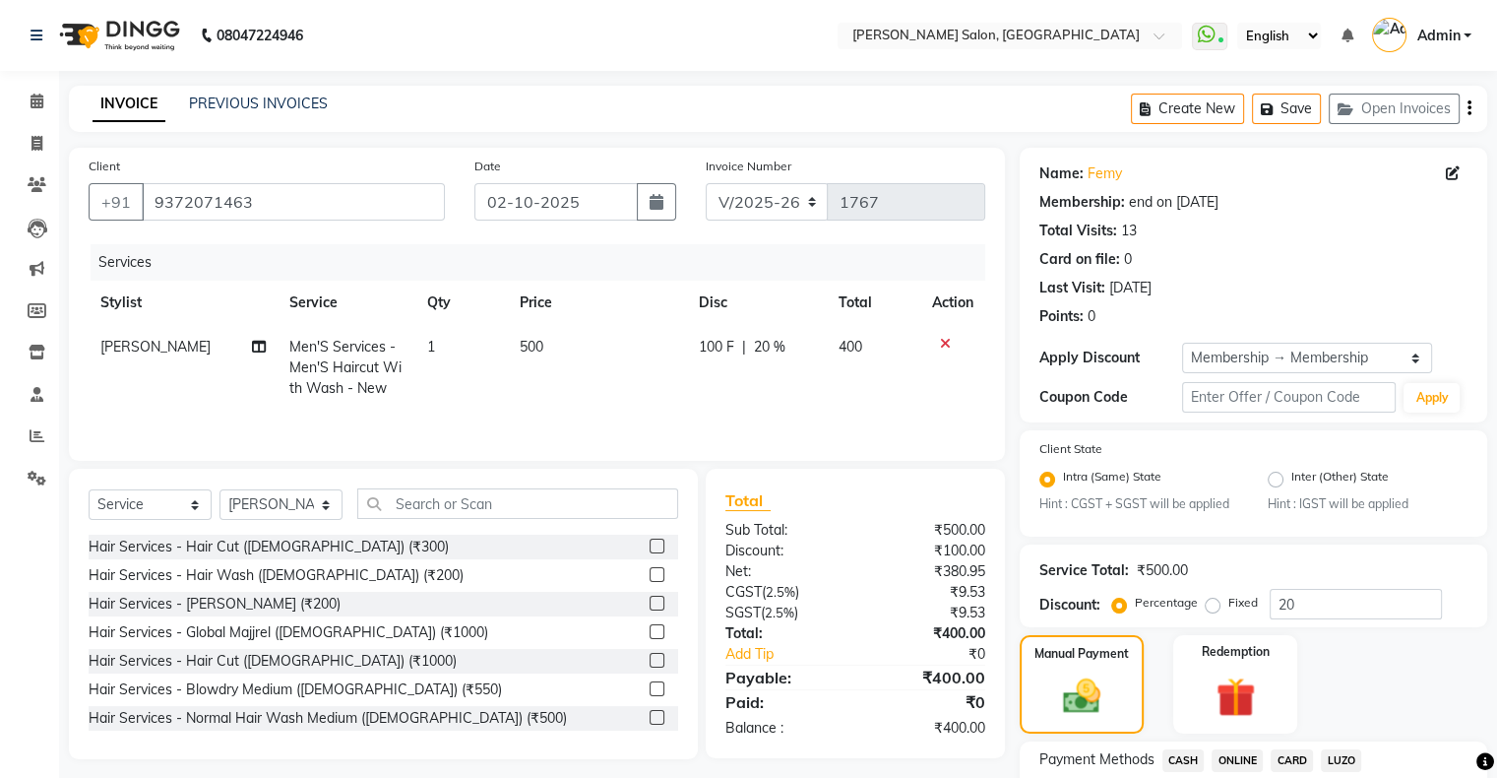
scroll to position [154, 0]
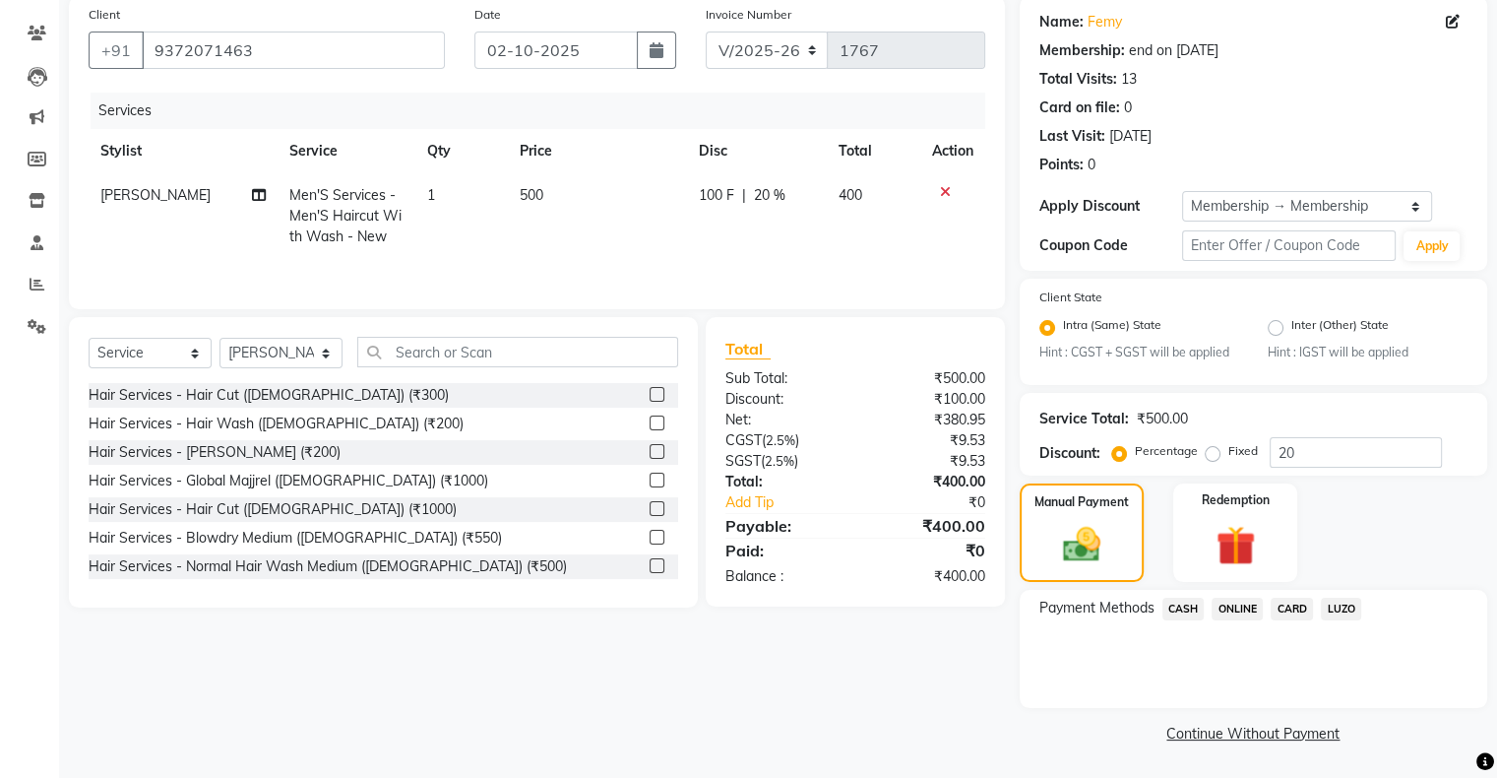
click at [1191, 606] on span "CASH" at bounding box center [1184, 609] width 42 height 23
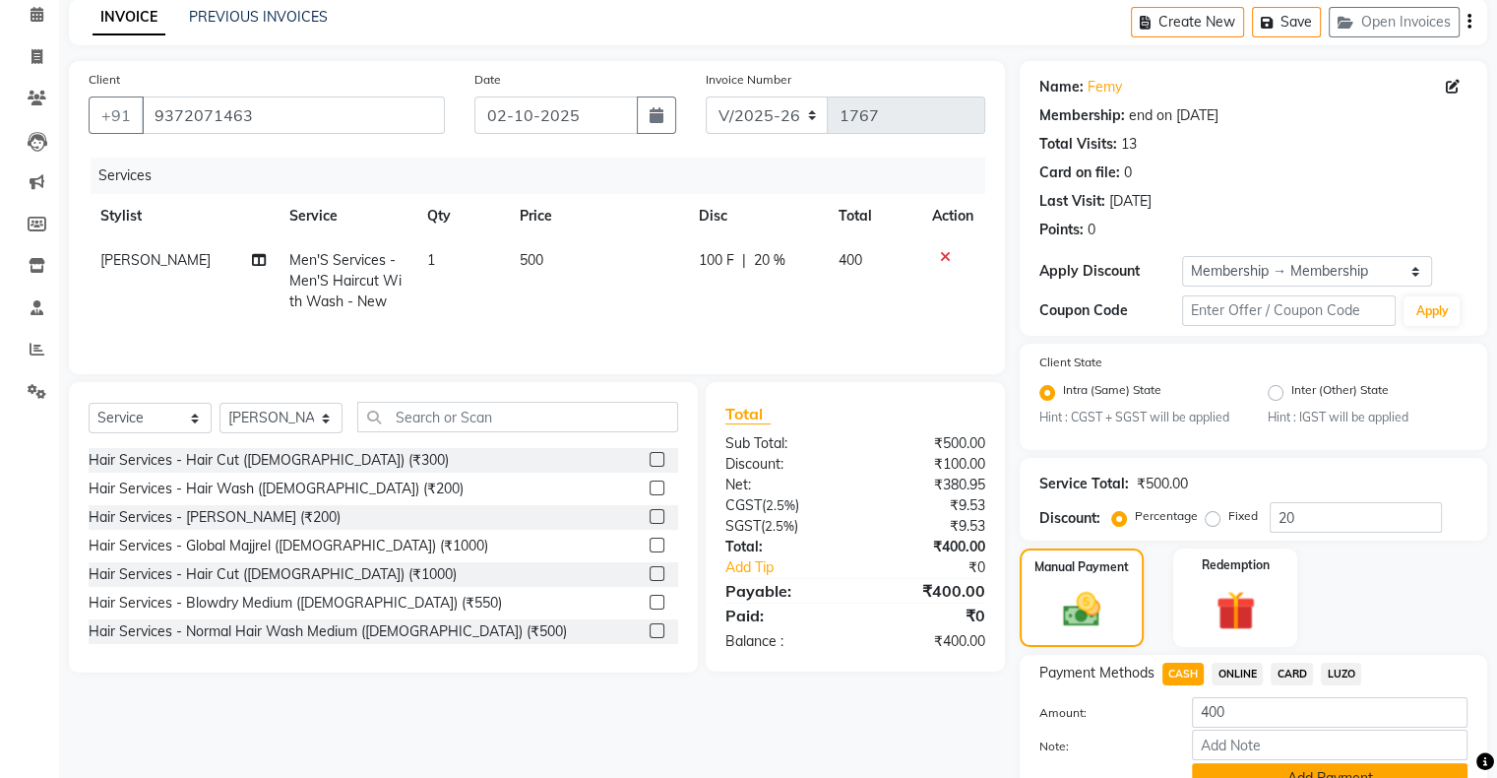
scroll to position [183, 0]
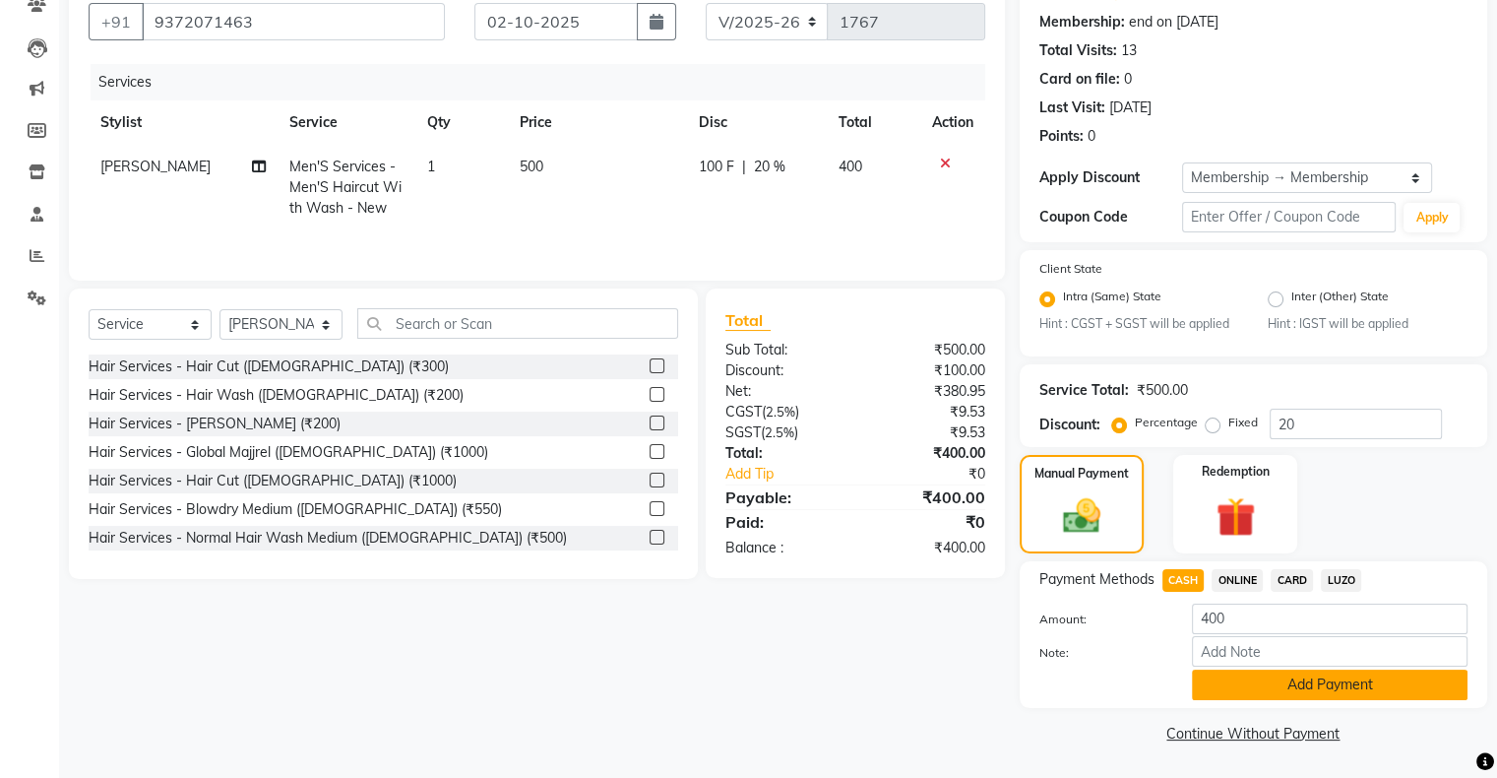
click at [1288, 683] on button "Add Payment" at bounding box center [1330, 684] width 276 height 31
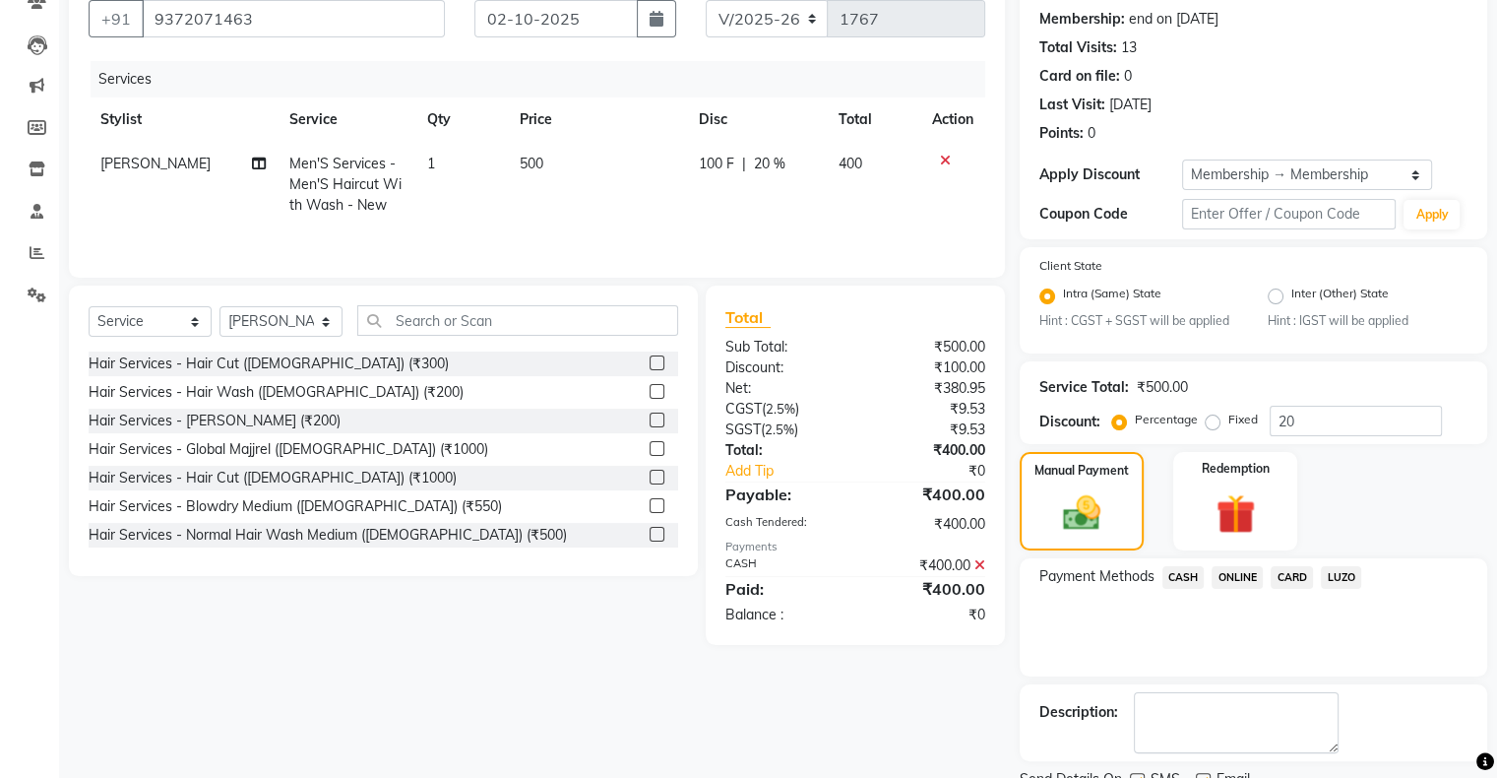
scroll to position [264, 0]
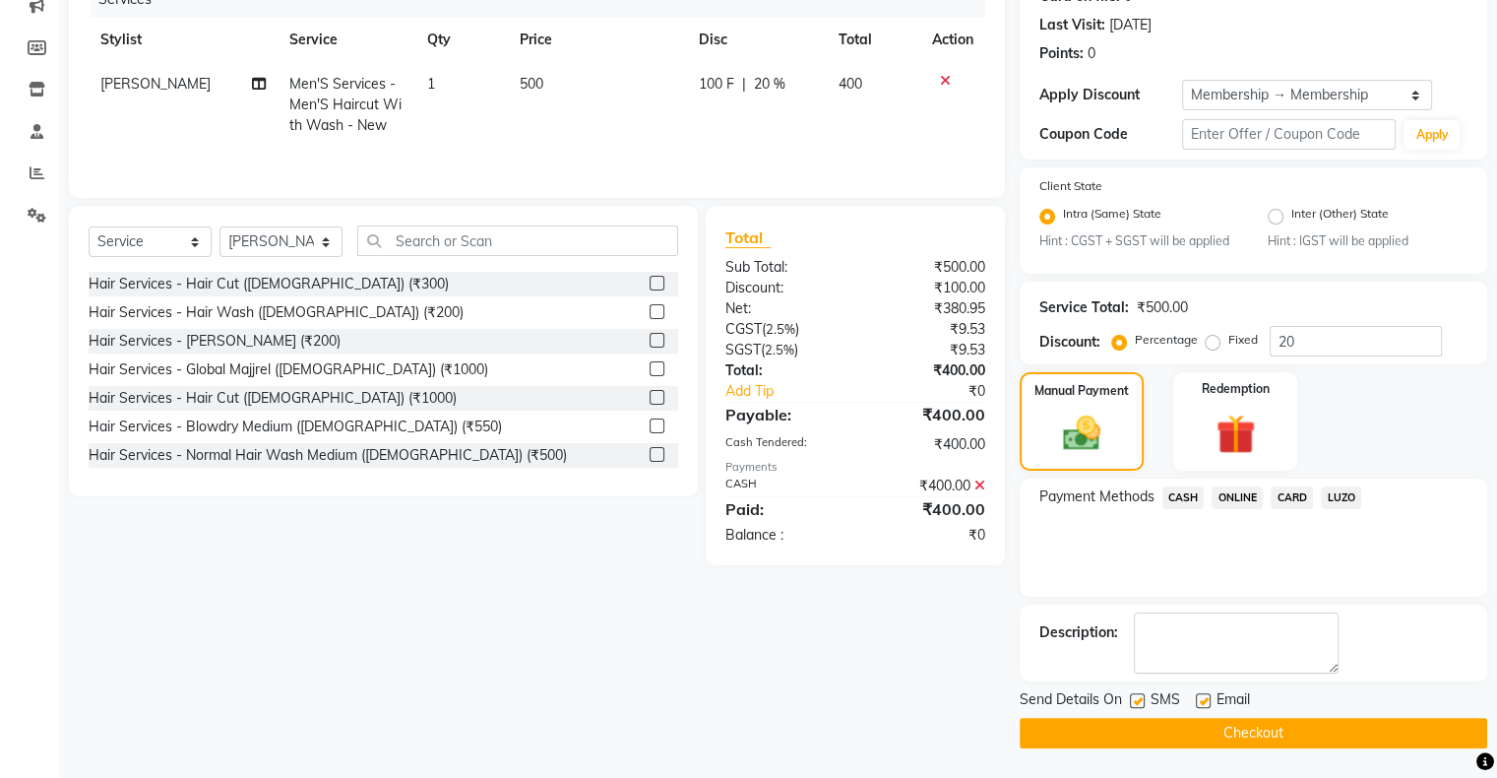
click at [1222, 739] on button "Checkout" at bounding box center [1254, 733] width 468 height 31
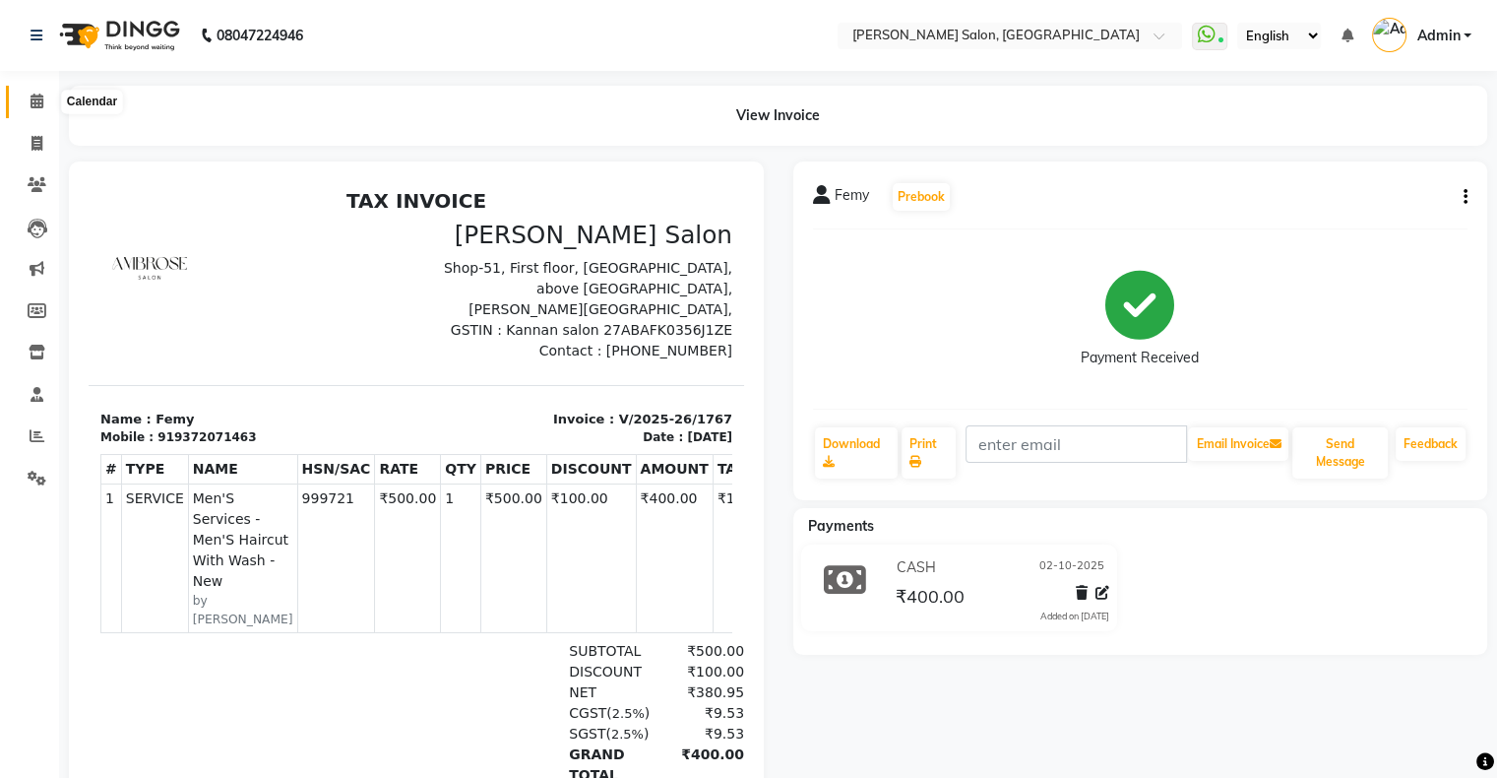
click at [35, 96] on icon at bounding box center [37, 101] width 13 height 15
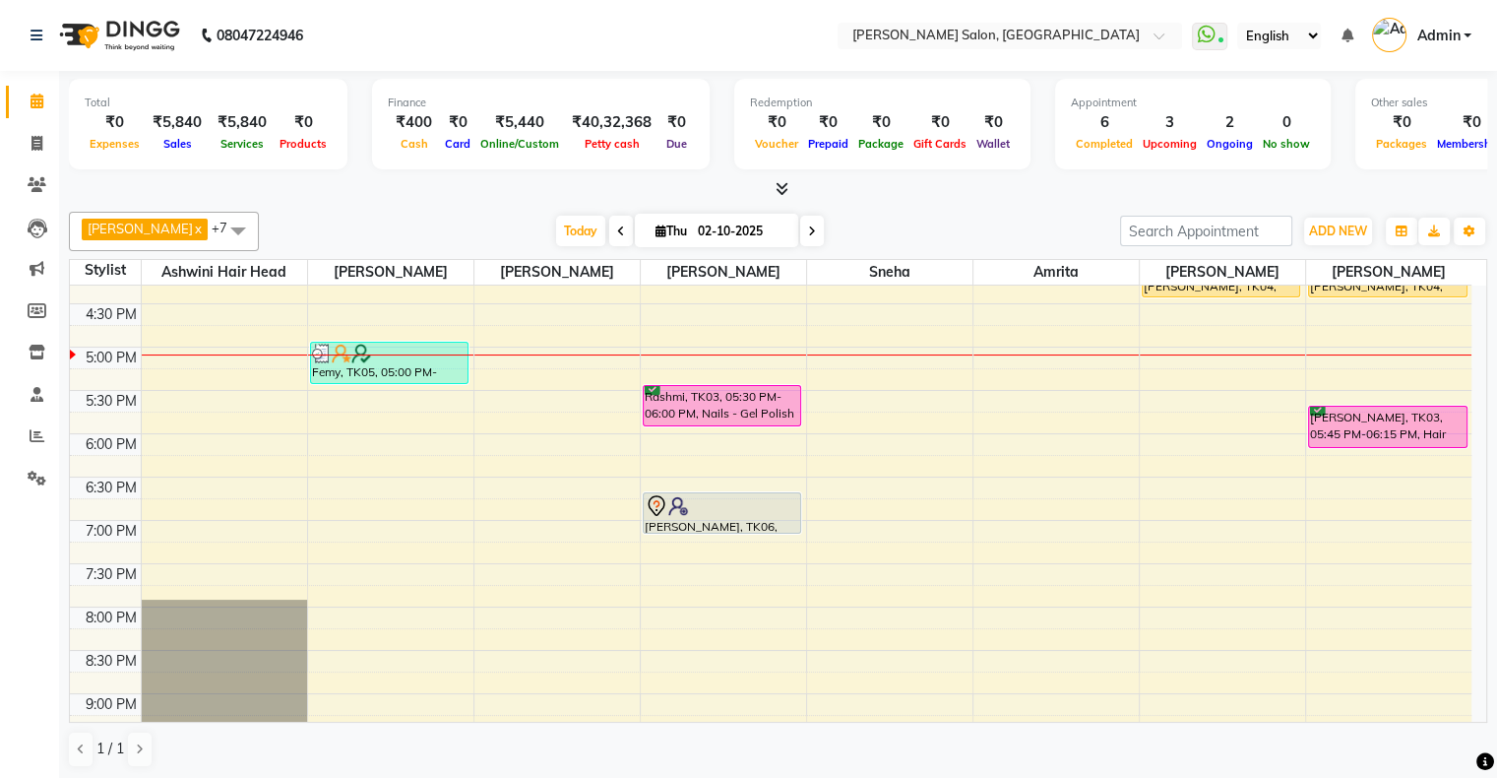
scroll to position [591, 0]
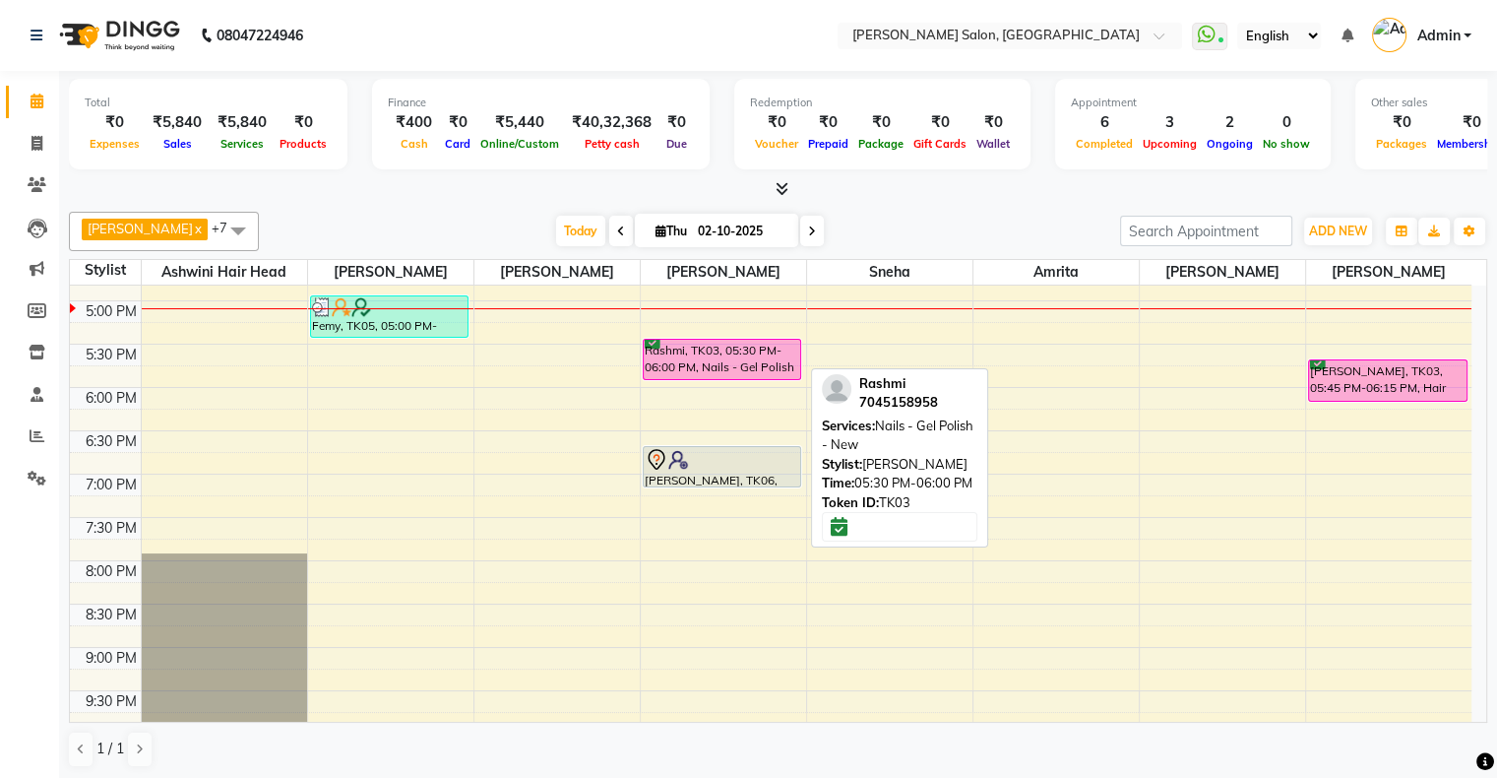
click at [686, 352] on div "Rashmi, TK03, 05:30 PM-06:00 PM, Nails - Gel Polish - New" at bounding box center [723, 359] width 158 height 39
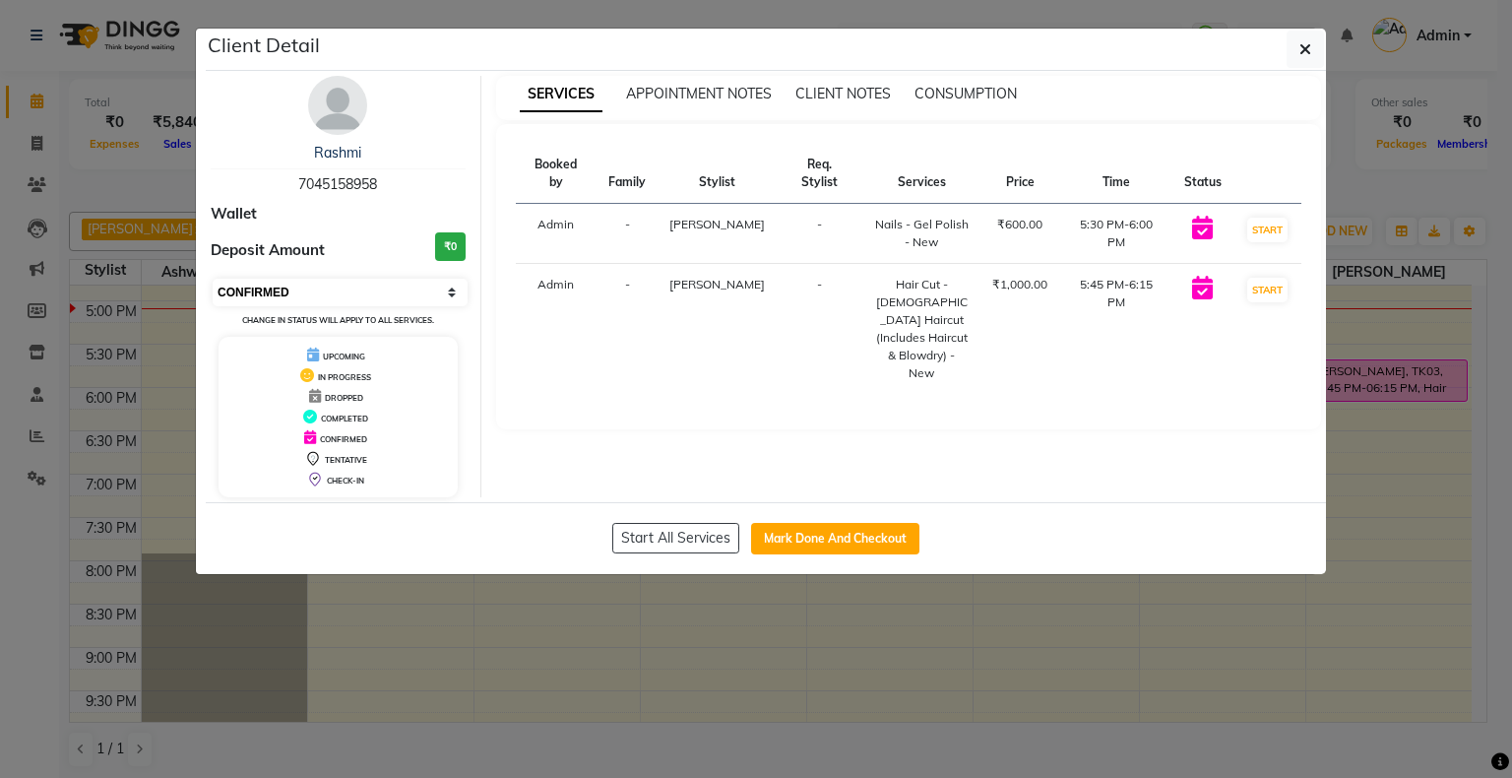
click at [349, 286] on select "Select IN SERVICE CONFIRMED TENTATIVE CHECK IN MARK DONE DROPPED UPCOMING" at bounding box center [340, 293] width 255 height 28
select select "8"
click at [213, 279] on select "Select IN SERVICE CONFIRMED TENTATIVE CHECK IN MARK DONE DROPPED UPCOMING" at bounding box center [340, 293] width 255 height 28
click at [693, 640] on ngb-modal-window "Client Detail Rashmi 7045158958 Wallet Deposit Amount ₹0 Select IN SERVICE CONF…" at bounding box center [756, 389] width 1512 height 778
